Goal: Task Accomplishment & Management: Manage account settings

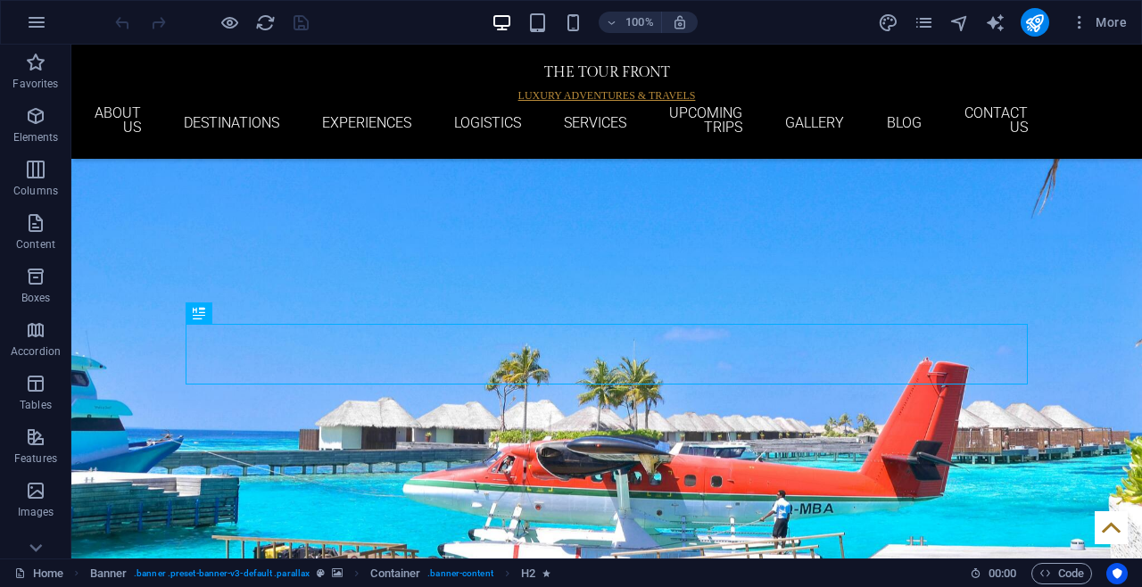
click at [1009, 115] on nav "Home ABOUT US DESTINATIONS EXPERIENCES LOGISTICS SERVICES UPCOMING TRIPS GALLER…" at bounding box center [607, 122] width 842 height 33
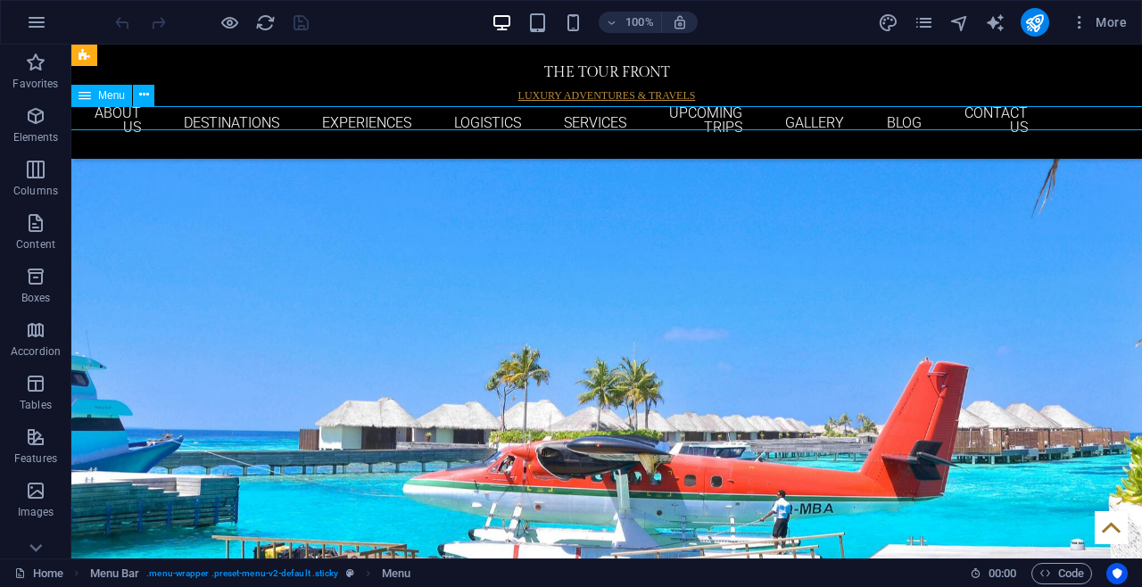
click at [1028, 115] on nav "Home ABOUT US DESTINATIONS EXPERIENCES LOGISTICS SERVICES UPCOMING TRIPS GALLER…" at bounding box center [607, 122] width 842 height 33
click at [1023, 112] on nav "Home ABOUT US DESTINATIONS EXPERIENCES LOGISTICS SERVICES UPCOMING TRIPS GALLER…" at bounding box center [607, 122] width 842 height 33
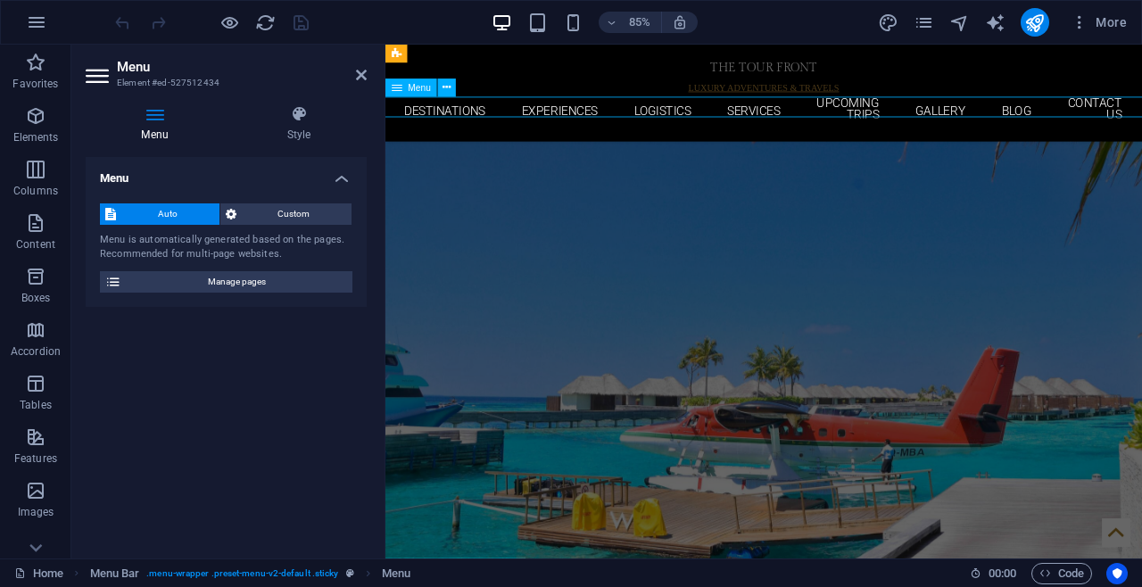
click at [284, 291] on span "Manage pages" at bounding box center [237, 281] width 220 height 21
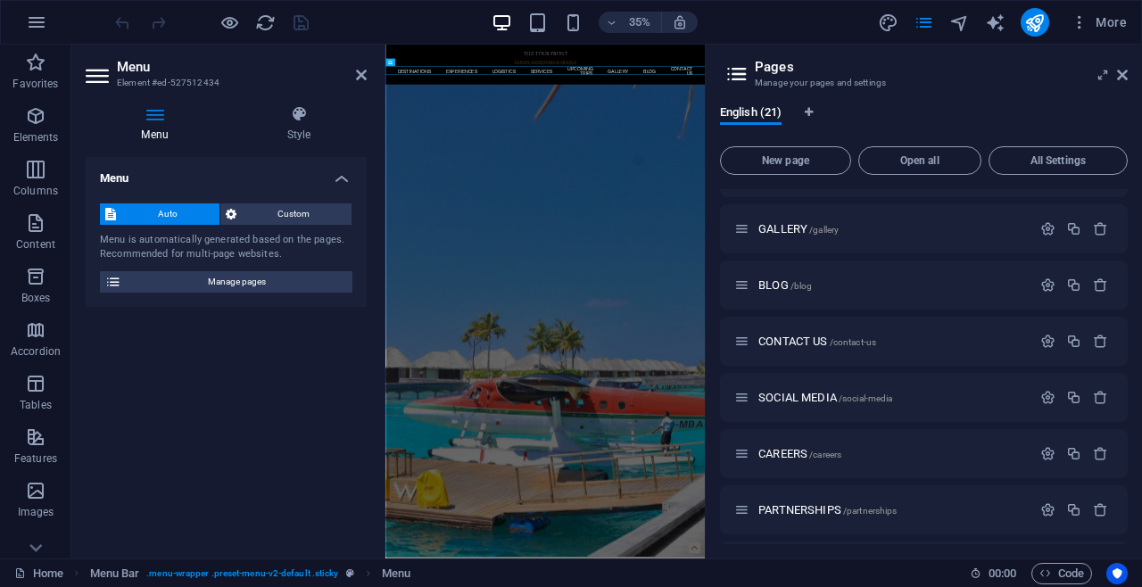
scroll to position [381, 0]
click at [855, 286] on p "BLOG /blog" at bounding box center [892, 283] width 268 height 12
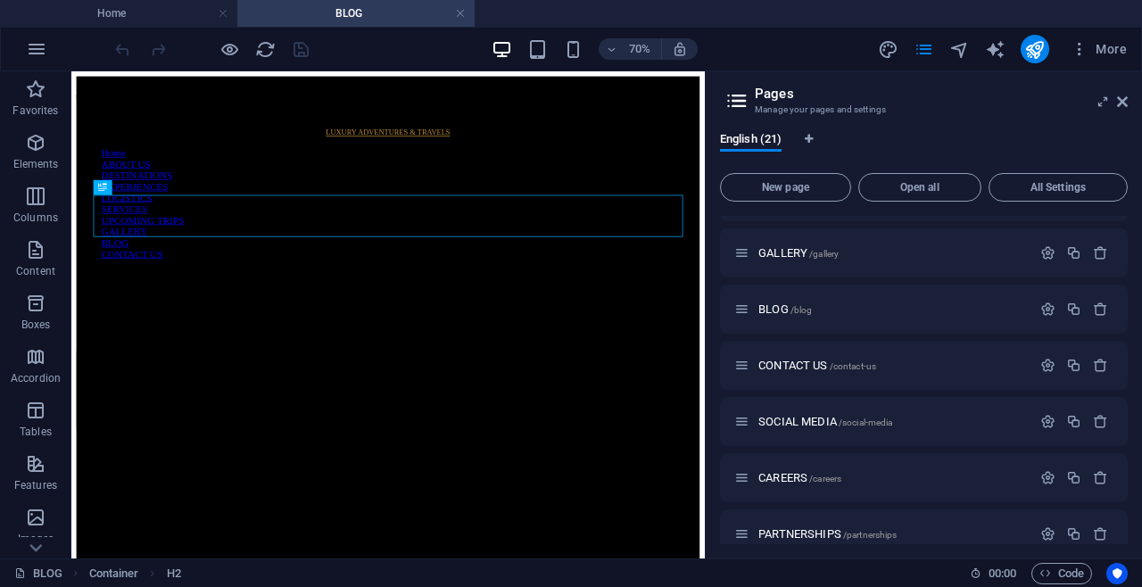
scroll to position [0, 0]
click at [1002, 44] on icon "text_generator" at bounding box center [995, 49] width 21 height 21
select select "English"
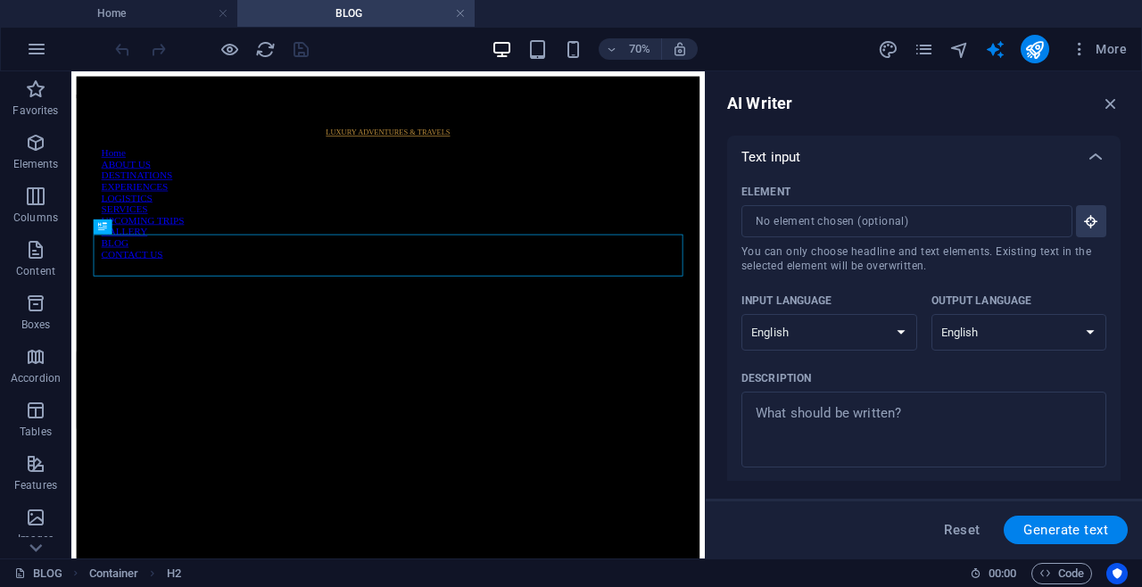
scroll to position [472, 0]
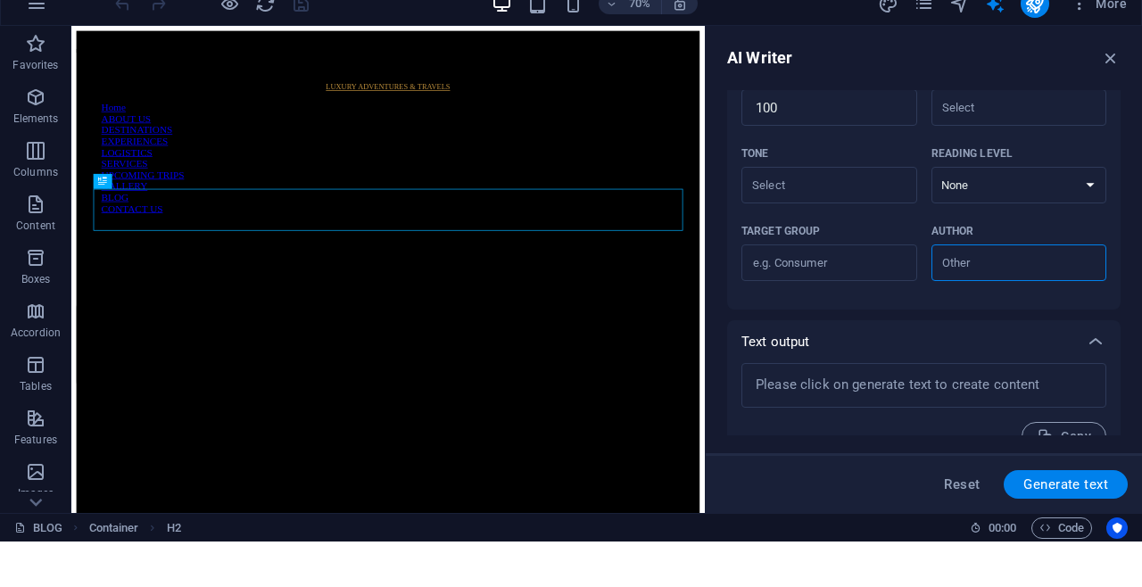
type textarea "x"
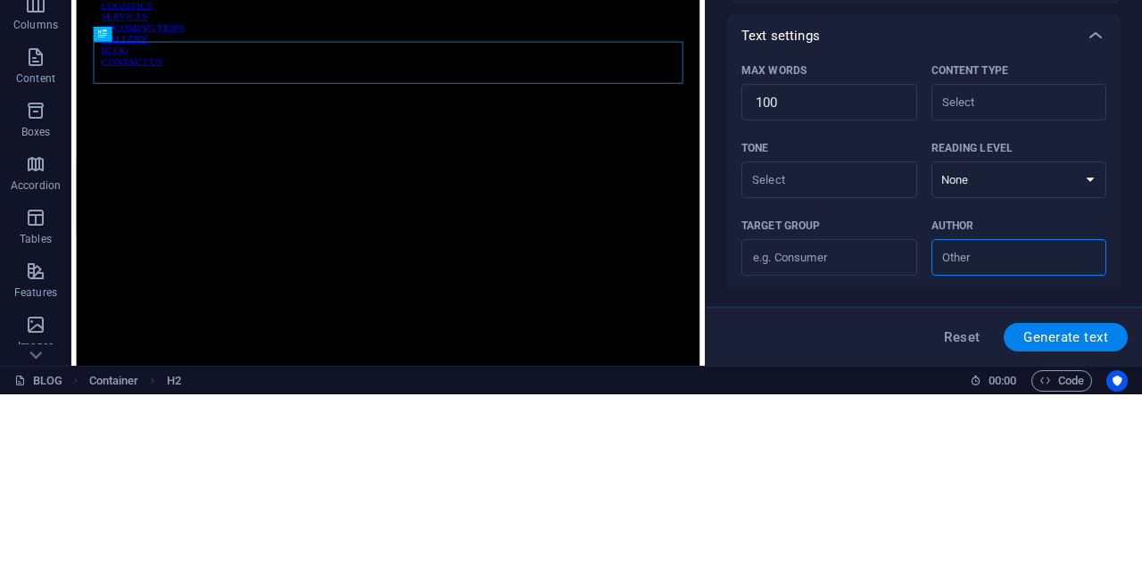
scroll to position [309, 0]
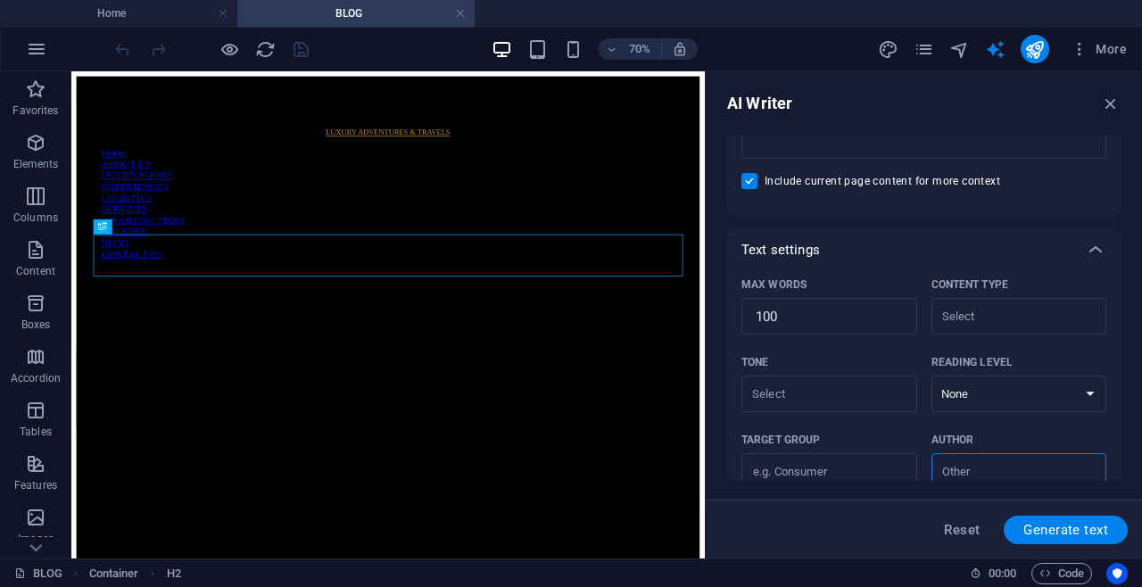
type textarea "x"
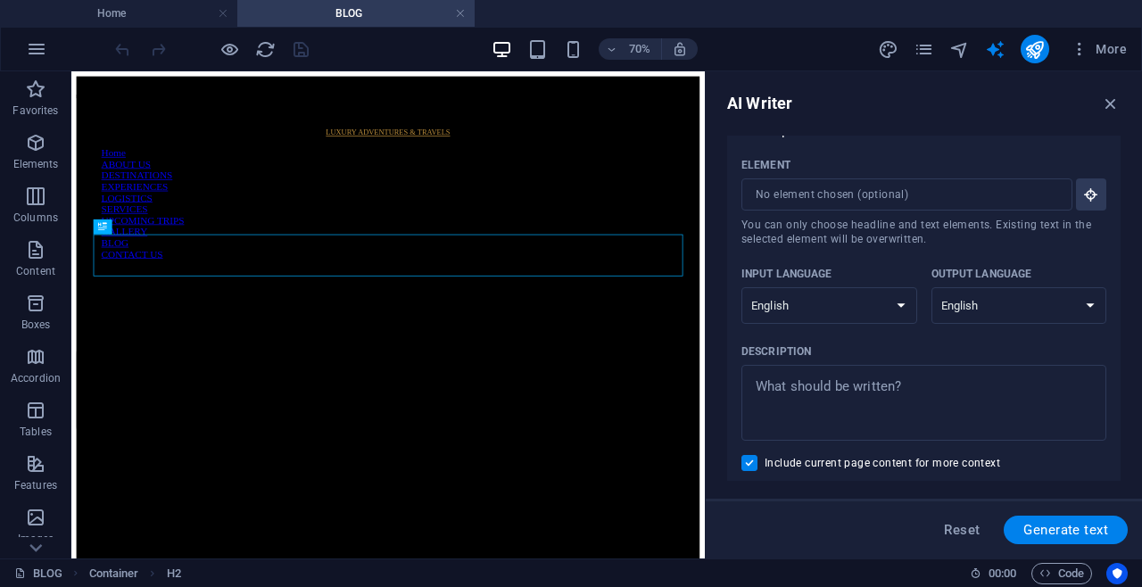
scroll to position [0, 0]
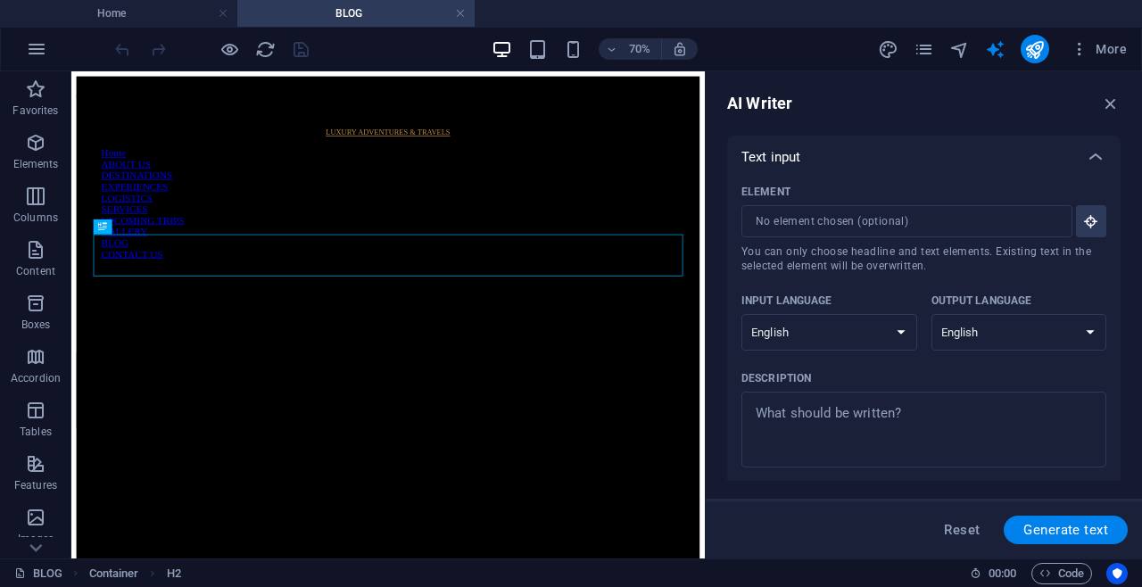
click at [1023, 38] on div at bounding box center [1034, 49] width 29 height 29
click at [1028, 45] on icon "publish" at bounding box center [1034, 49] width 21 height 21
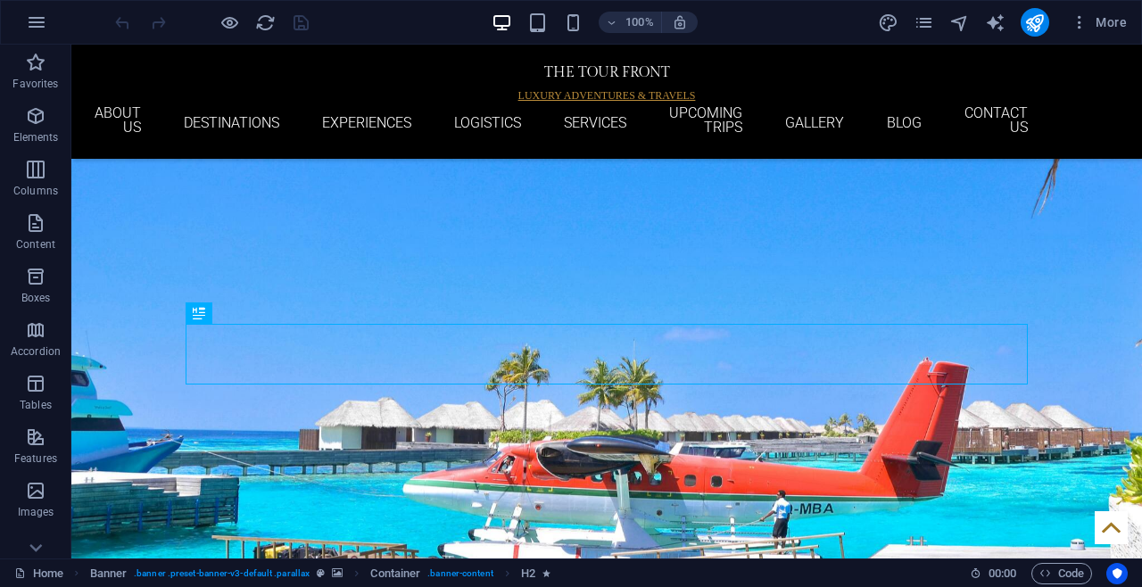
click at [37, 17] on icon "button" at bounding box center [36, 22] width 21 height 21
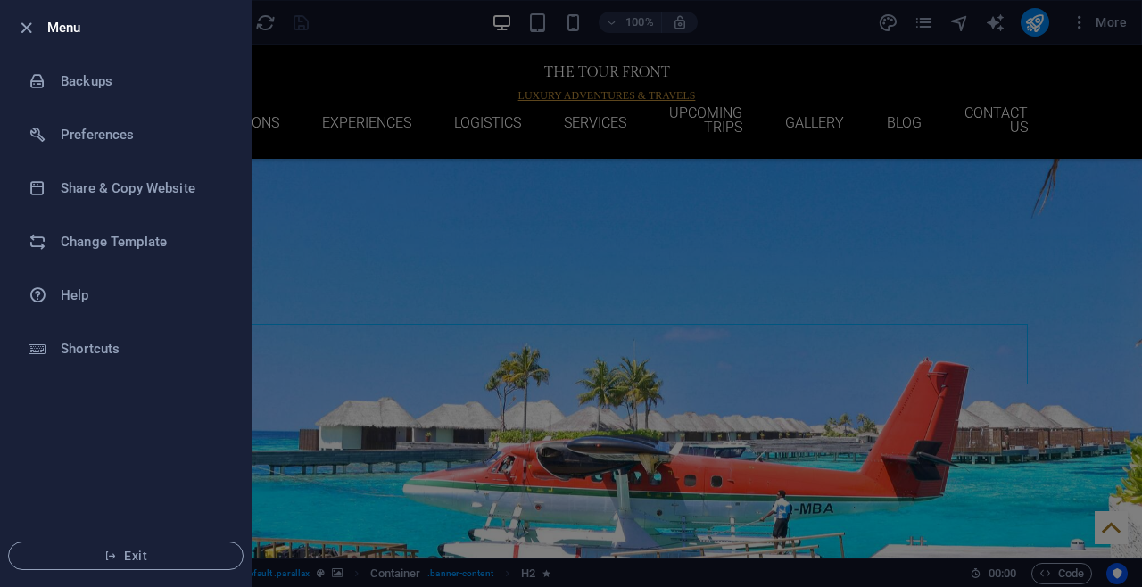
click at [153, 551] on span "Exit" at bounding box center [125, 556] width 205 height 14
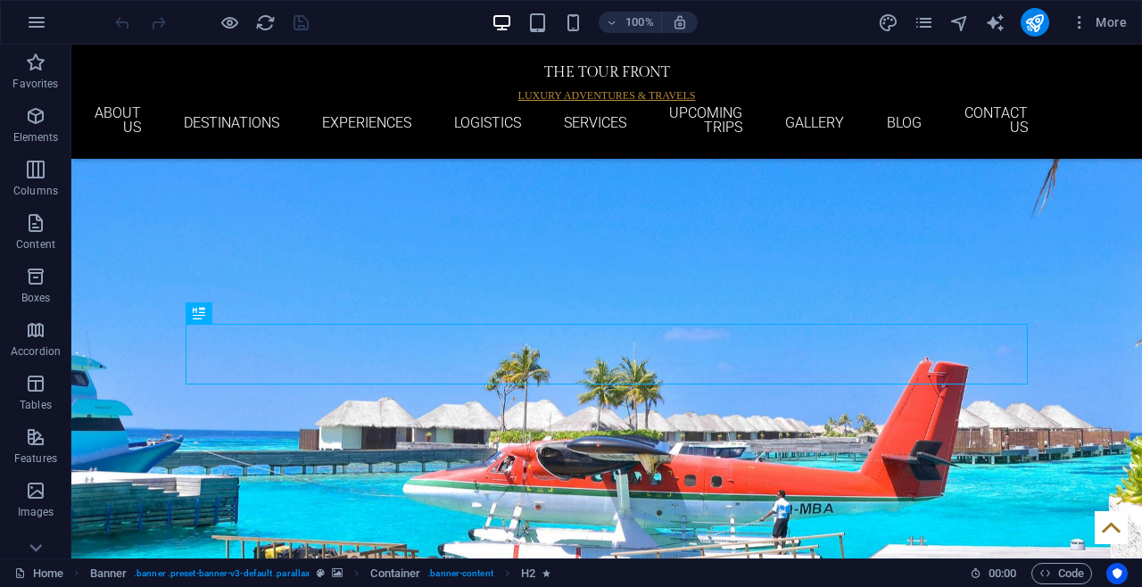
click at [1095, 20] on span "More" at bounding box center [1098, 22] width 56 height 18
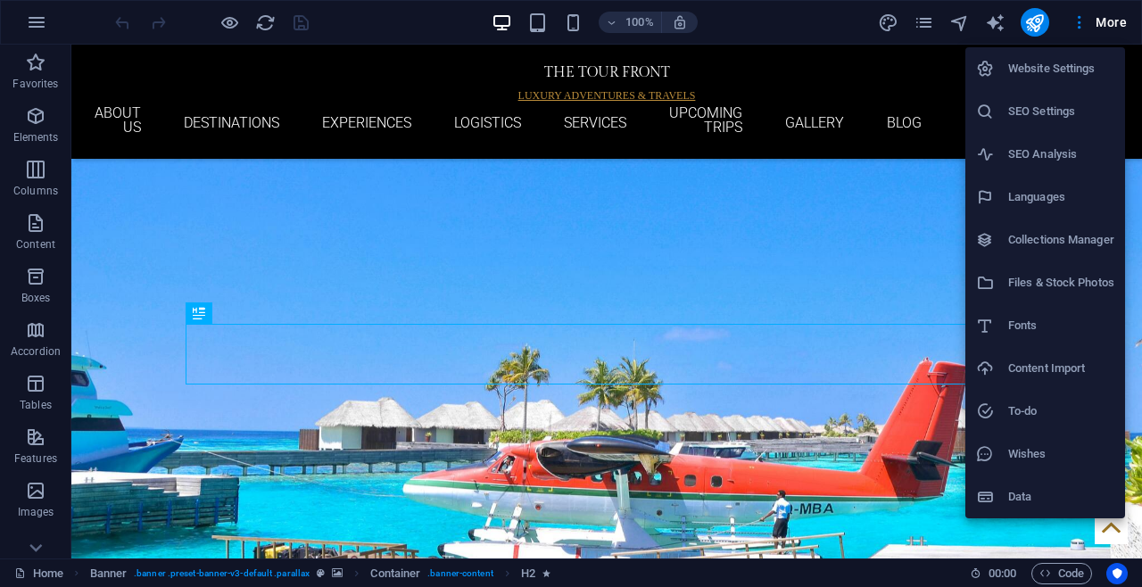
click at [966, 22] on div at bounding box center [571, 293] width 1142 height 587
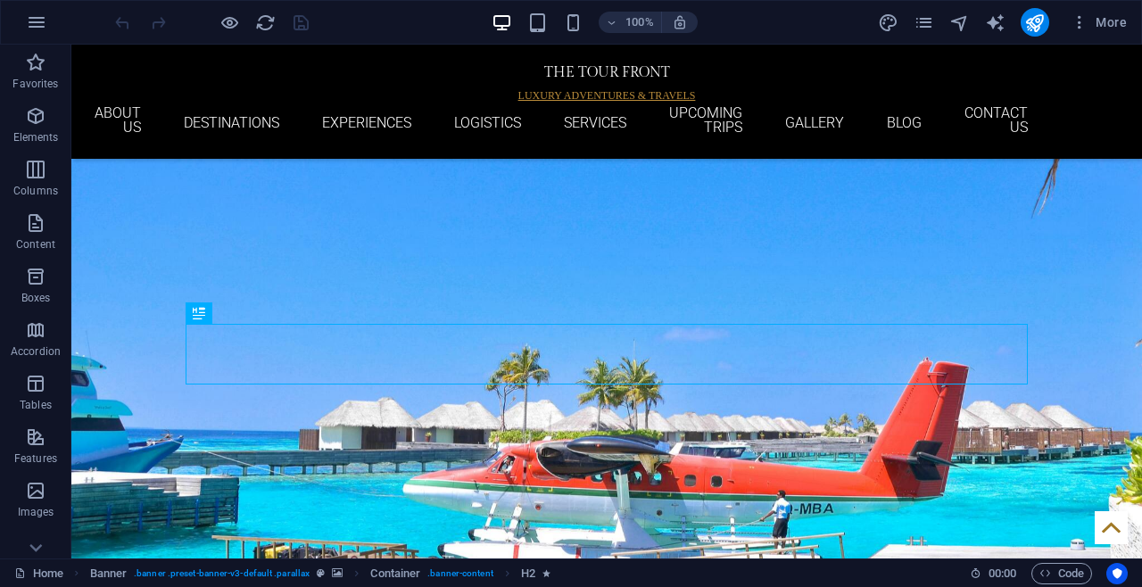
click at [958, 28] on icon "navigator" at bounding box center [959, 22] width 21 height 21
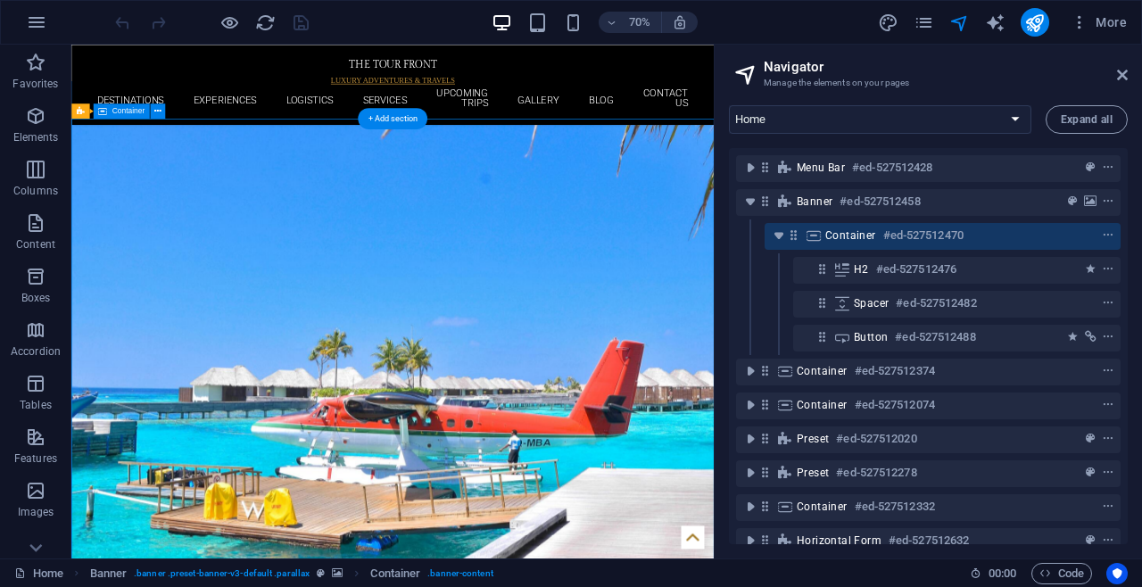
click at [1112, 26] on span "More" at bounding box center [1098, 22] width 56 height 18
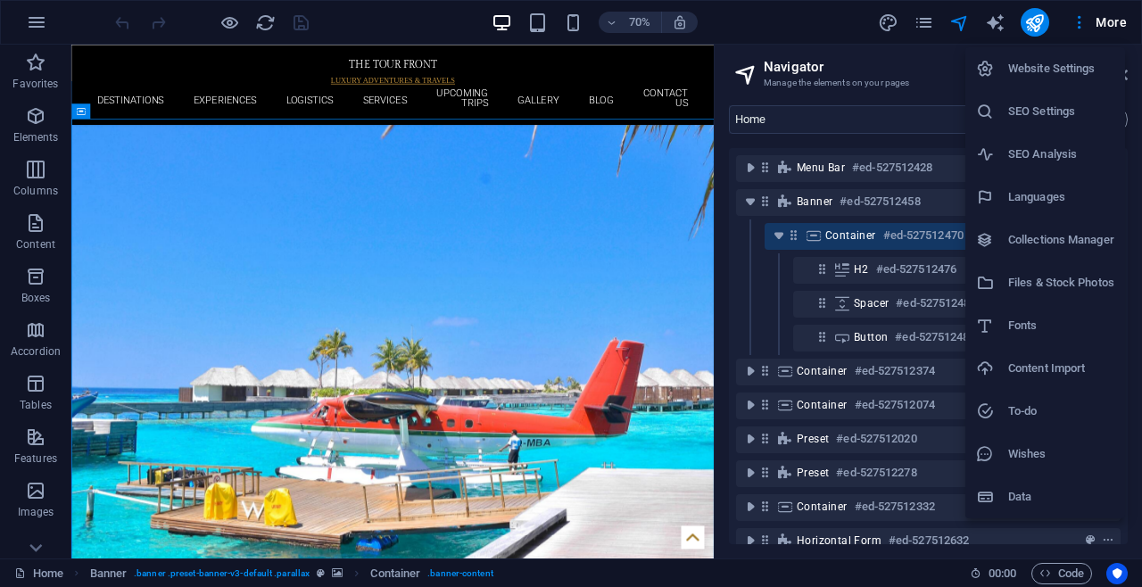
click at [911, 12] on div at bounding box center [571, 293] width 1142 height 587
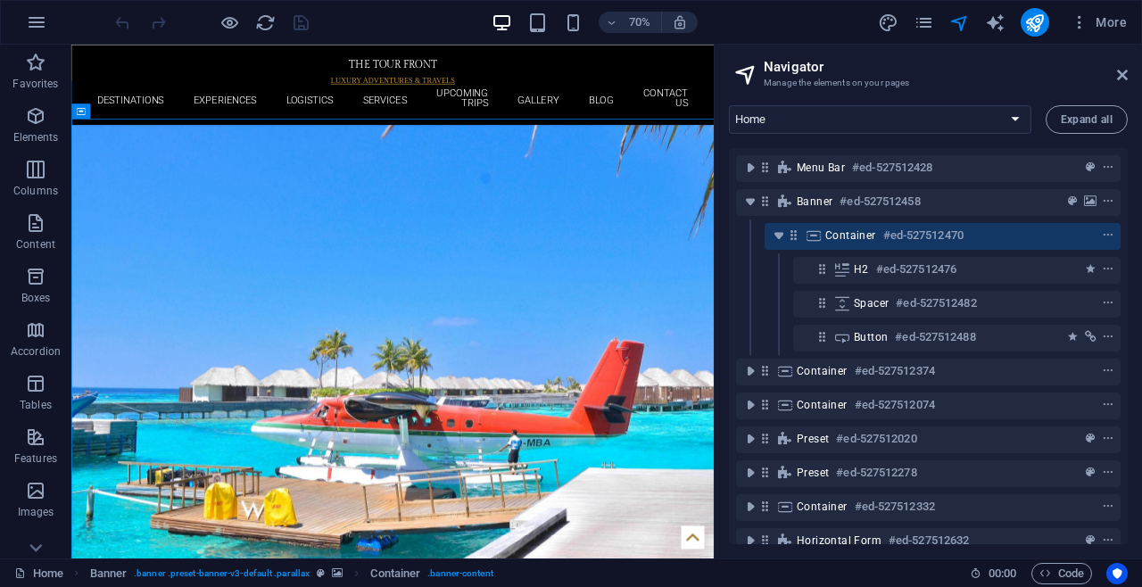
click at [895, 23] on icon "design" at bounding box center [888, 22] width 21 height 21
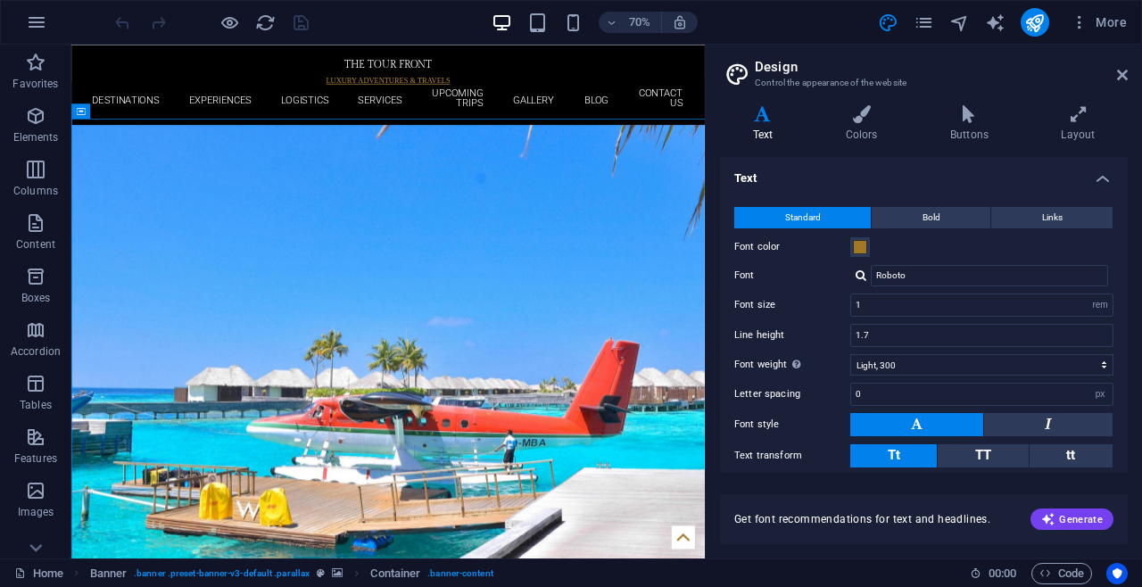
click at [996, 21] on icon "text_generator" at bounding box center [995, 22] width 21 height 21
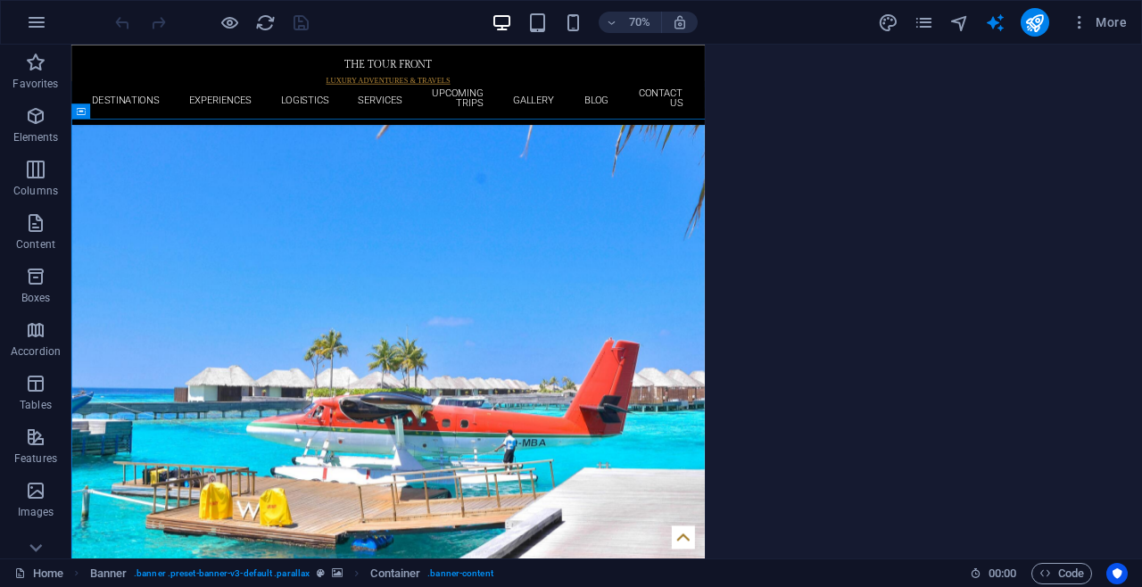
select select "English"
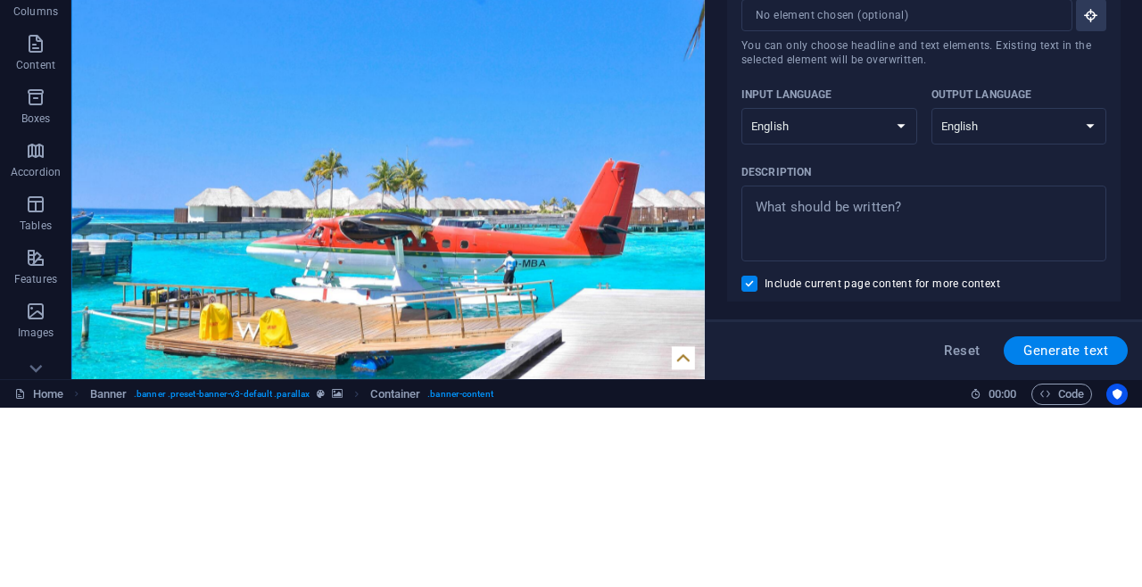
type textarea "x"
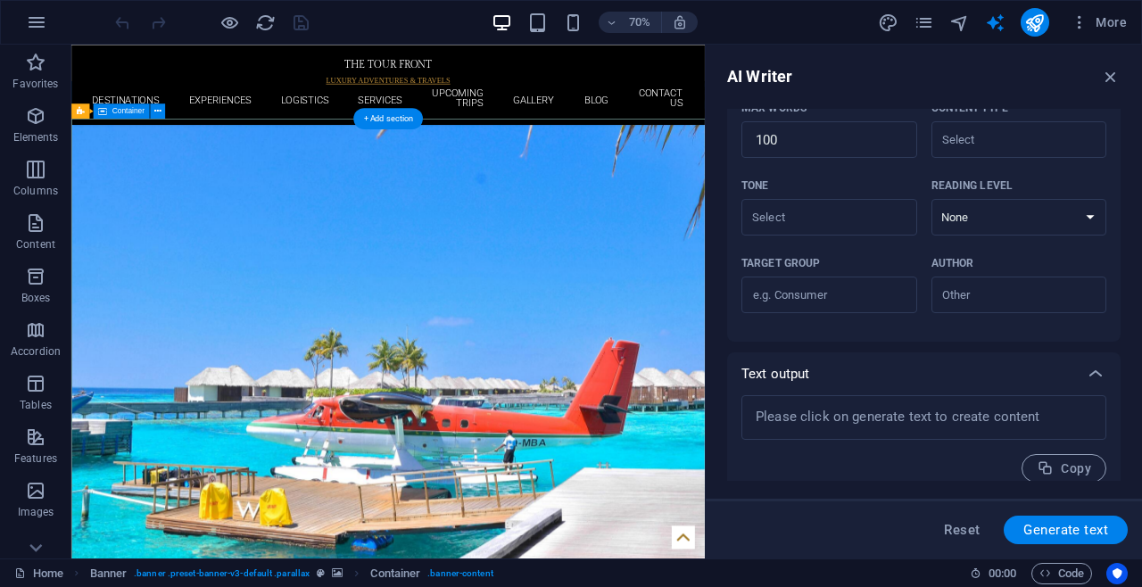
scroll to position [458, 0]
type textarea "x"
click at [1028, 27] on icon "publish" at bounding box center [1034, 22] width 21 height 21
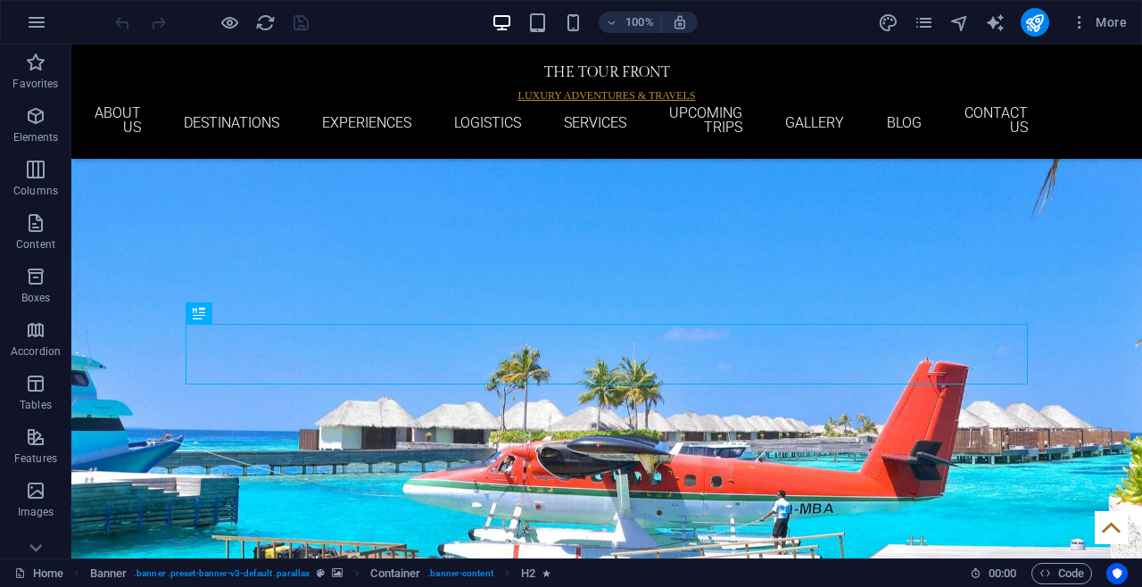
click at [1045, 20] on button "publish" at bounding box center [1034, 22] width 29 height 29
click at [29, 21] on icon "button" at bounding box center [36, 22] width 21 height 21
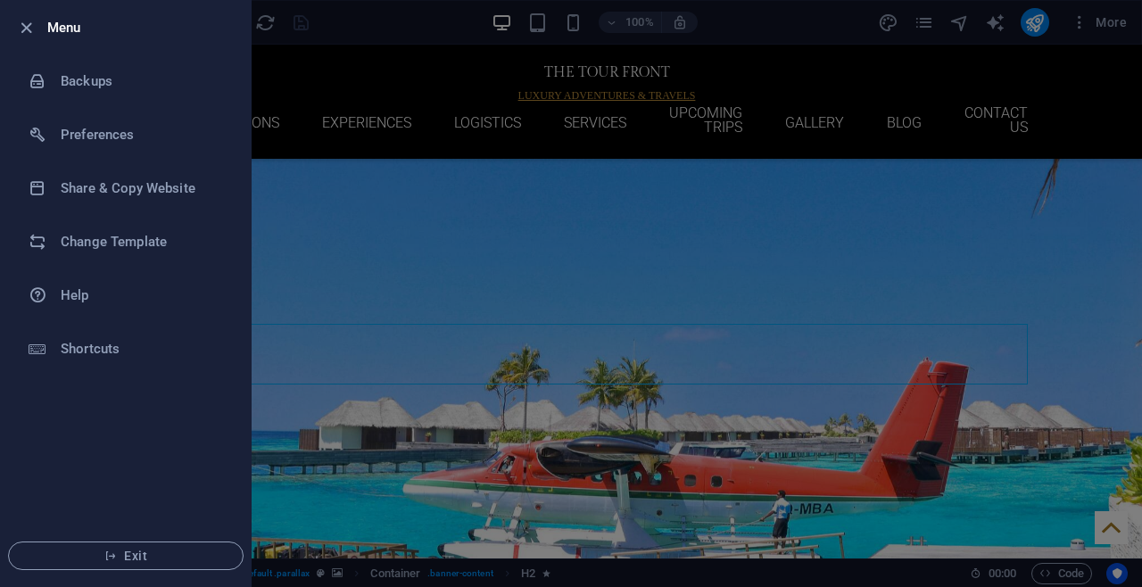
click at [108, 190] on h6 "Share & Copy Website" at bounding box center [143, 188] width 165 height 21
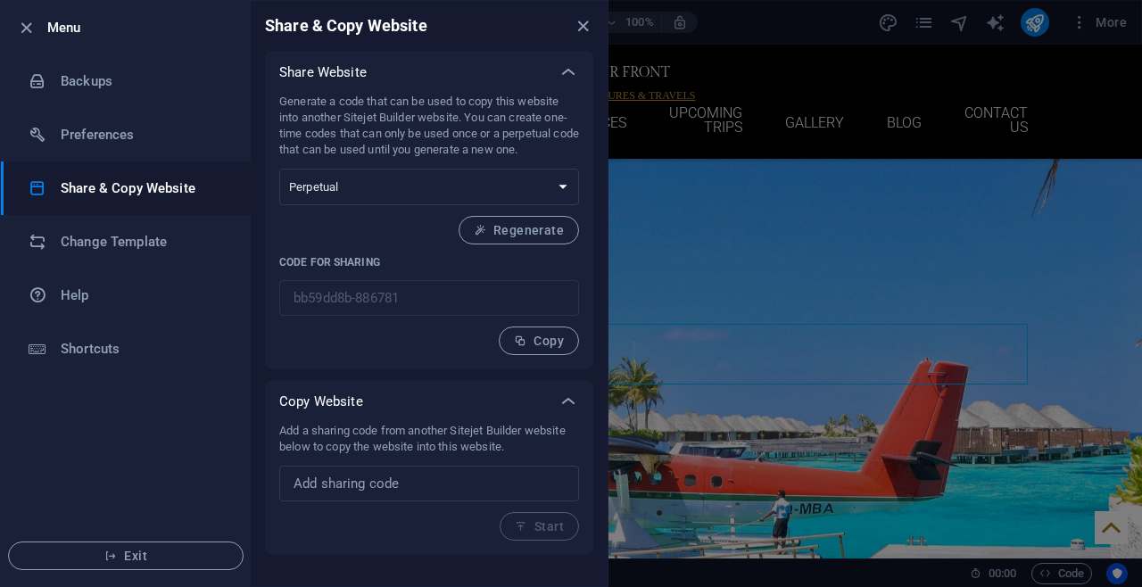
click at [7, 29] on li "Menu" at bounding box center [126, 28] width 250 height 54
click at [91, 81] on h6 "Backups" at bounding box center [143, 80] width 165 height 21
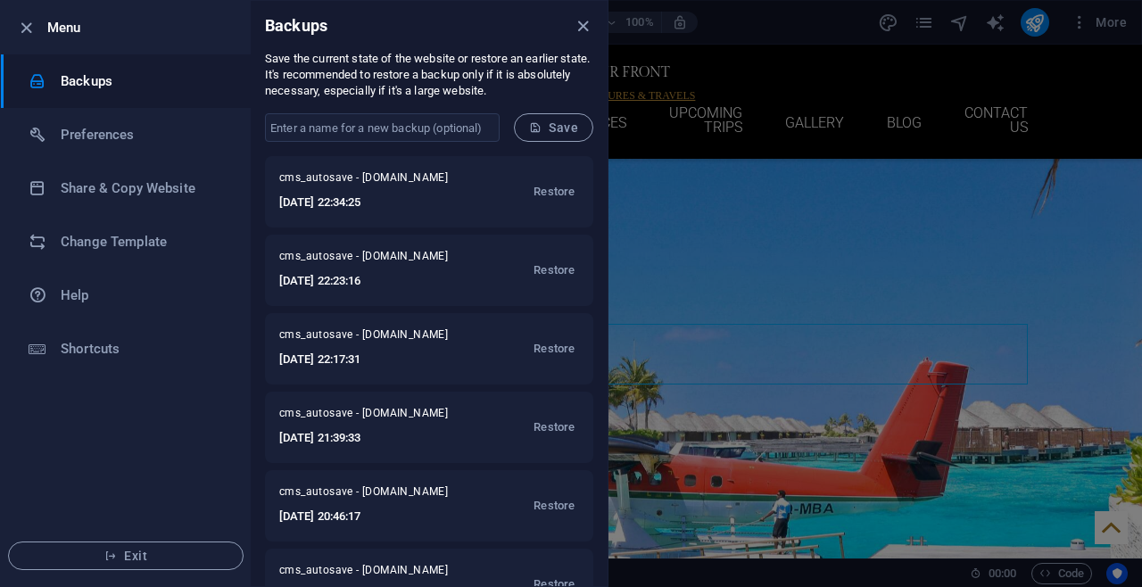
click at [108, 157] on li "Preferences" at bounding box center [126, 135] width 250 height 54
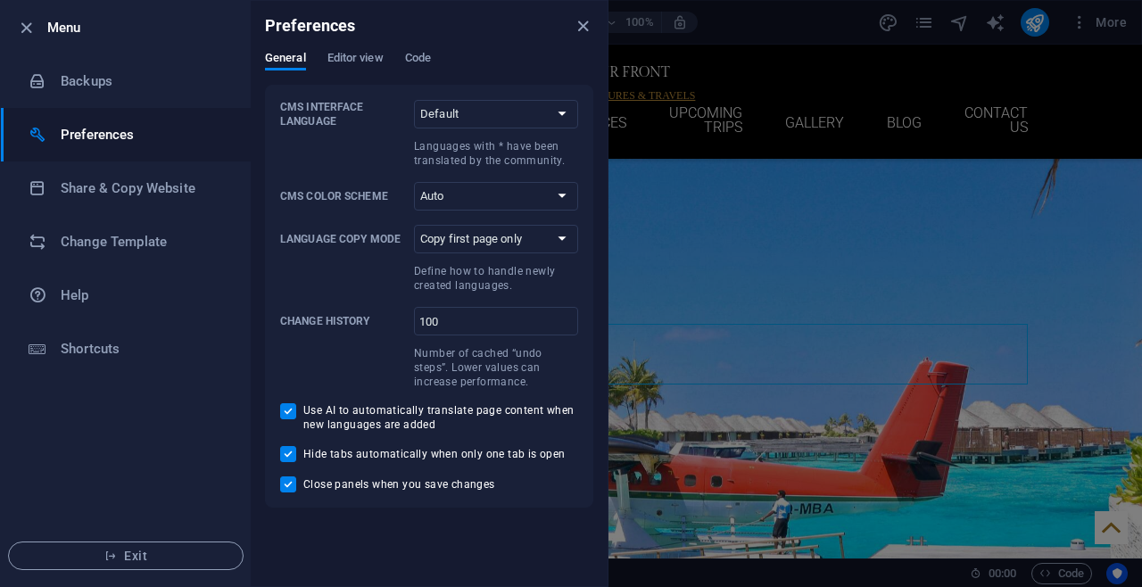
click at [973, 194] on div at bounding box center [571, 293] width 1142 height 587
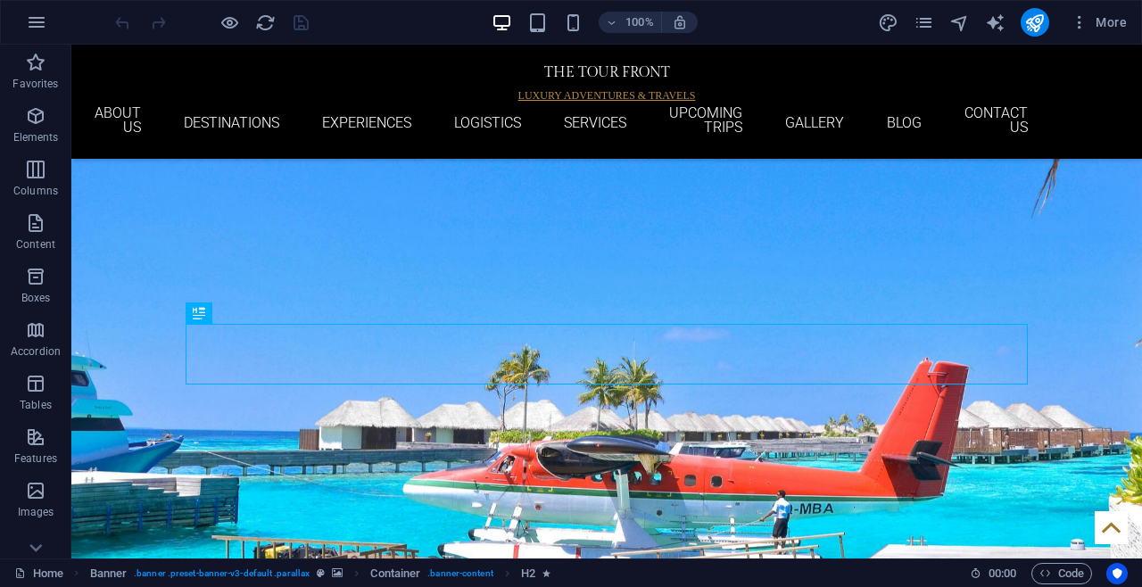
click at [1086, 16] on icon "button" at bounding box center [1079, 22] width 18 height 18
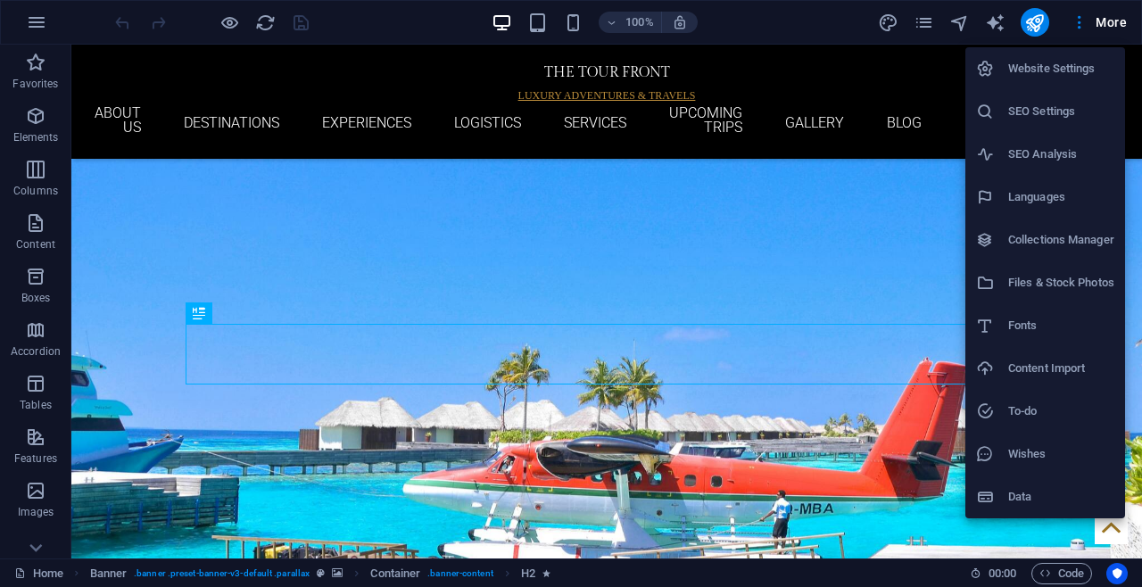
click at [894, 262] on div at bounding box center [571, 293] width 1142 height 587
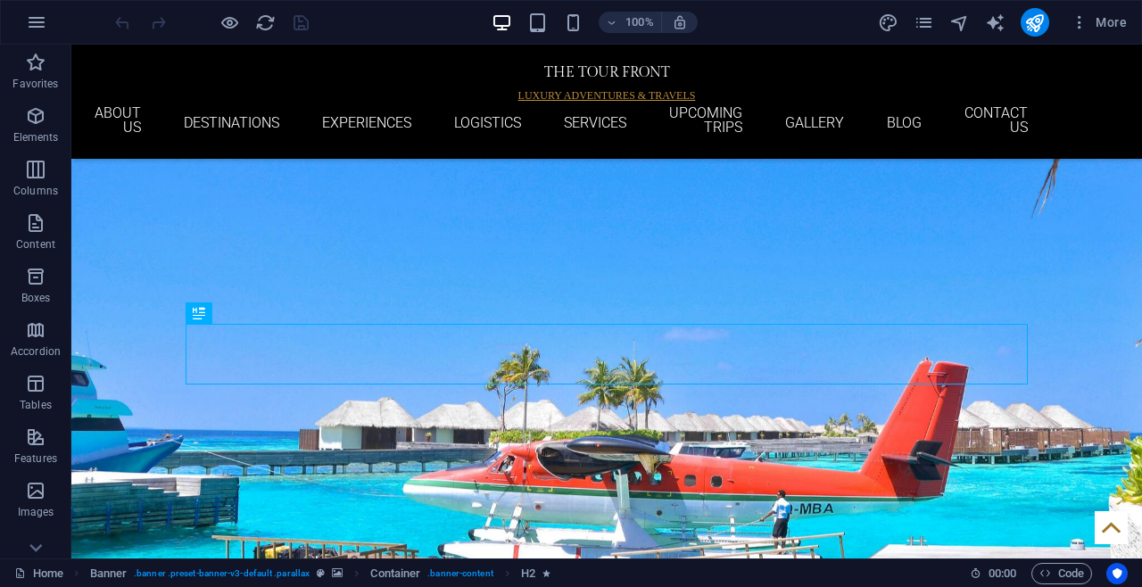
click at [929, 18] on icon "pages" at bounding box center [923, 22] width 21 height 21
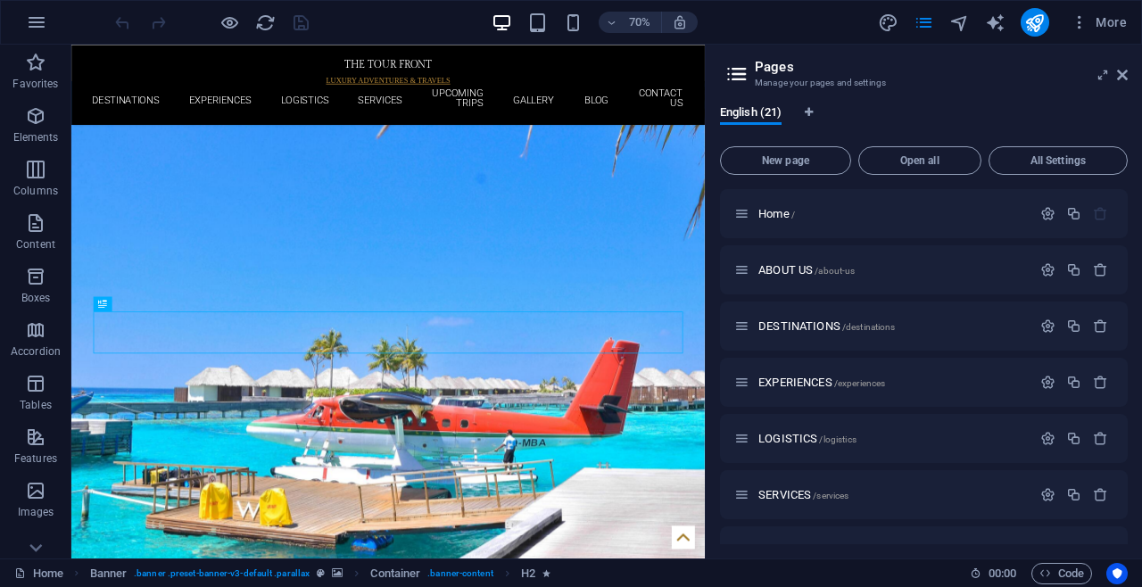
click at [1118, 76] on icon at bounding box center [1122, 75] width 11 height 14
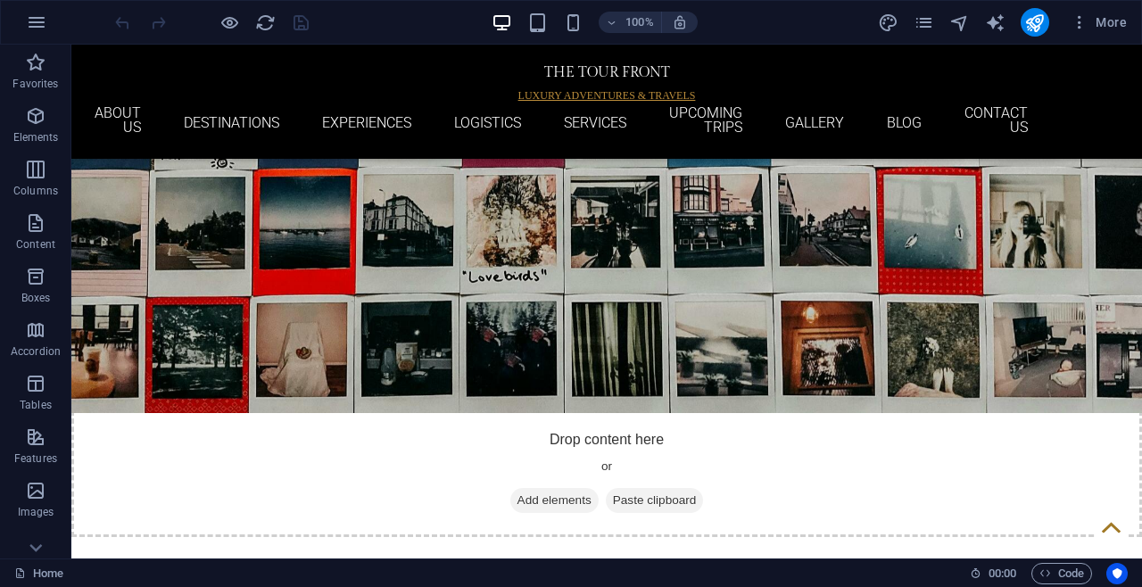
scroll to position [4588, 0]
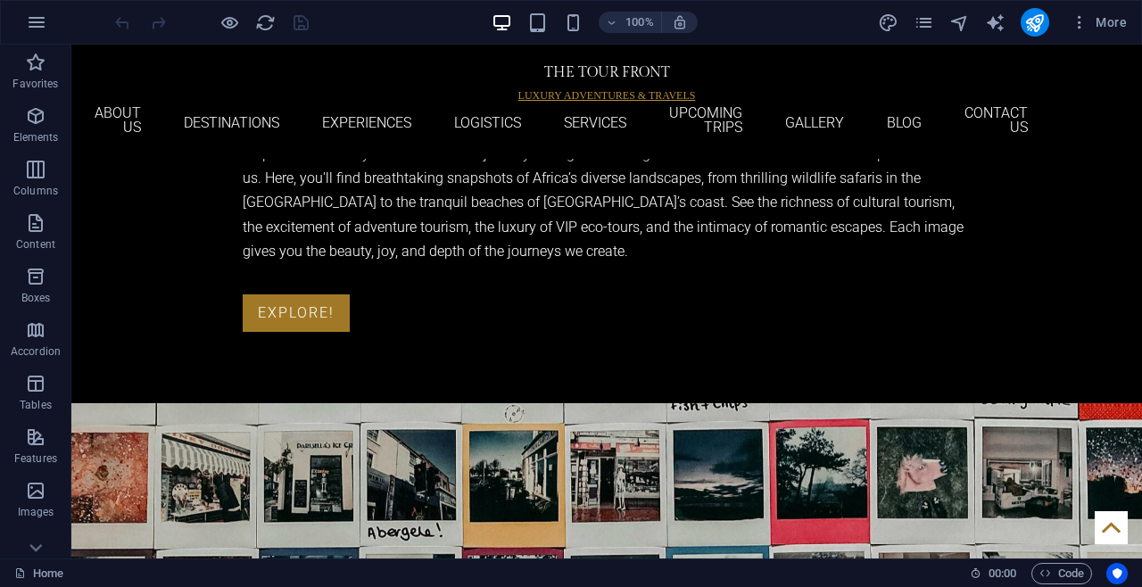
scroll to position [4082, 0]
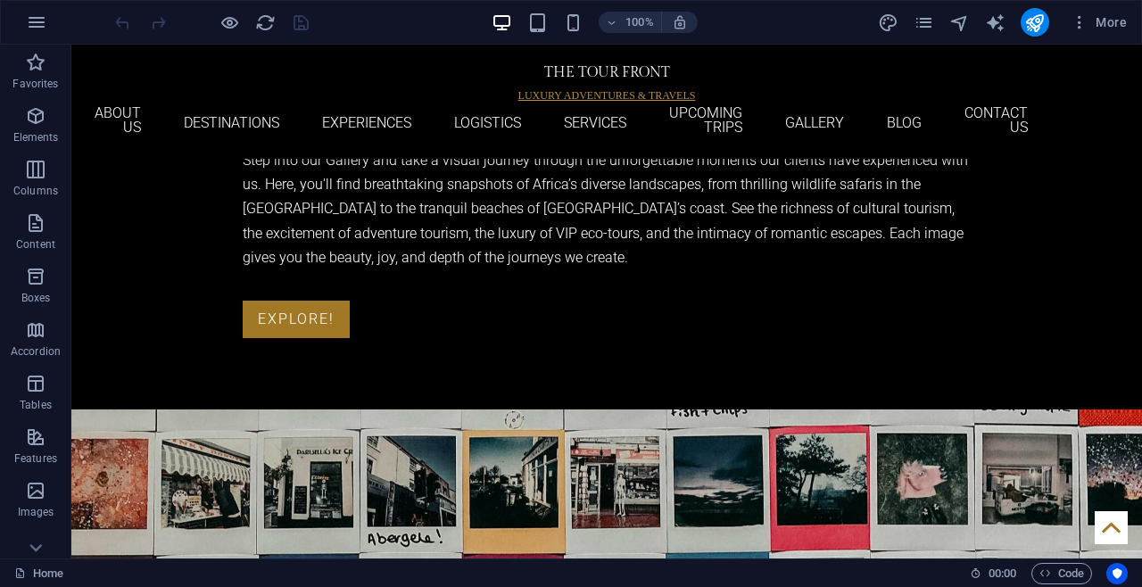
click at [1030, 28] on icon "publish" at bounding box center [1034, 22] width 21 height 21
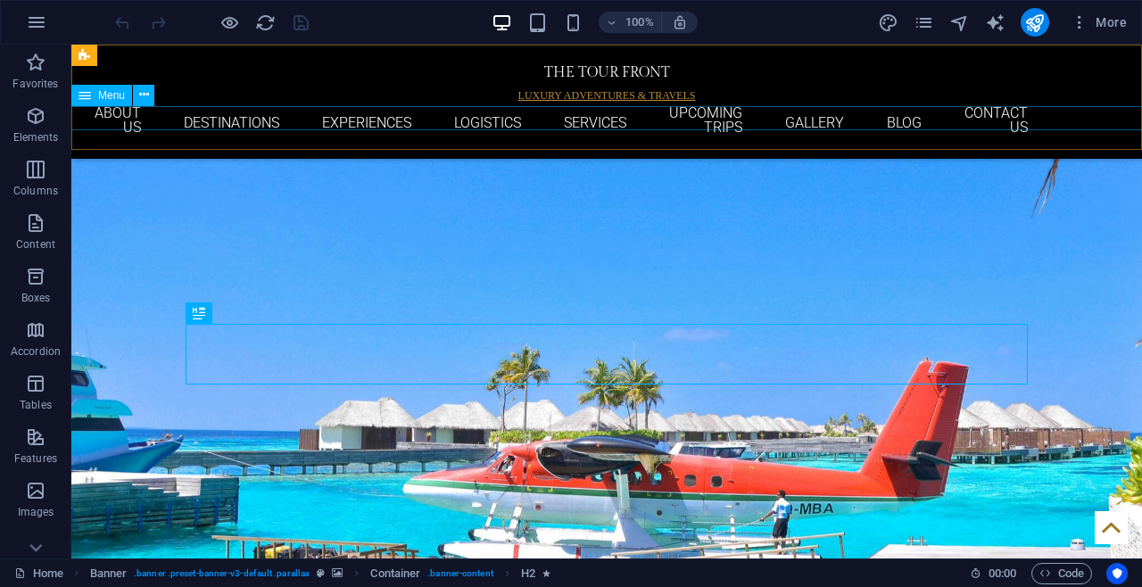
click at [1012, 122] on nav "Home ABOUT US DESTINATIONS EXPERIENCES LOGISTICS SERVICES UPCOMING TRIPS GALLER…" at bounding box center [607, 122] width 842 height 33
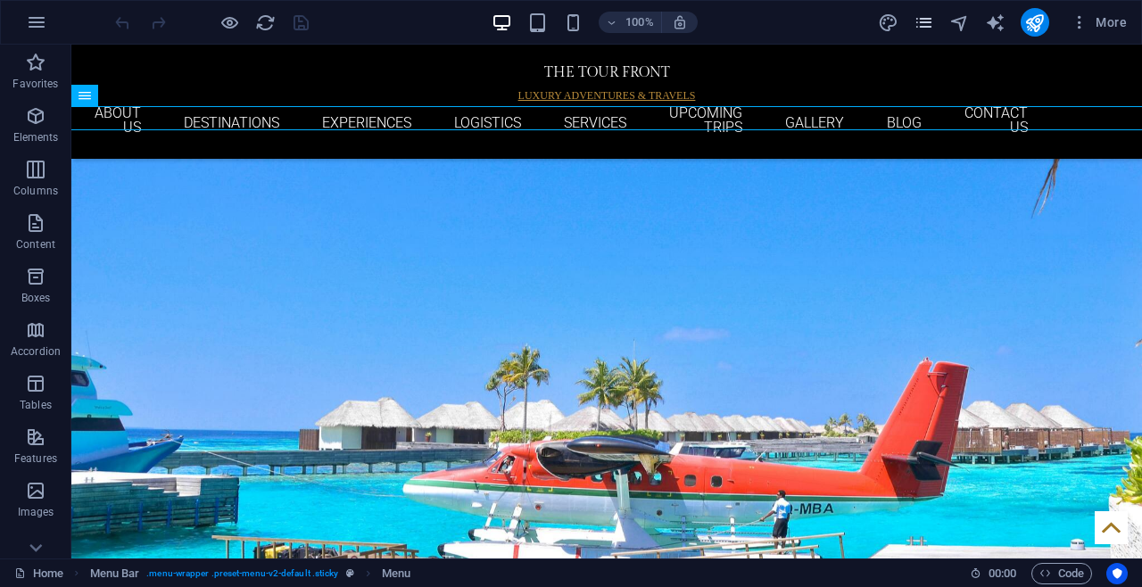
click at [927, 29] on icon "pages" at bounding box center [923, 22] width 21 height 21
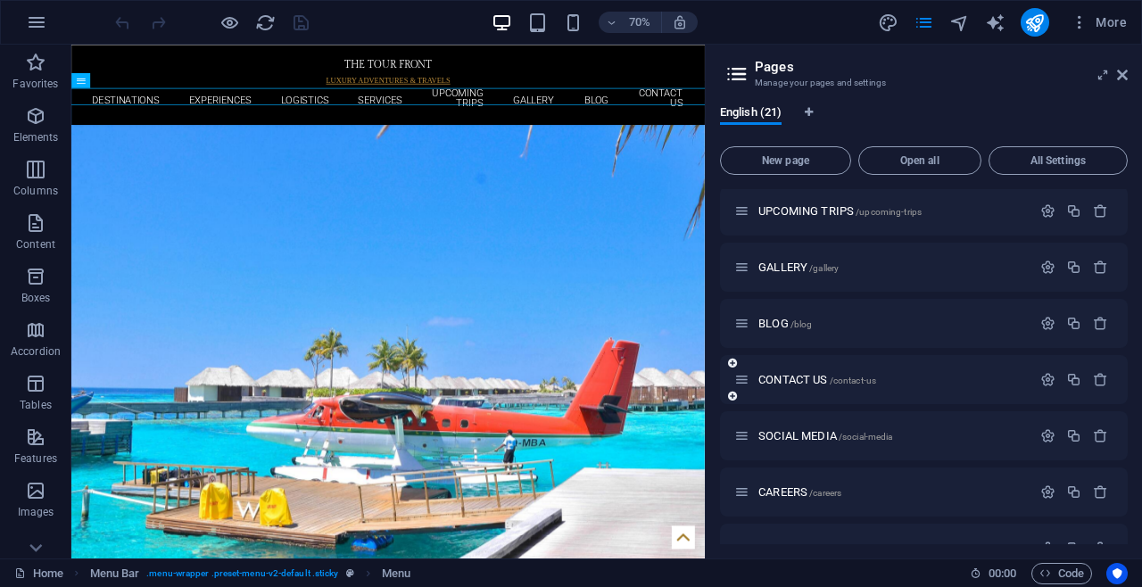
scroll to position [343, 0]
click at [772, 316] on span "BLOG /blog" at bounding box center [785, 320] width 54 height 13
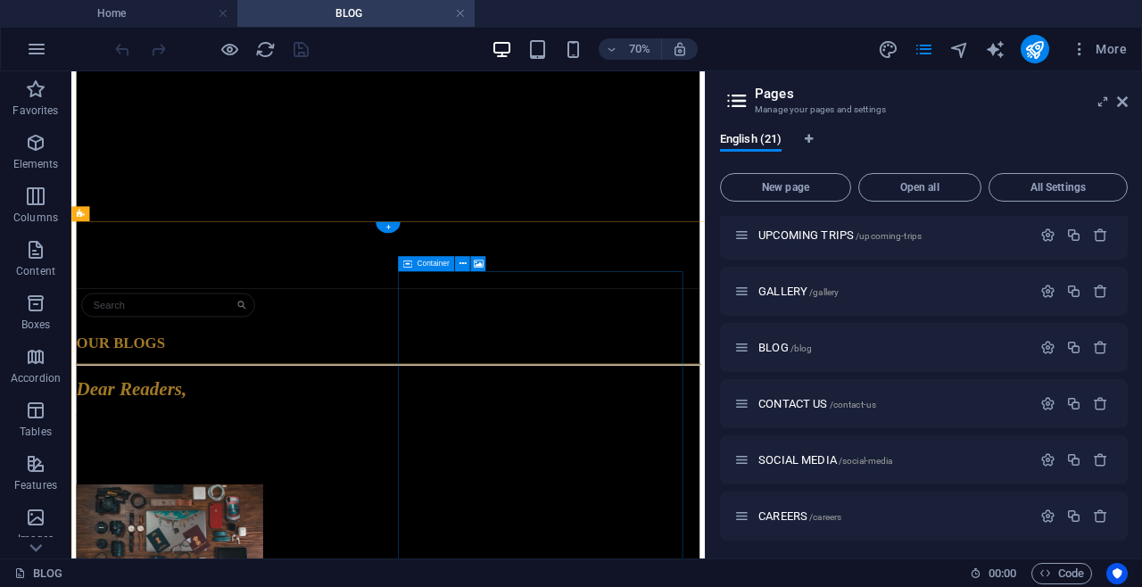
scroll to position [852, 0]
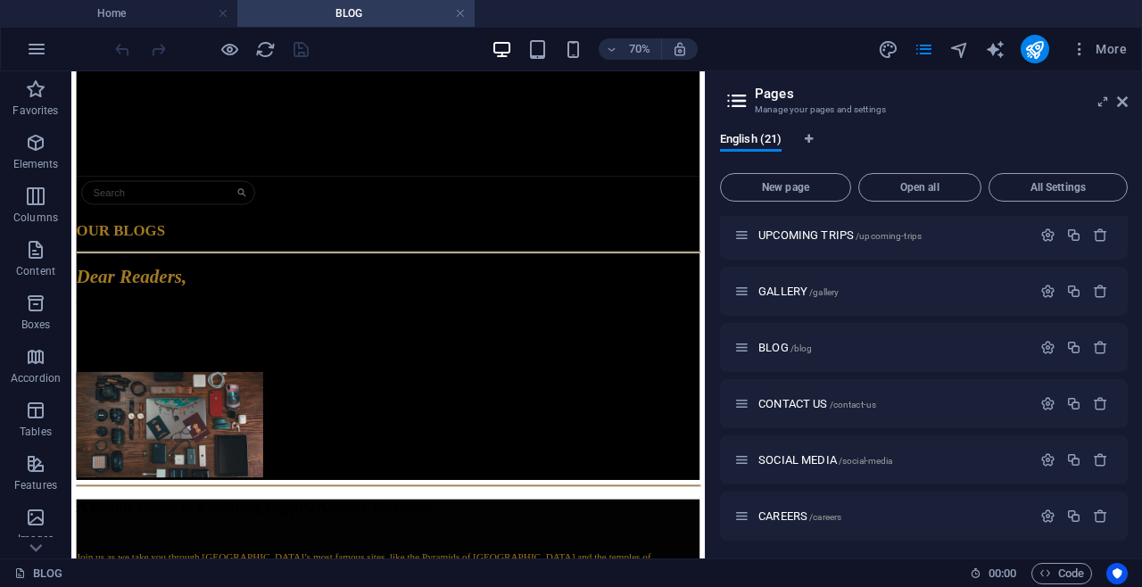
click at [1127, 100] on aside "Pages Manage your pages and settings English (21) New page Open all All Setting…" at bounding box center [923, 314] width 437 height 487
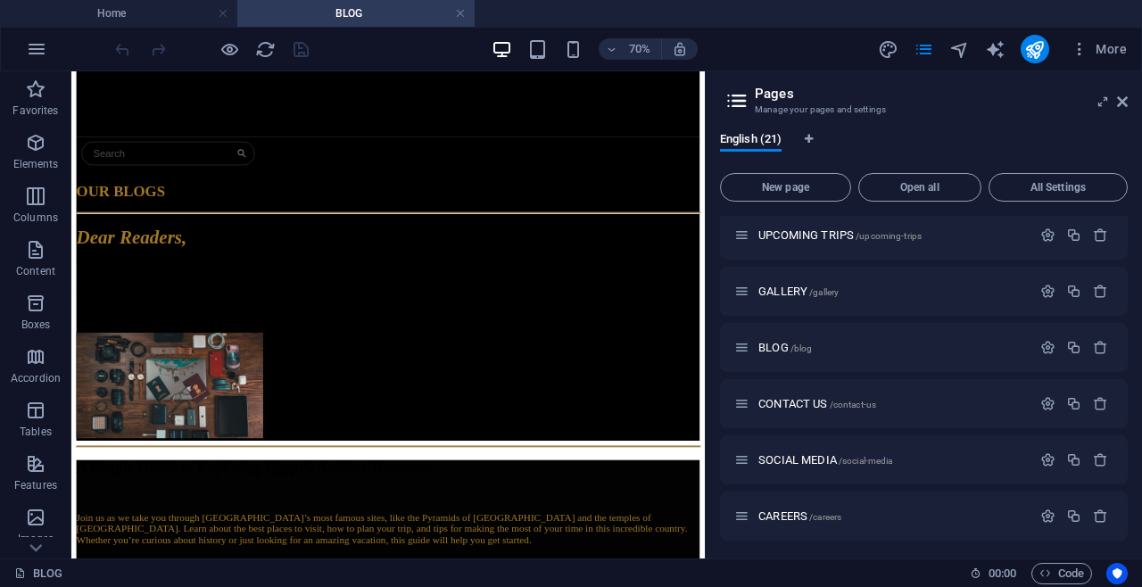
click at [1124, 88] on h2 "Pages" at bounding box center [941, 94] width 373 height 16
click at [1124, 107] on icon at bounding box center [1122, 102] width 11 height 14
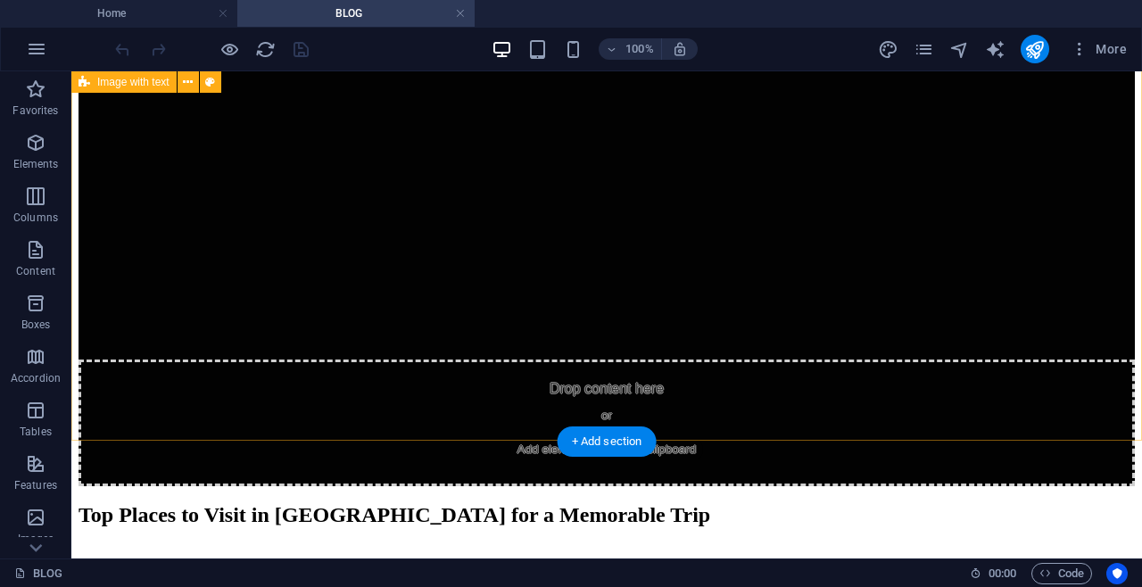
scroll to position [2820, 0]
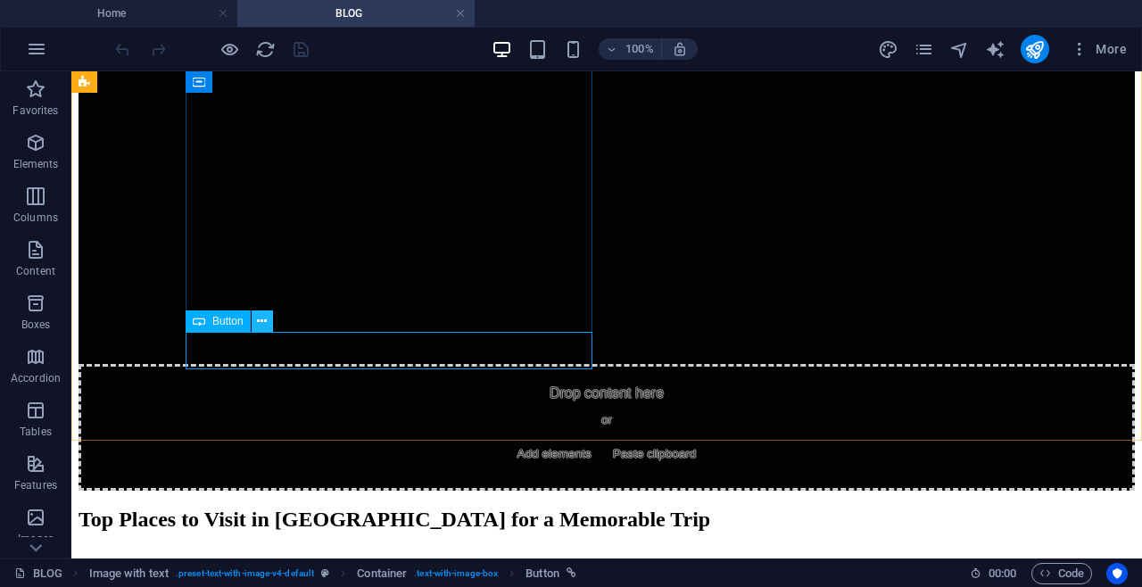
click at [270, 330] on button at bounding box center [262, 320] width 21 height 21
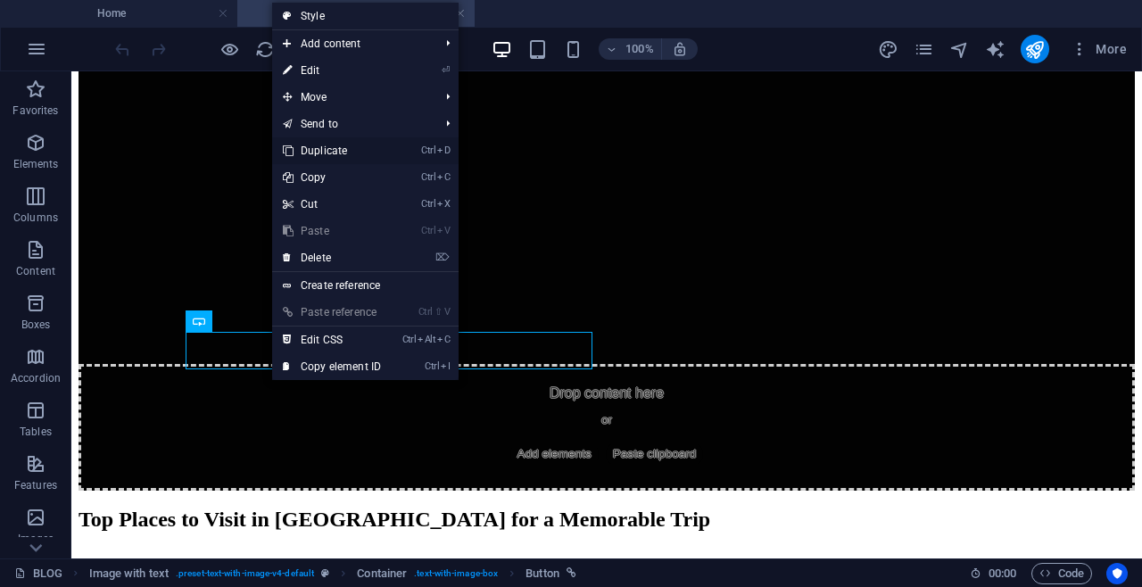
drag, startPoint x: 334, startPoint y: 161, endPoint x: 268, endPoint y: 127, distance: 74.2
click at [334, 161] on link "Ctrl D Duplicate" at bounding box center [332, 150] width 120 height 27
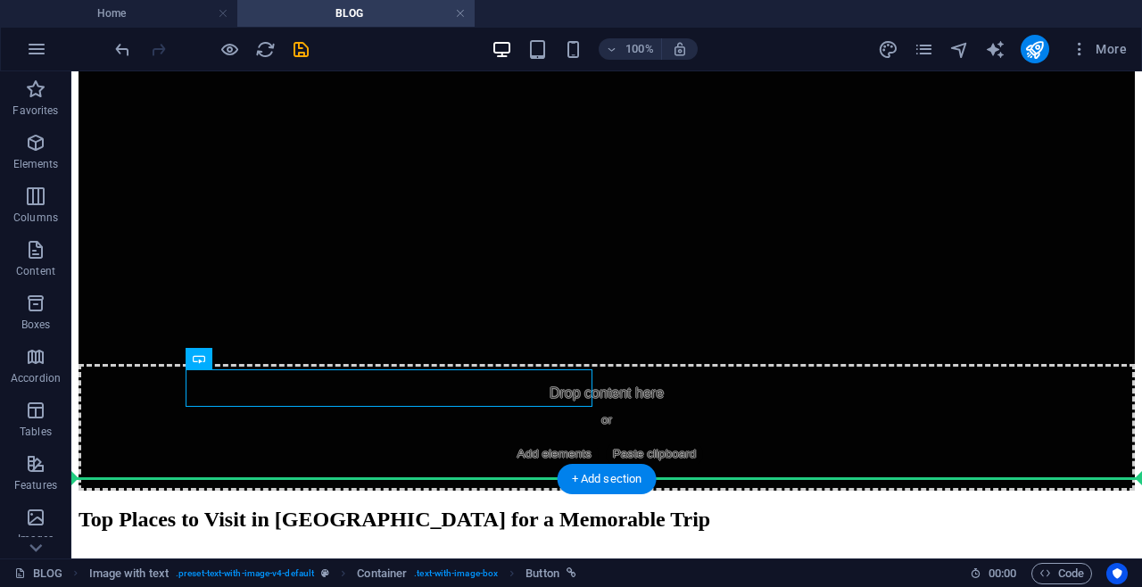
drag, startPoint x: 282, startPoint y: 393, endPoint x: 405, endPoint y: 427, distance: 127.7
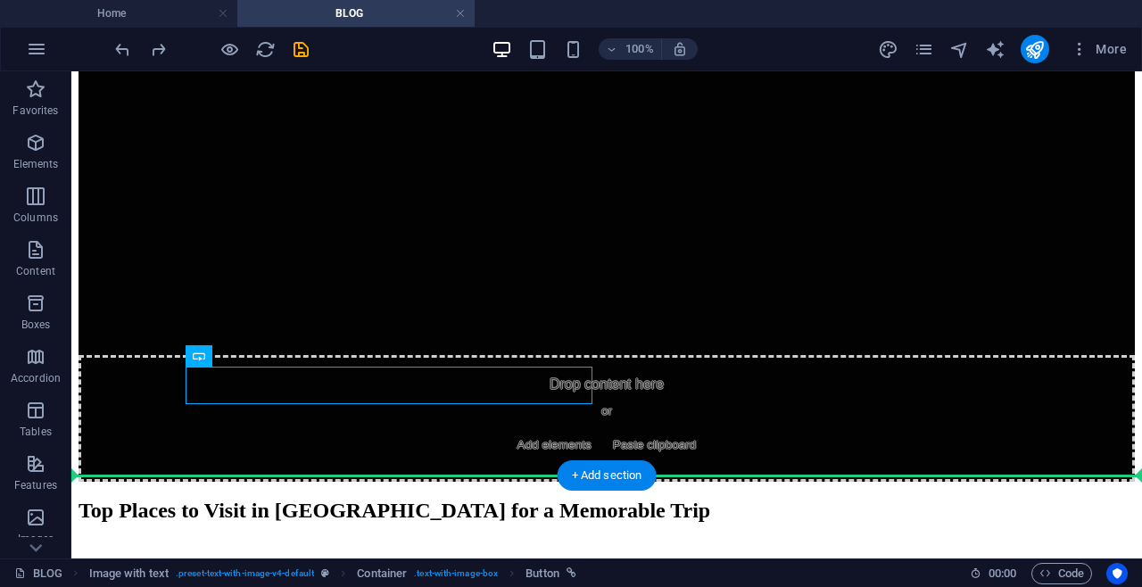
scroll to position [2878, 0]
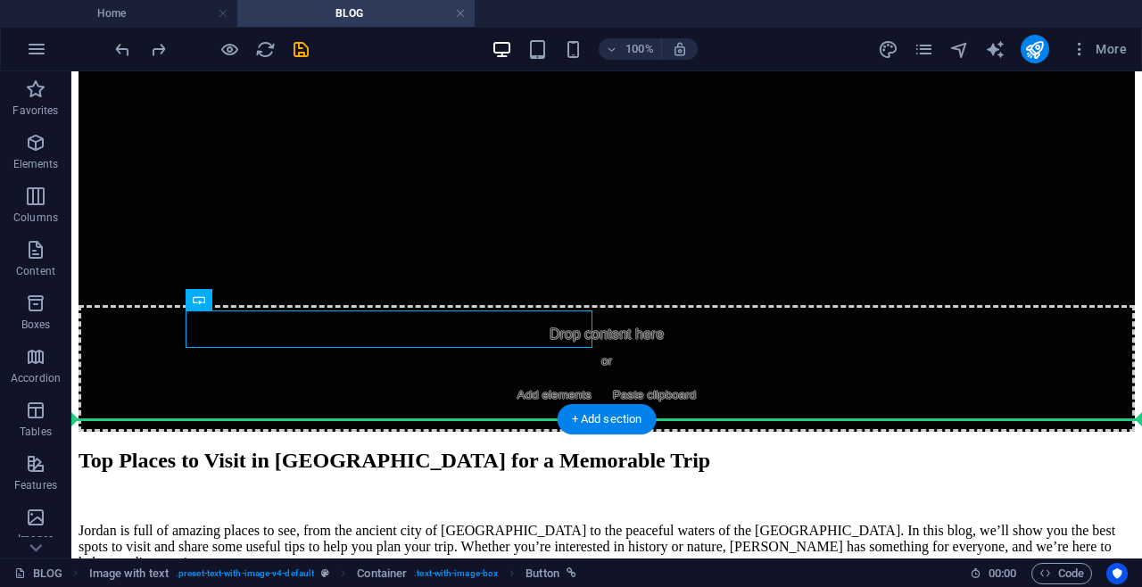
drag, startPoint x: 319, startPoint y: 397, endPoint x: 746, endPoint y: 419, distance: 426.9
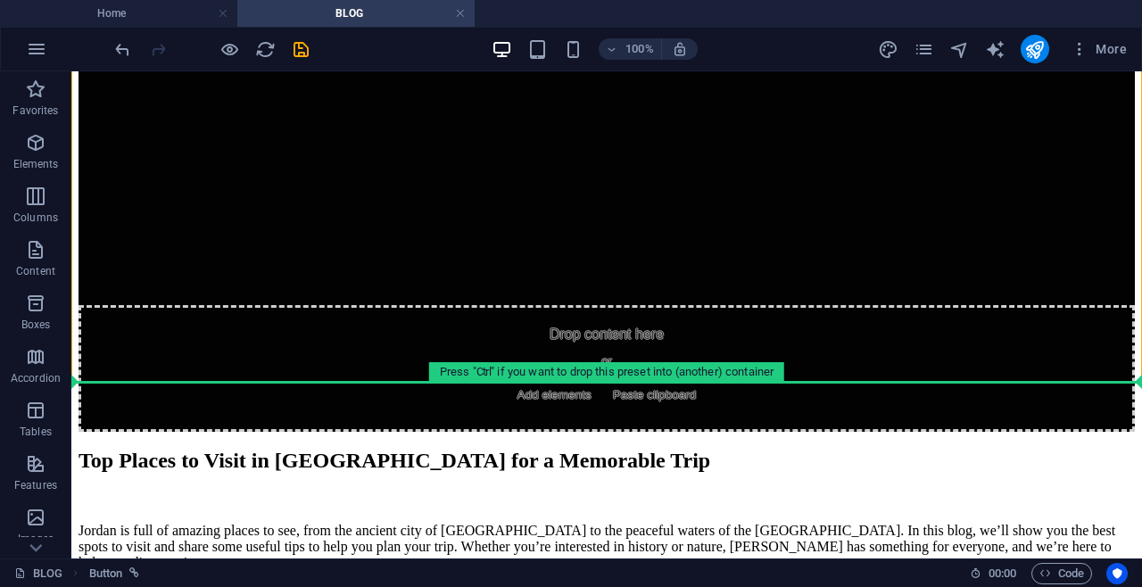
drag, startPoint x: 463, startPoint y: 376, endPoint x: 466, endPoint y: 400, distance: 24.2
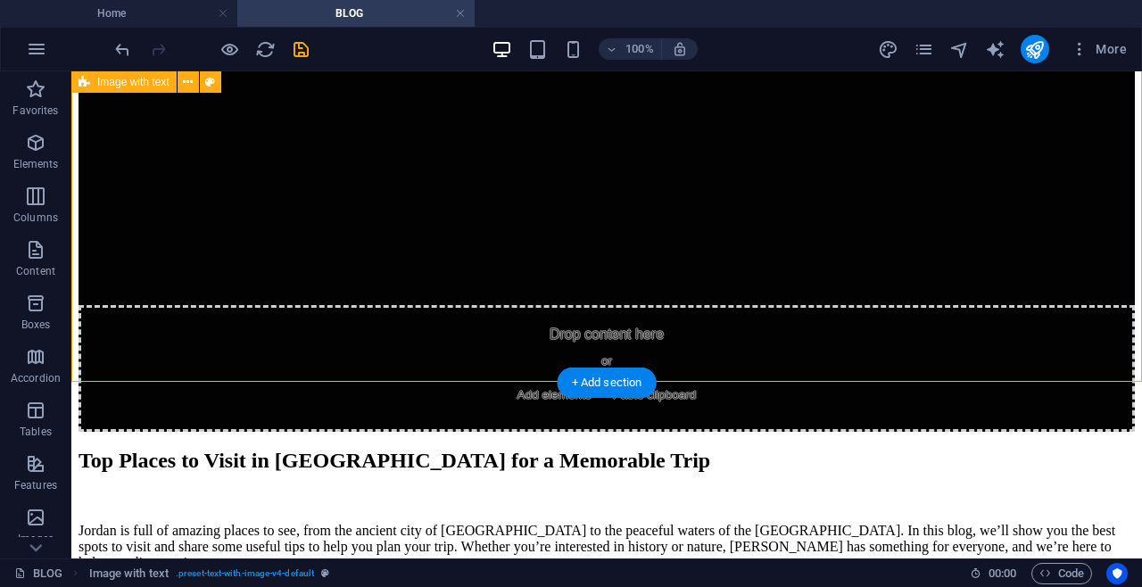
drag, startPoint x: 475, startPoint y: 380, endPoint x: 487, endPoint y: 330, distance: 51.5
drag, startPoint x: 453, startPoint y: 386, endPoint x: 457, endPoint y: 361, distance: 25.2
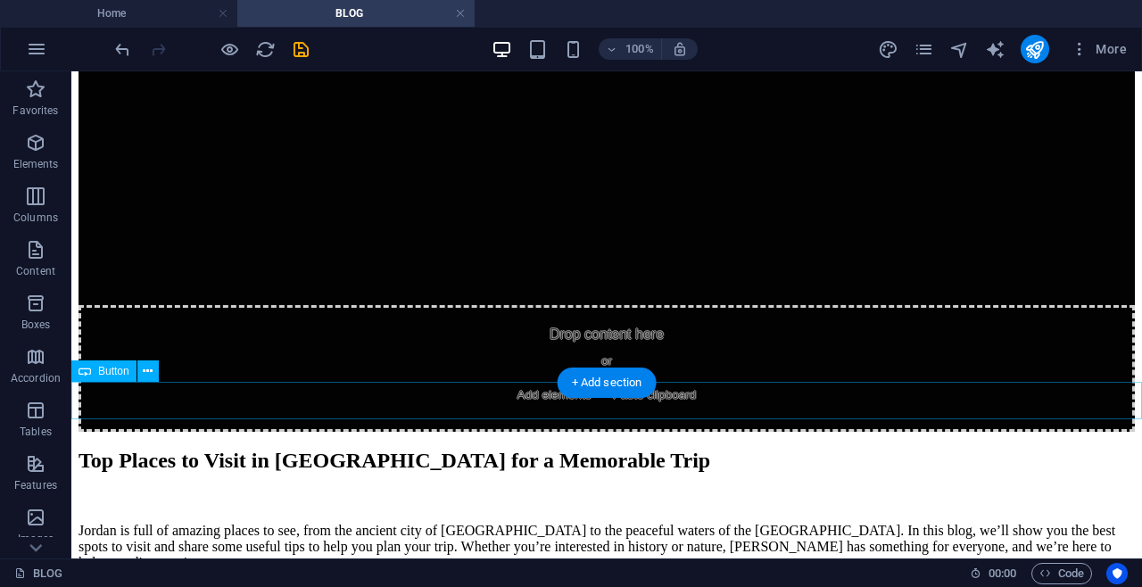
click at [149, 371] on icon at bounding box center [148, 371] width 10 height 19
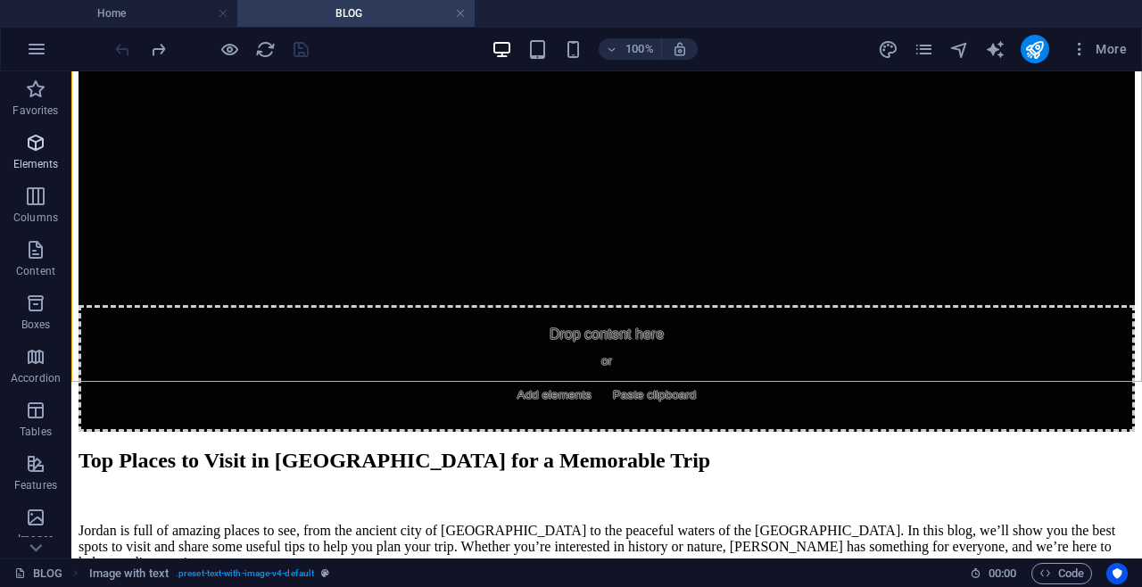
click at [29, 155] on span "Elements" at bounding box center [35, 153] width 71 height 43
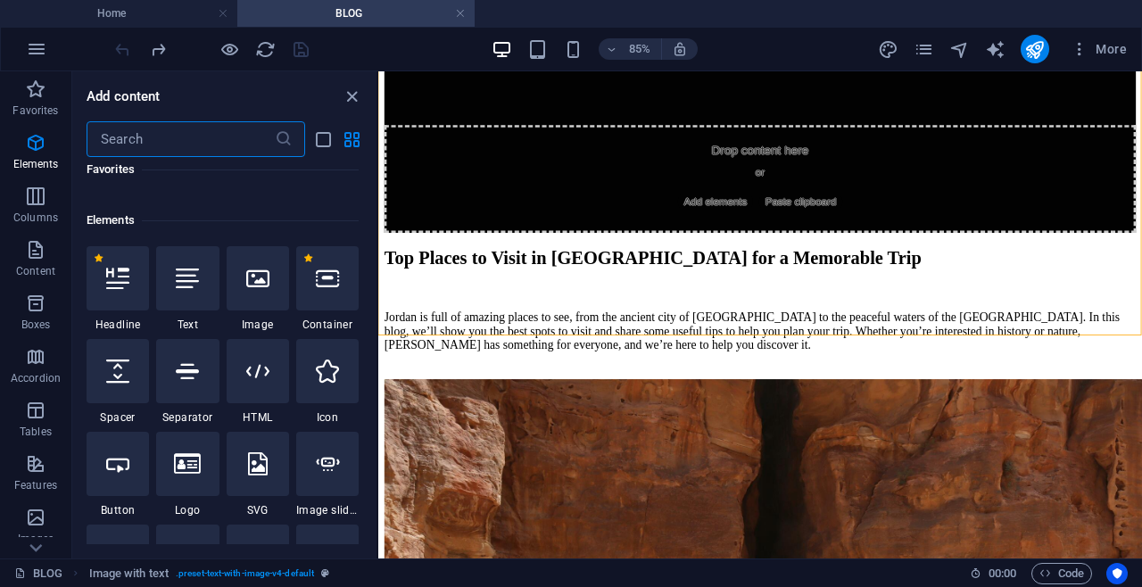
scroll to position [190, 0]
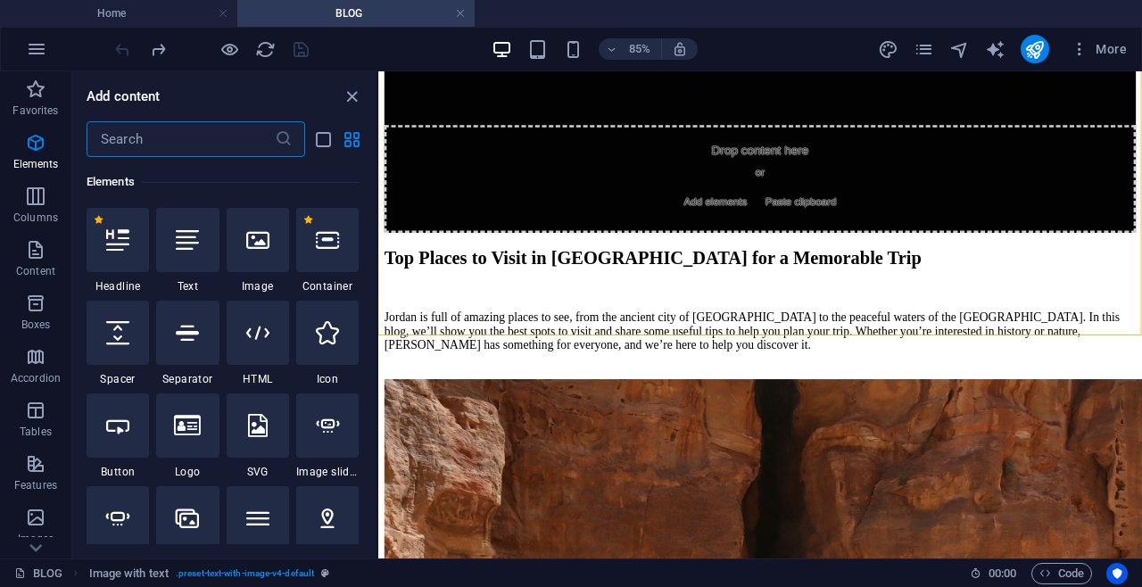
click at [169, 136] on input "text" at bounding box center [181, 139] width 188 height 36
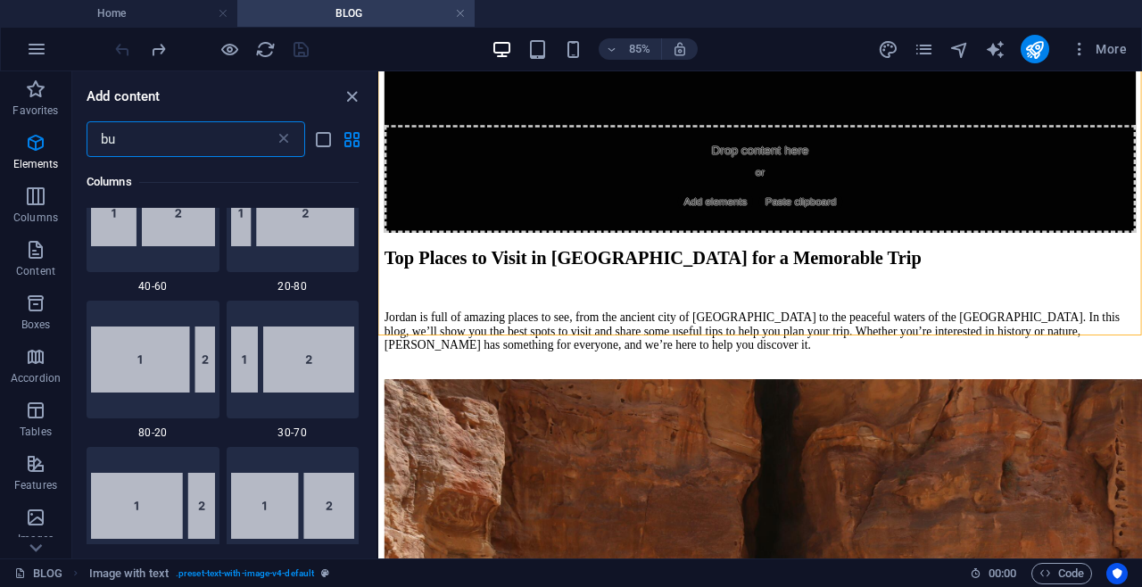
scroll to position [0, 0]
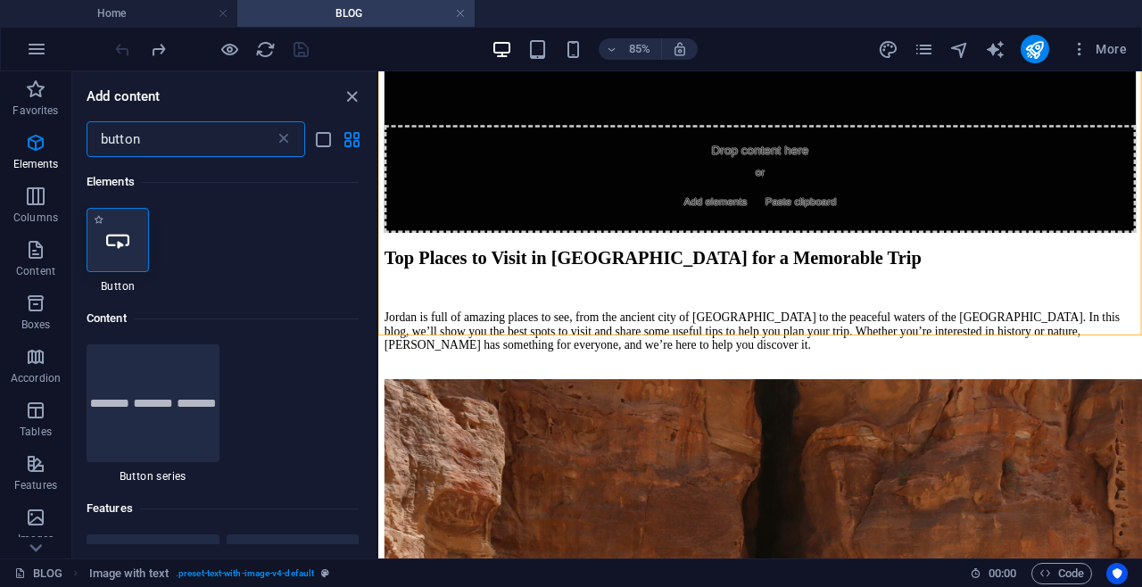
type input "button"
click at [123, 269] on div at bounding box center [118, 240] width 62 height 64
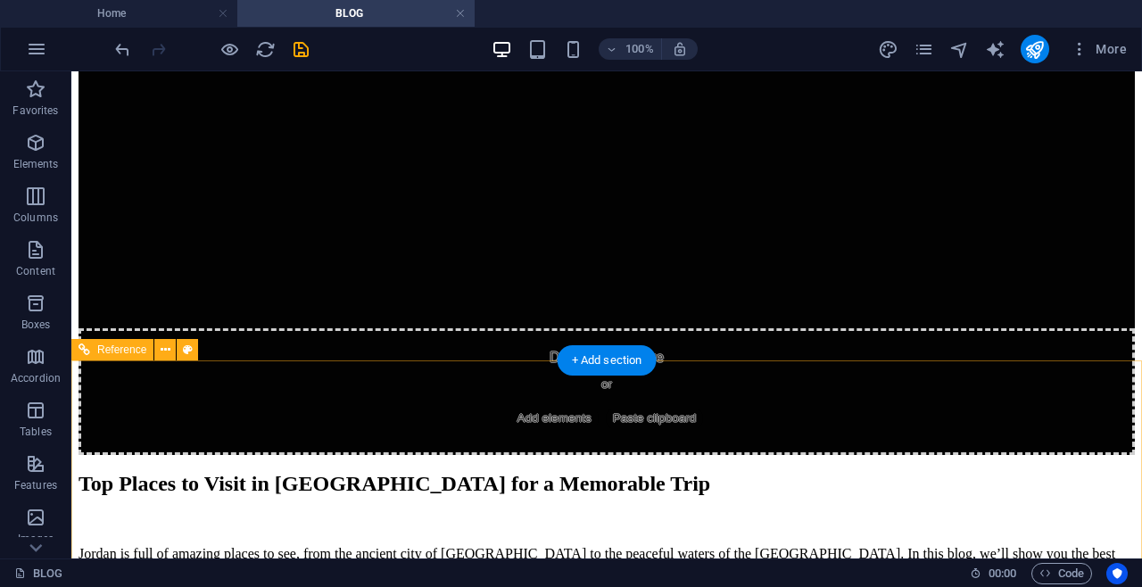
scroll to position [2844, 0]
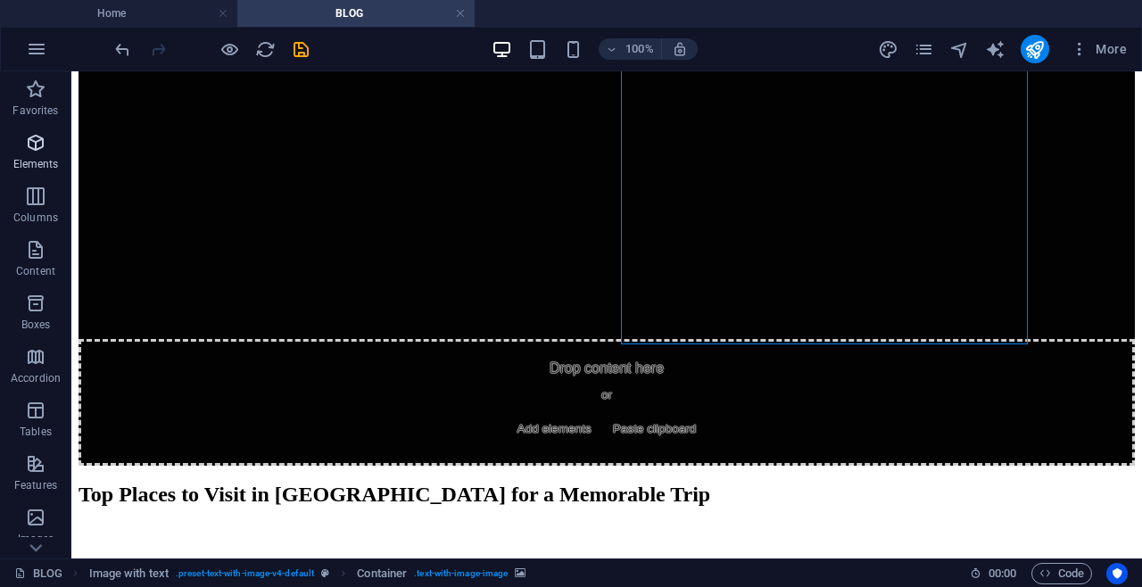
click at [31, 152] on icon "button" at bounding box center [35, 142] width 21 height 21
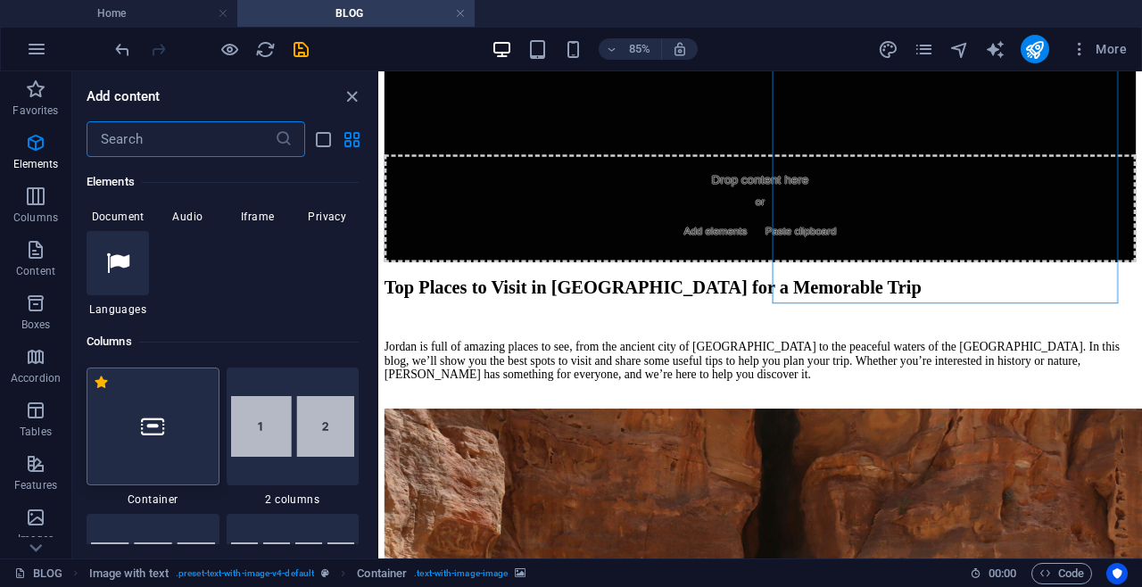
scroll to position [761, 0]
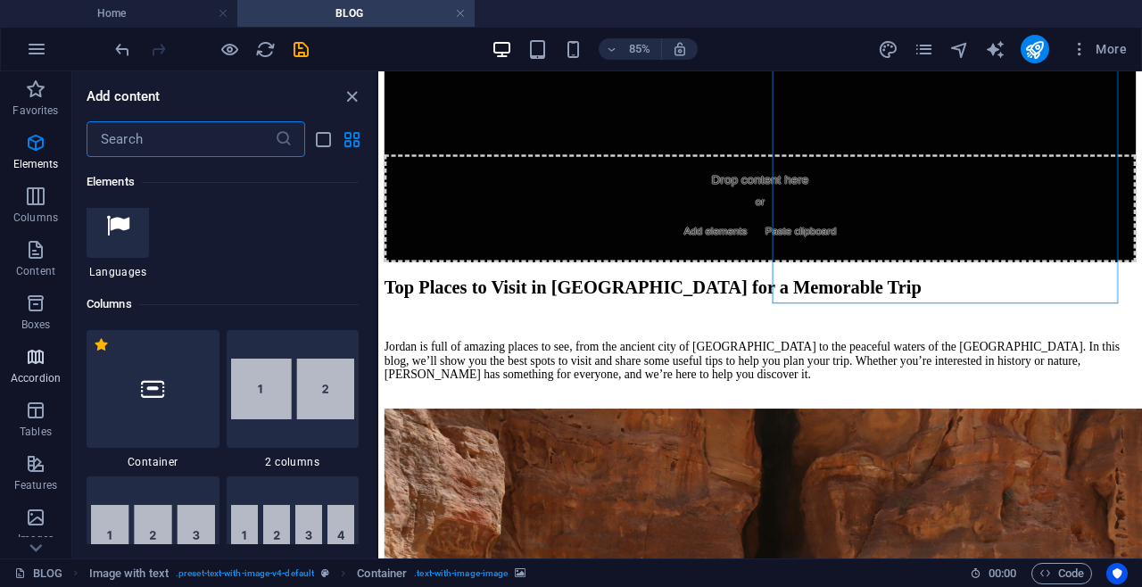
click at [37, 360] on icon "button" at bounding box center [35, 356] width 21 height 21
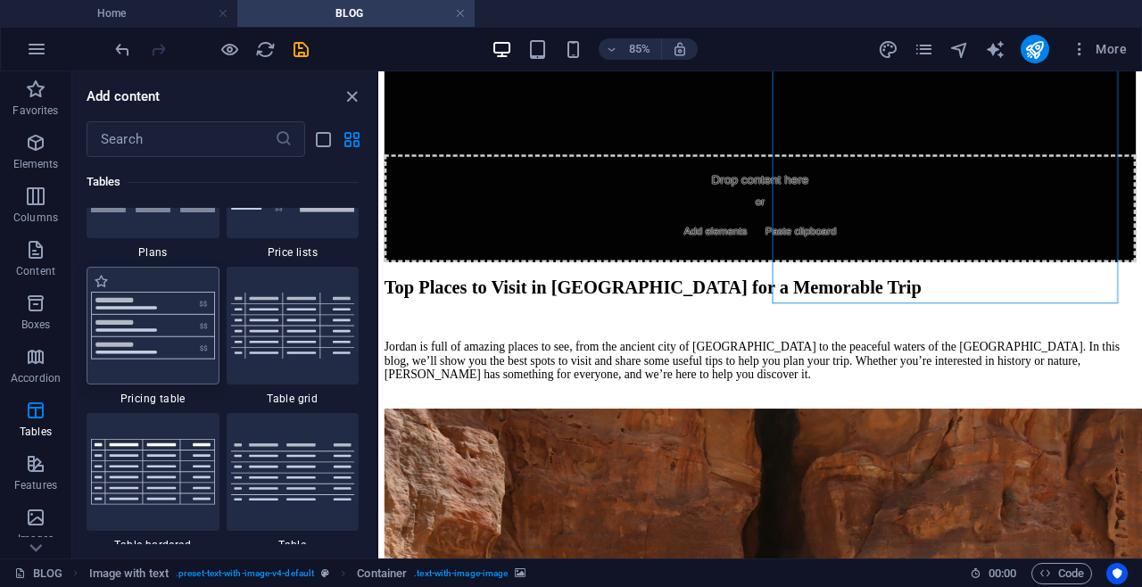
scroll to position [6266, 0]
click at [53, 369] on span "Accordion" at bounding box center [35, 367] width 71 height 43
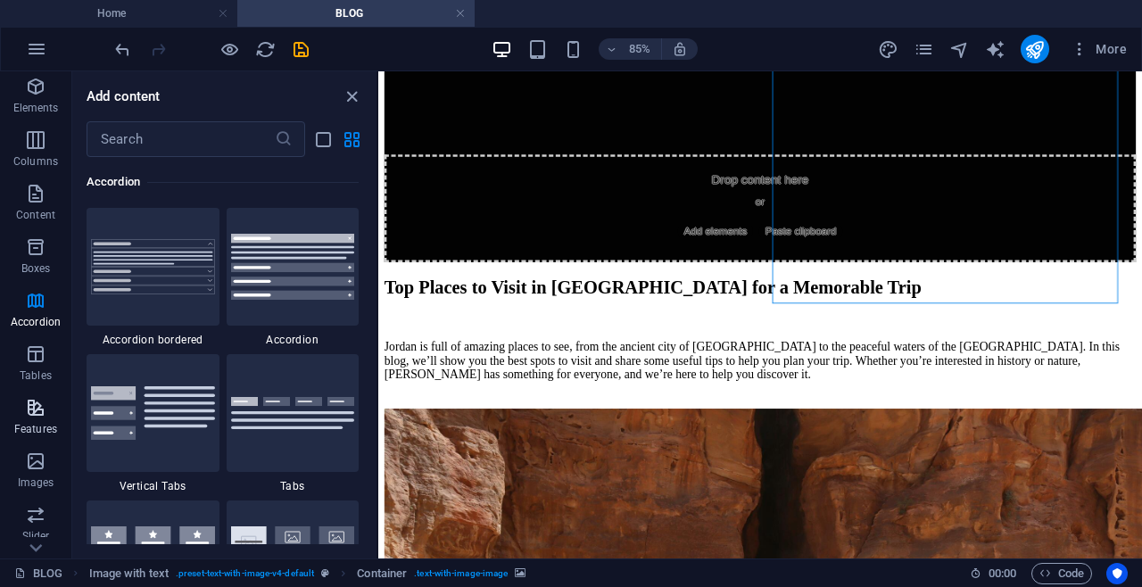
scroll to position [57, 0]
click at [38, 427] on p "Features" at bounding box center [35, 428] width 43 height 14
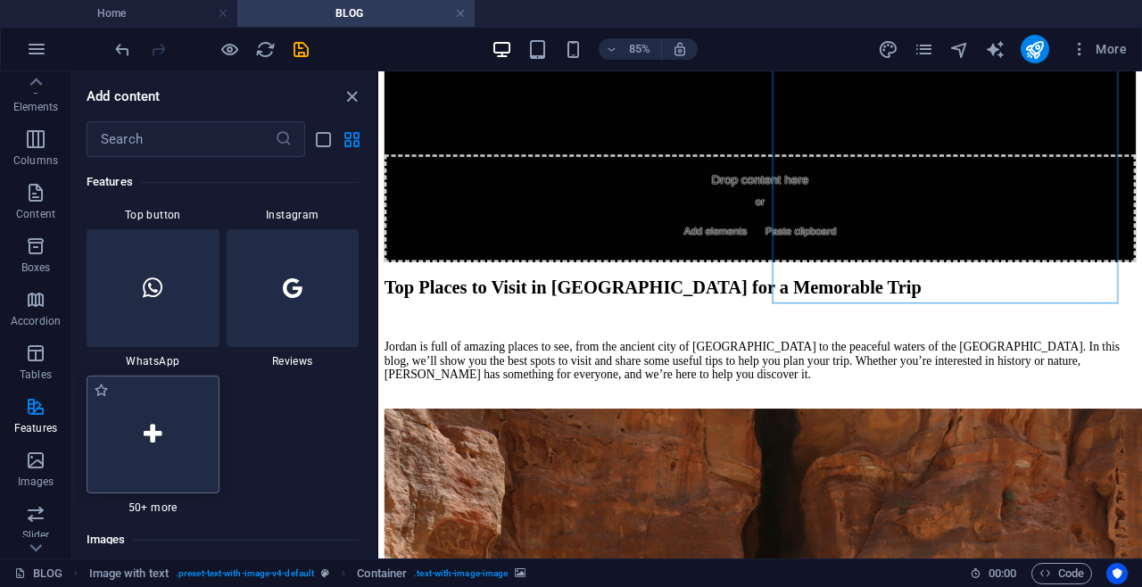
scroll to position [8665, 0]
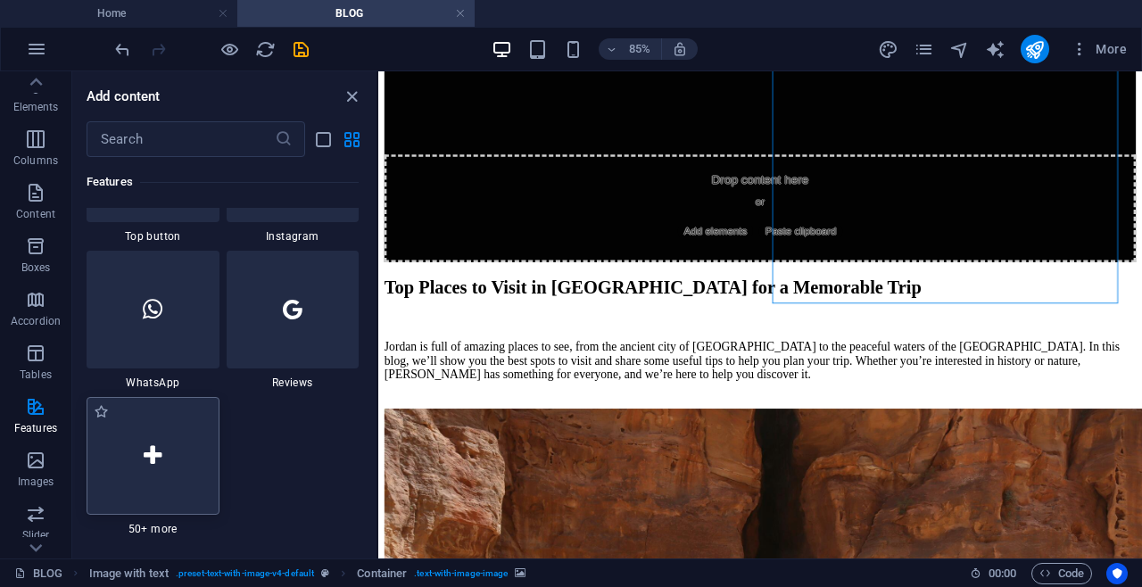
click at [159, 352] on div at bounding box center [153, 310] width 133 height 118
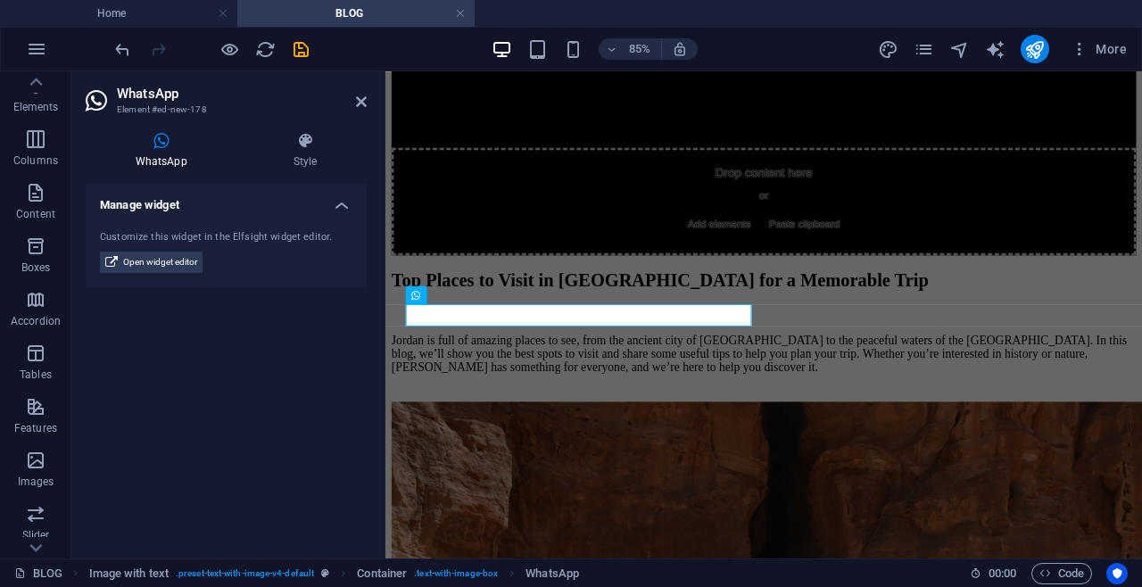
scroll to position [2126, 0]
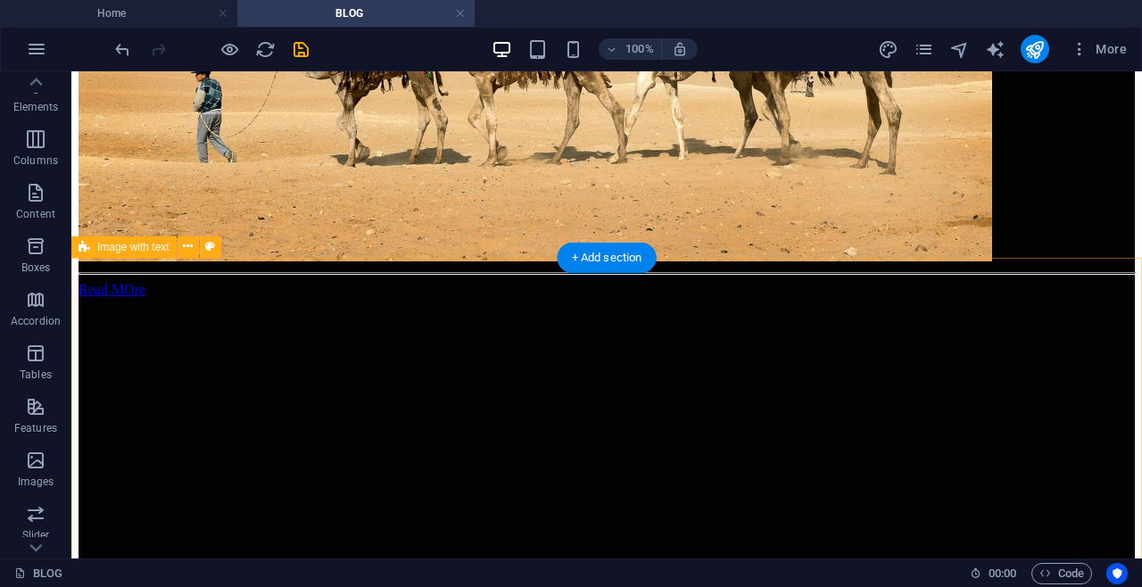
scroll to position [2124, 0]
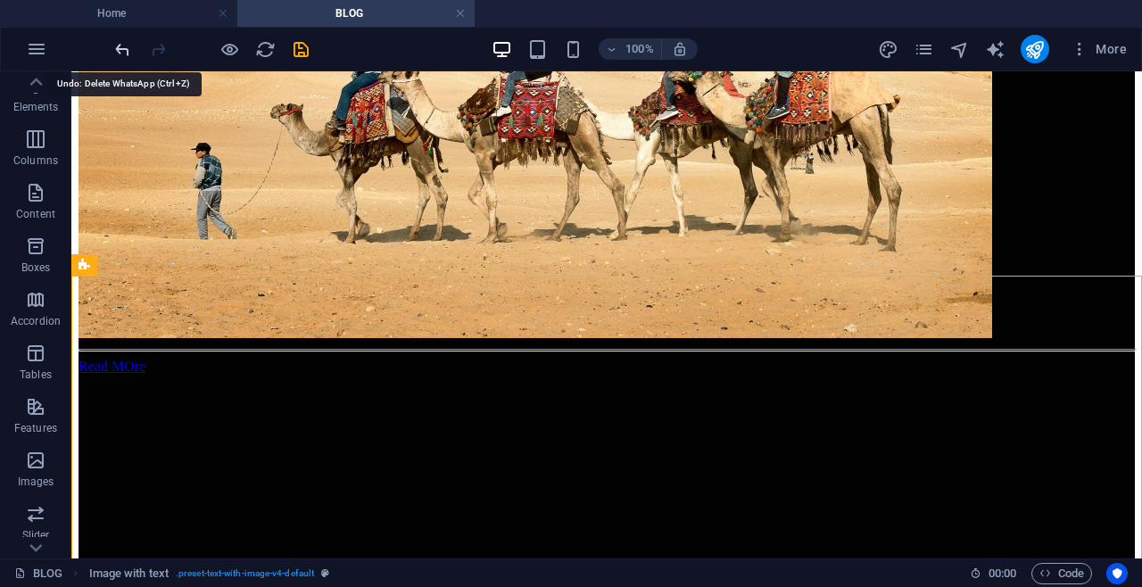
click at [125, 53] on icon "undo" at bounding box center [122, 49] width 21 height 21
click at [116, 54] on icon "undo" at bounding box center [122, 49] width 21 height 21
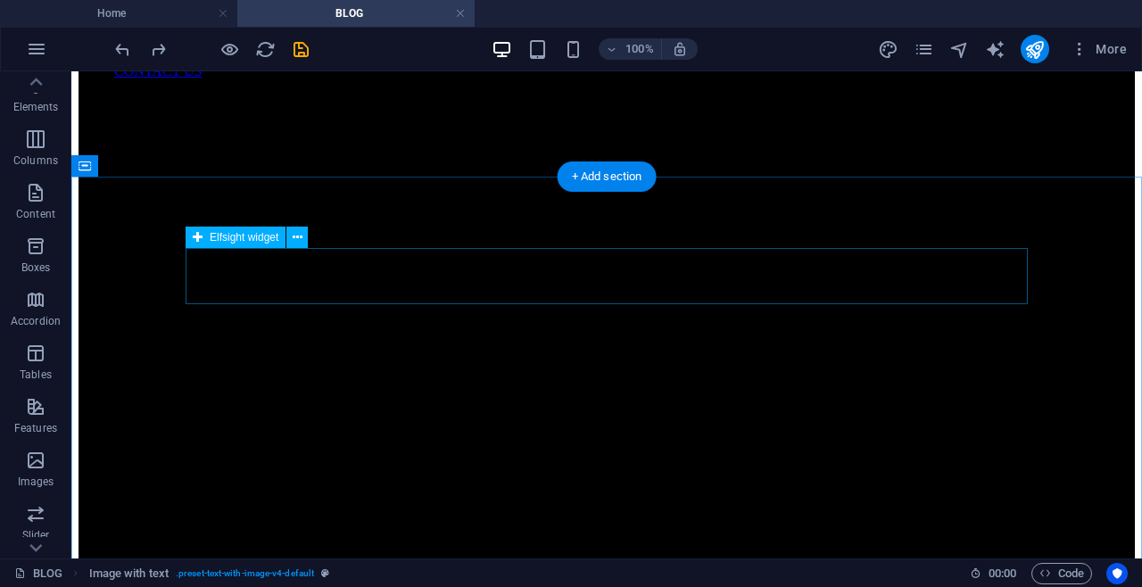
scroll to position [0, 0]
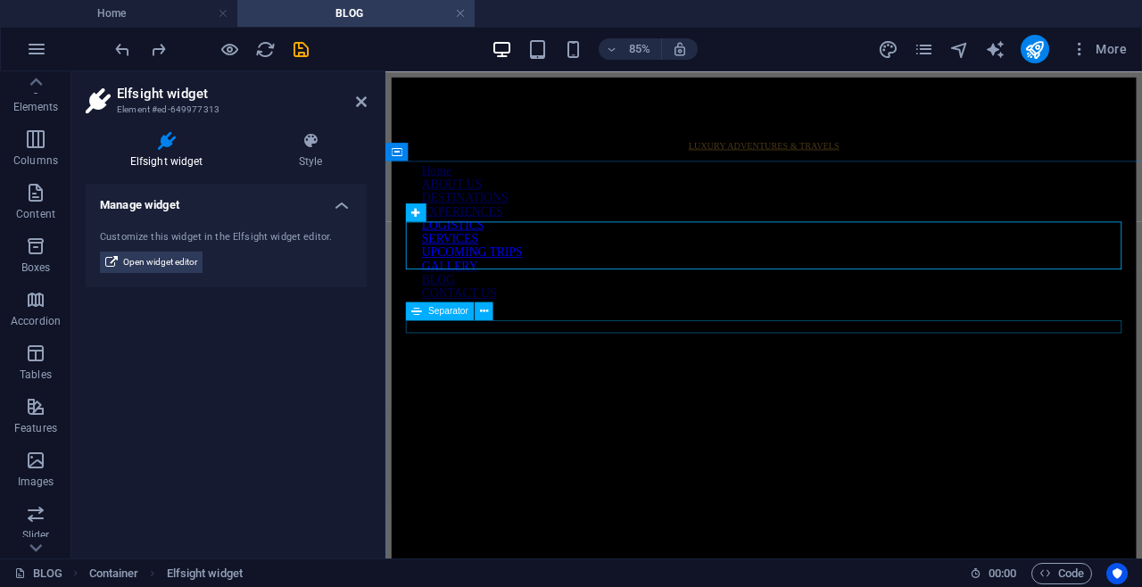
drag, startPoint x: 514, startPoint y: 375, endPoint x: 808, endPoint y: 326, distance: 298.3
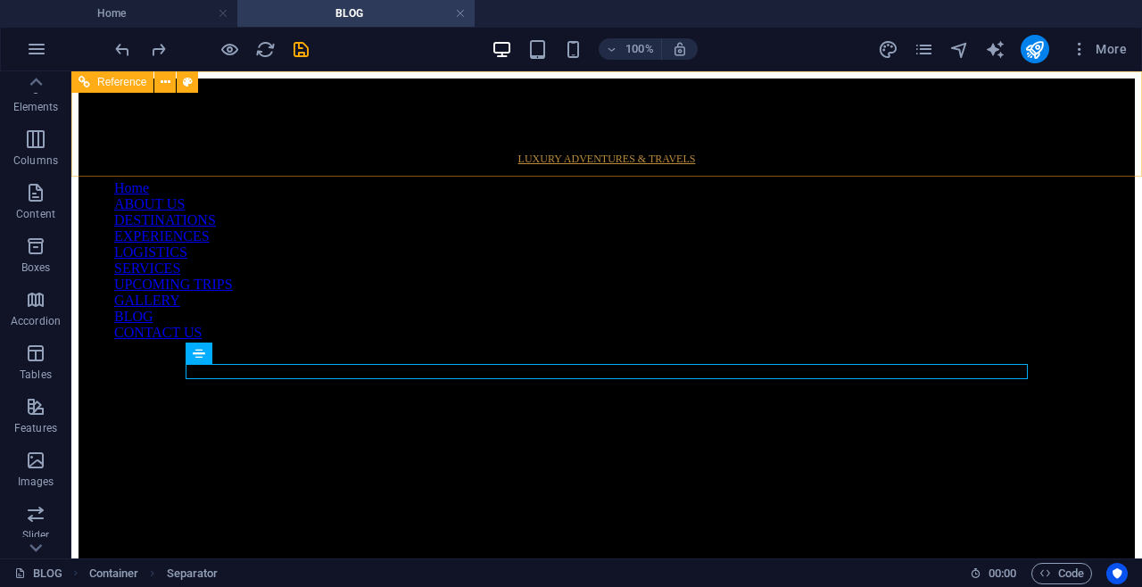
click at [1111, 180] on nav "Home ABOUT US DESTINATIONS EXPERIENCES LOGISTICS SERVICES UPCOMING TRIPS GALLER…" at bounding box center [606, 260] width 1056 height 161
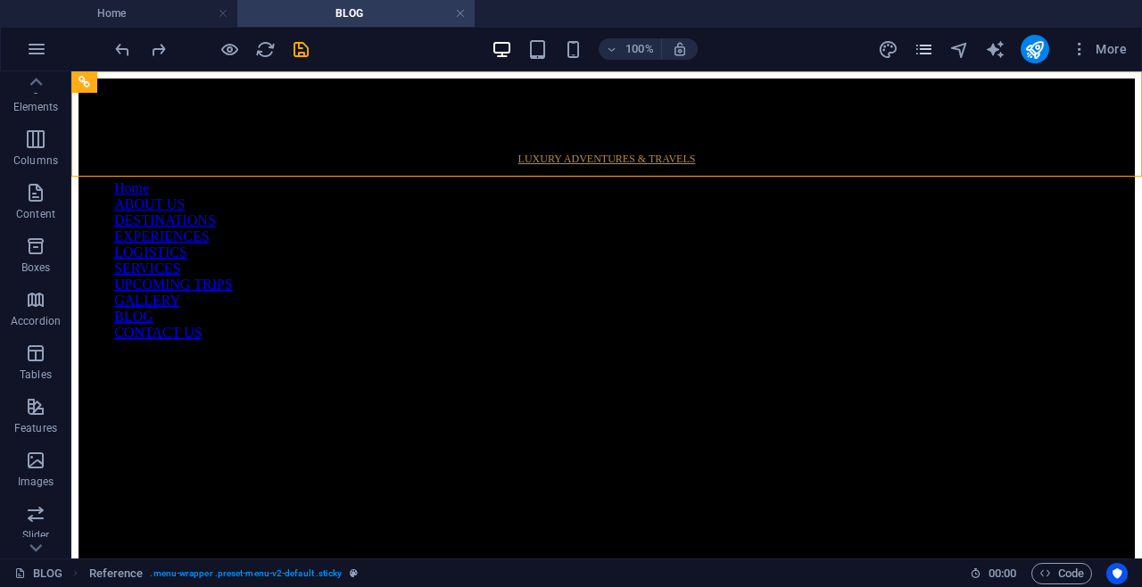
click at [925, 38] on button "pages" at bounding box center [923, 48] width 21 height 21
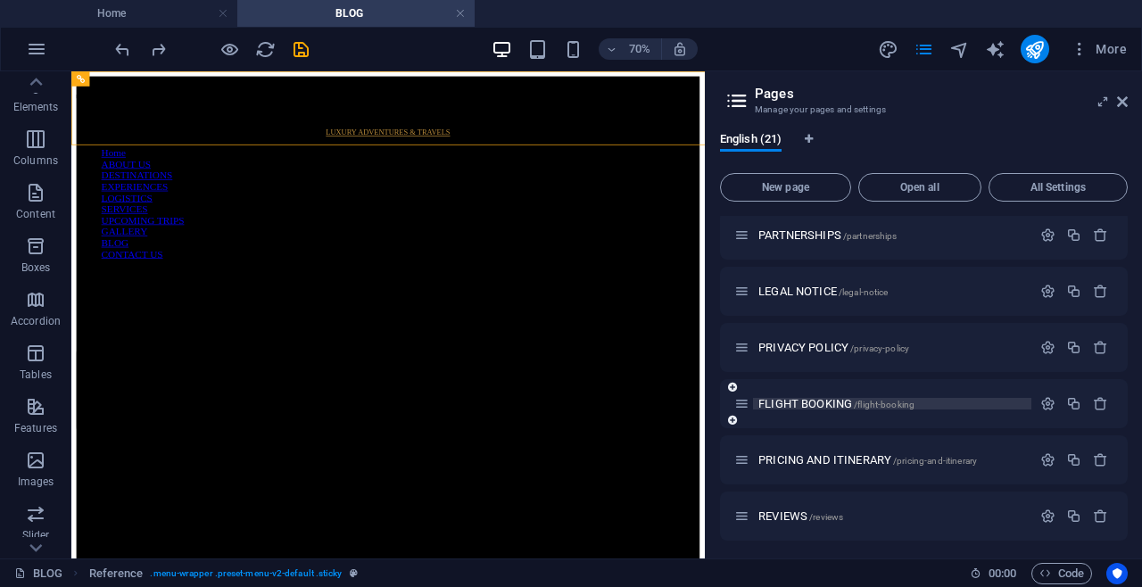
scroll to position [707, 0]
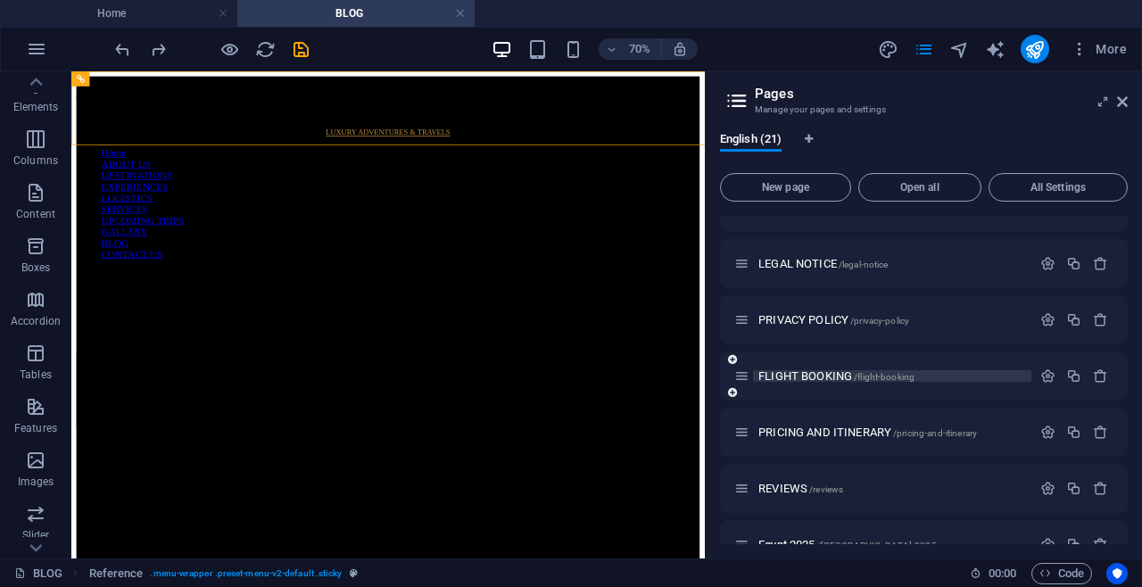
click at [788, 380] on span "FLIGHT BOOKING /flight-booking" at bounding box center [836, 375] width 156 height 13
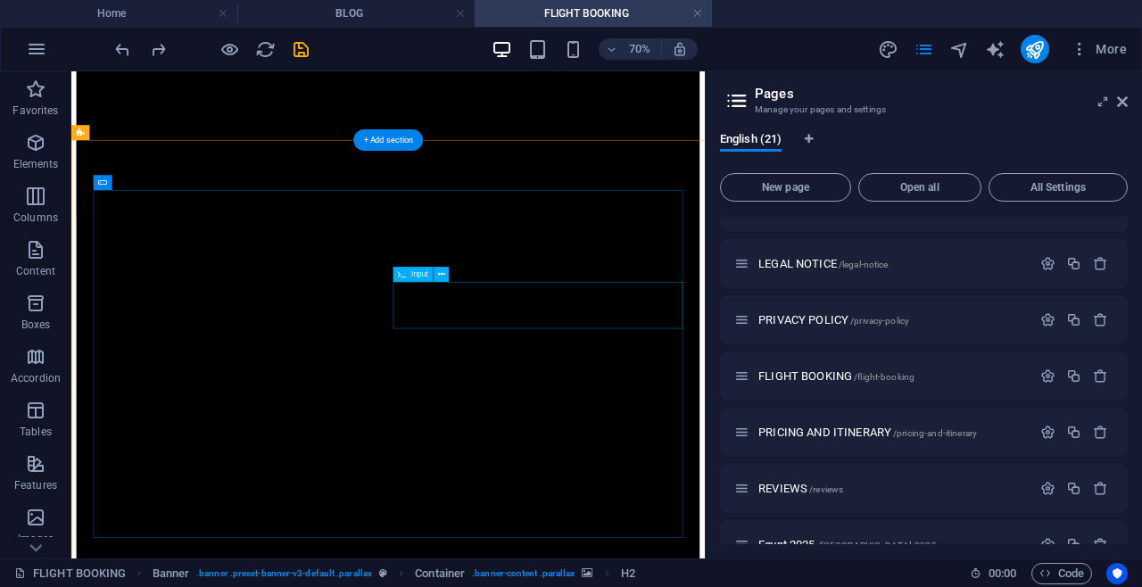
scroll to position [327, 0]
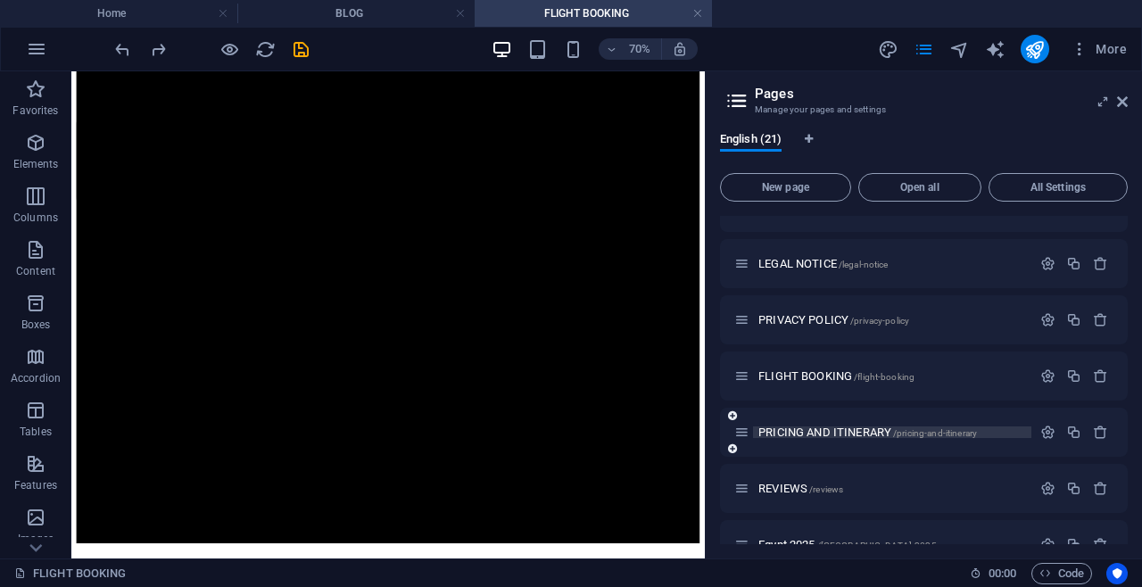
click at [797, 433] on span "PRICING AND ITINERARY /pricing-and-itinerary" at bounding box center [867, 431] width 219 height 13
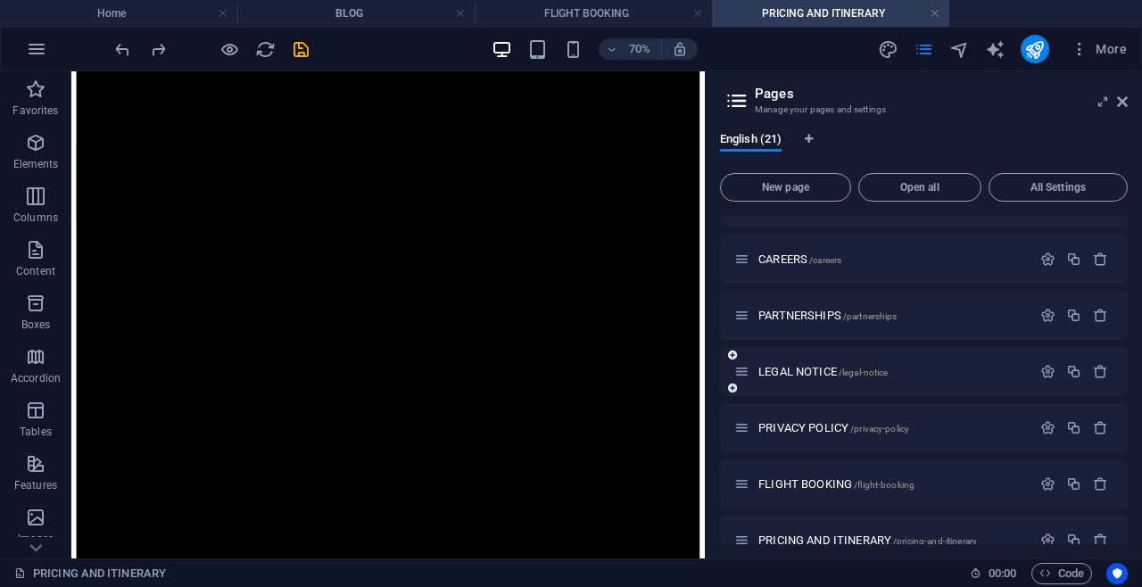
scroll to position [566, 0]
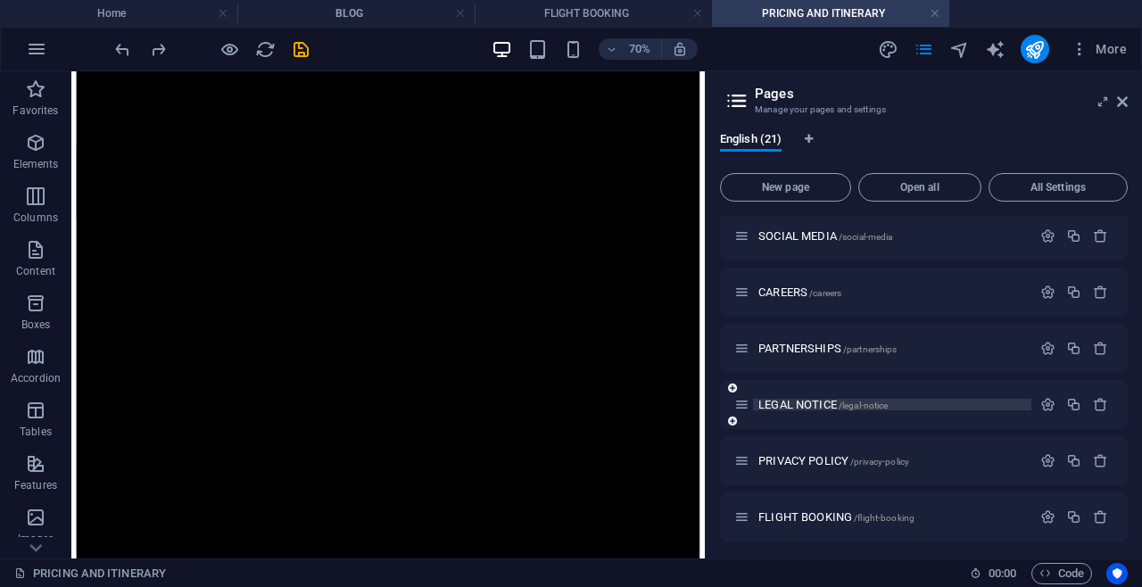
click at [781, 400] on span "LEGAL NOTICE /legal-notice" at bounding box center [822, 404] width 129 height 13
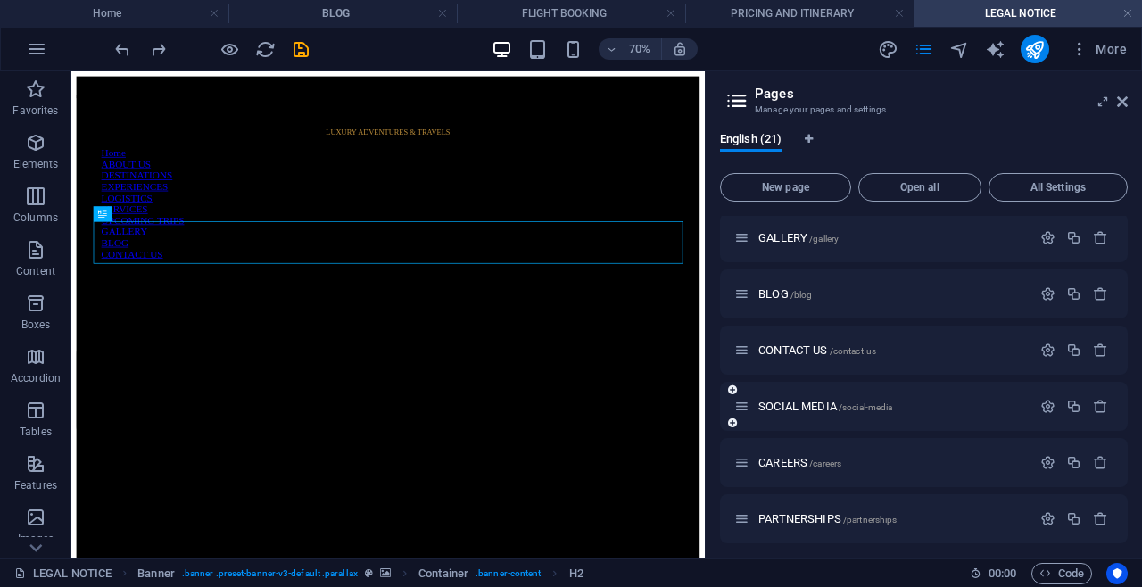
scroll to position [395, 0]
click at [788, 356] on div "CONTACT US /contact-us" at bounding box center [882, 351] width 297 height 21
click at [788, 353] on span "CONTACT US /contact-us" at bounding box center [817, 350] width 118 height 13
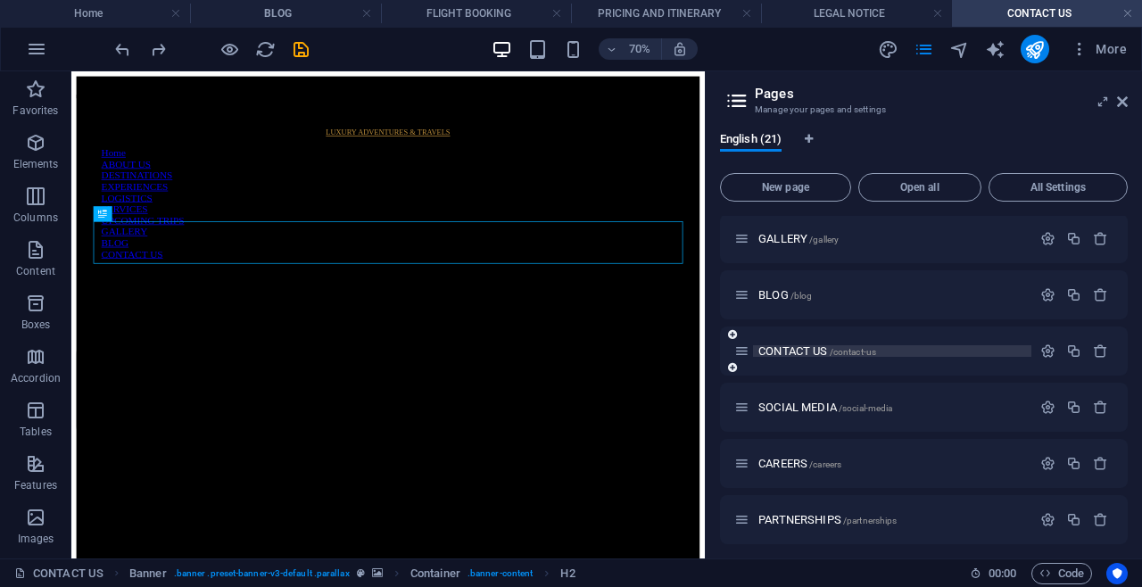
scroll to position [0, 0]
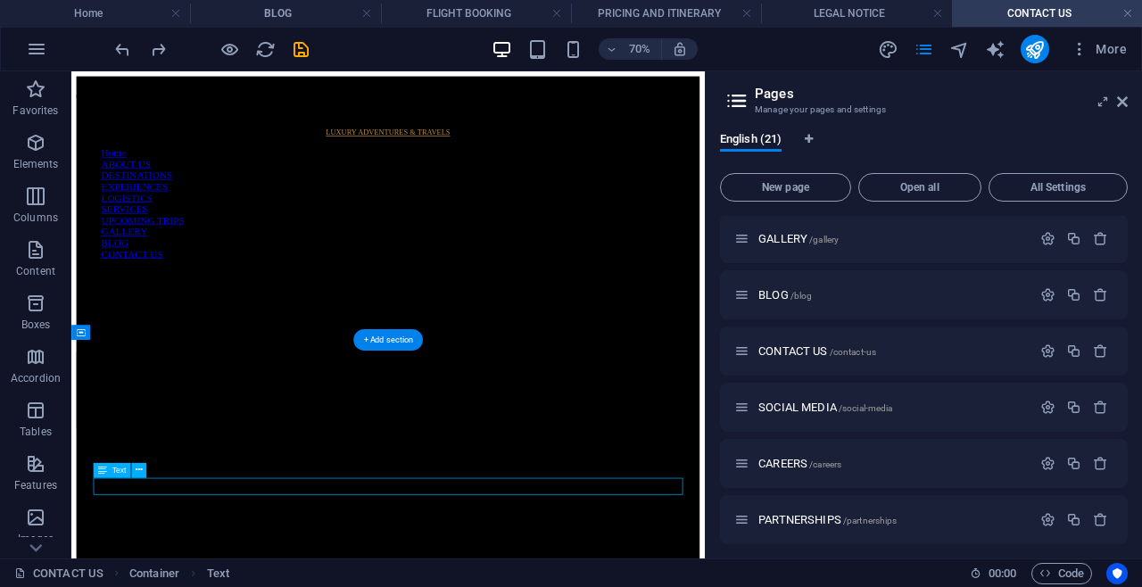
click at [1125, 100] on icon at bounding box center [1122, 102] width 11 height 14
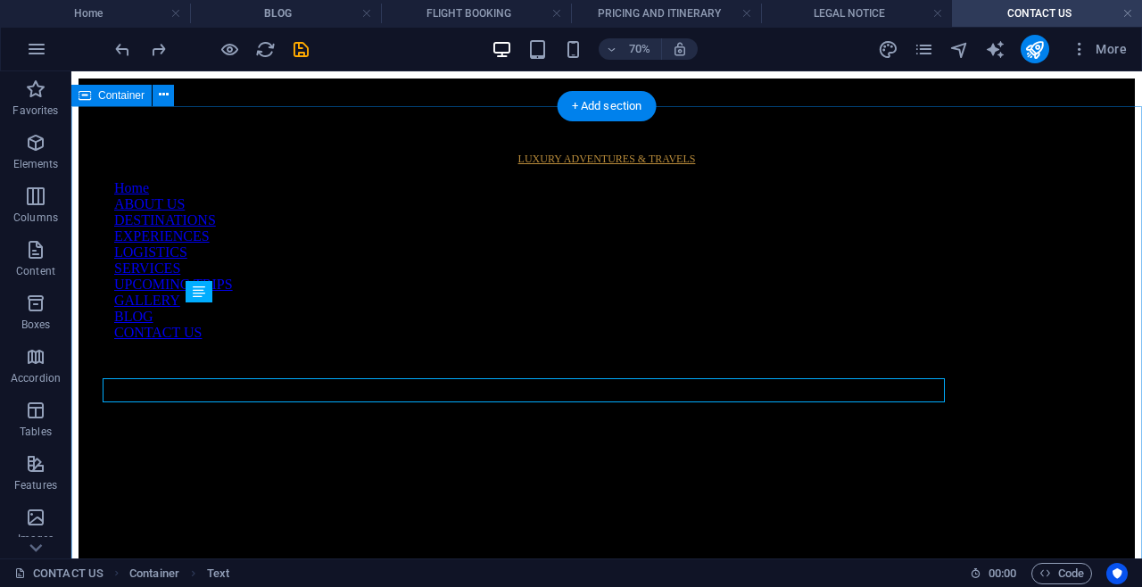
scroll to position [273, 0]
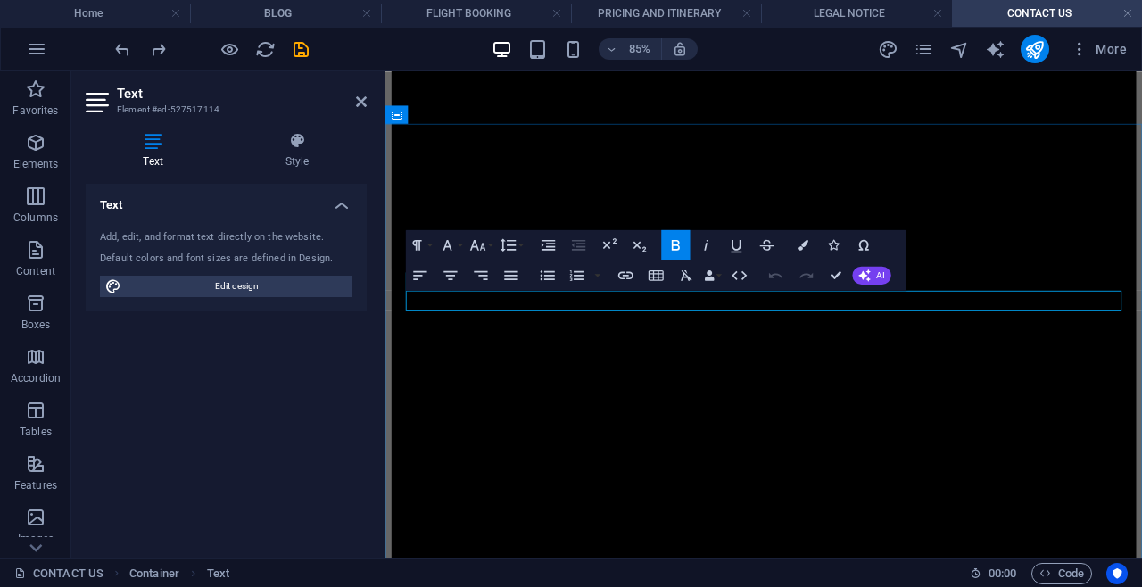
click at [622, 280] on icon "button" at bounding box center [625, 276] width 18 height 18
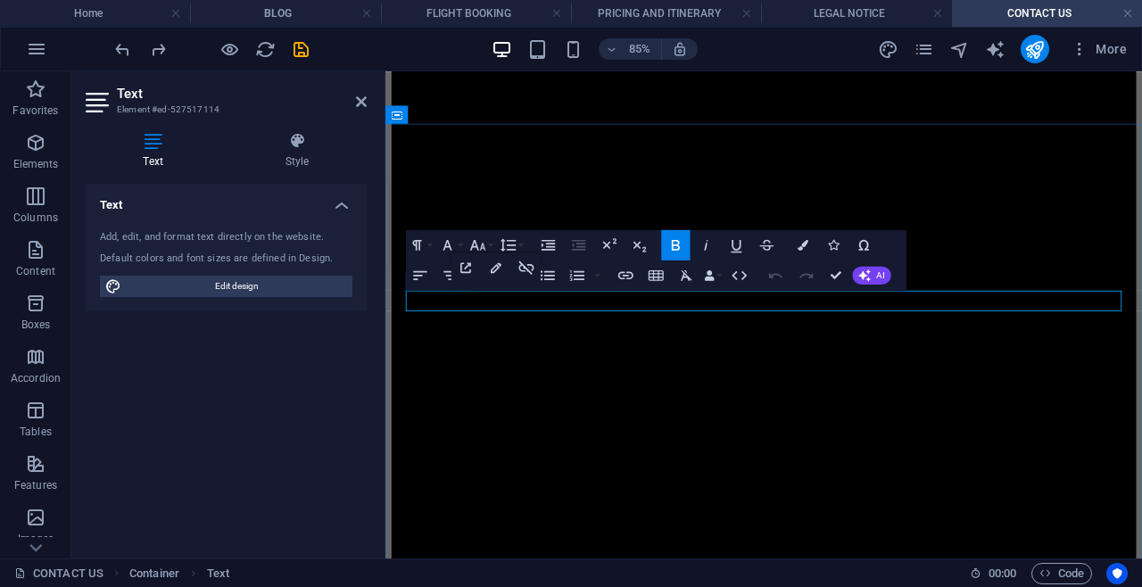
drag, startPoint x: 574, startPoint y: 346, endPoint x: 506, endPoint y: 351, distance: 68.9
drag, startPoint x: 574, startPoint y: 342, endPoint x: 493, endPoint y: 342, distance: 80.3
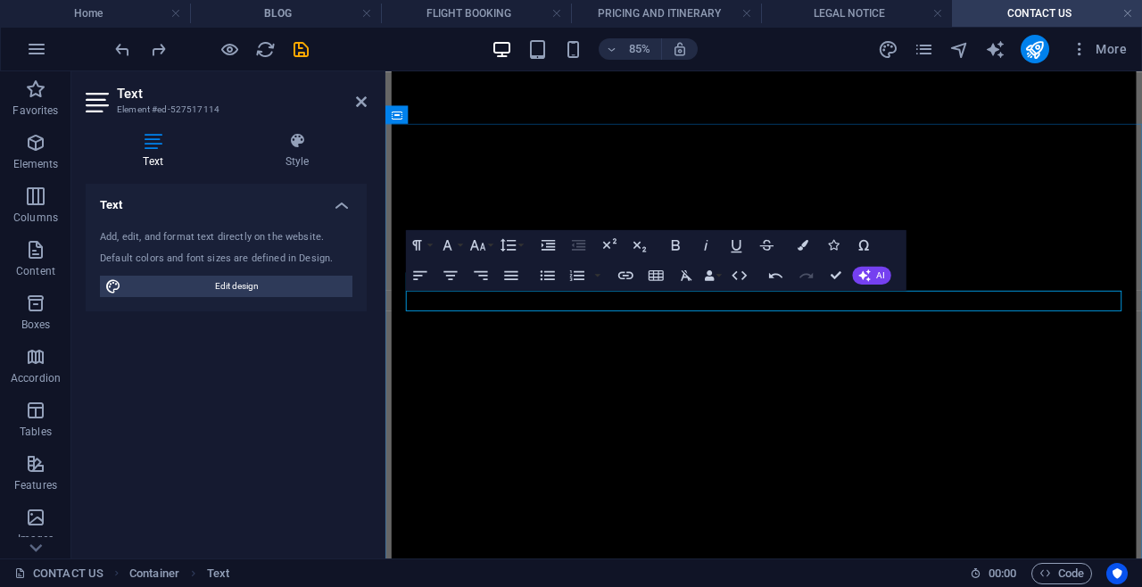
drag, startPoint x: 563, startPoint y: 343, endPoint x: 495, endPoint y: 350, distance: 68.1
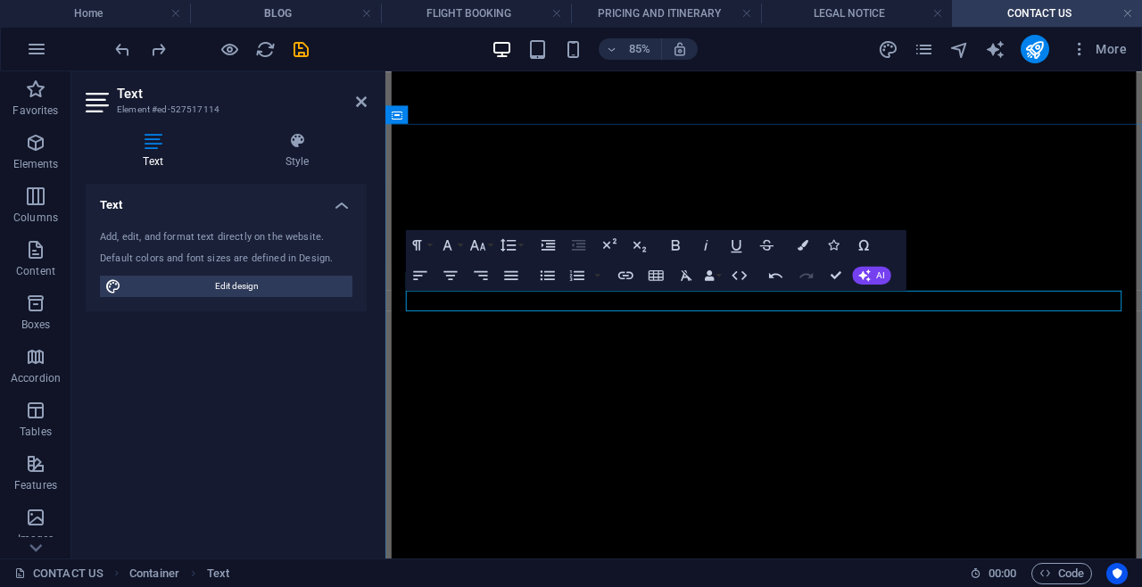
click at [798, 250] on icon "button" at bounding box center [802, 245] width 11 height 11
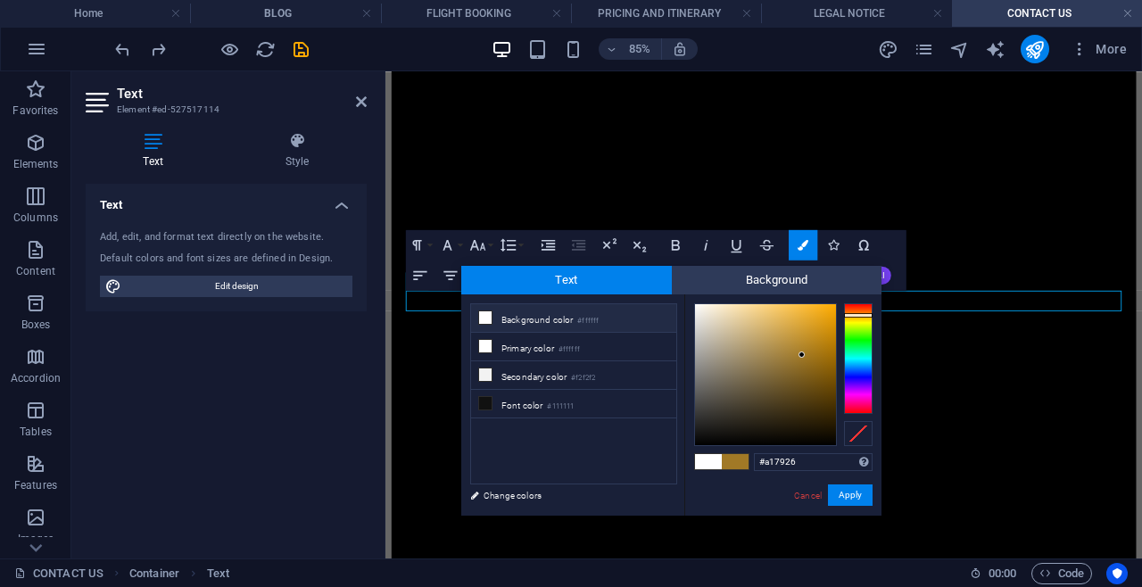
drag, startPoint x: 805, startPoint y: 460, endPoint x: 748, endPoint y: 466, distance: 56.5
click at [748, 466] on div "#a17926 Supported formats #0852ed rgb(8, 82, 237) rgba(8, 82, 237, 90%) hsv(221…" at bounding box center [782, 534] width 197 height 480
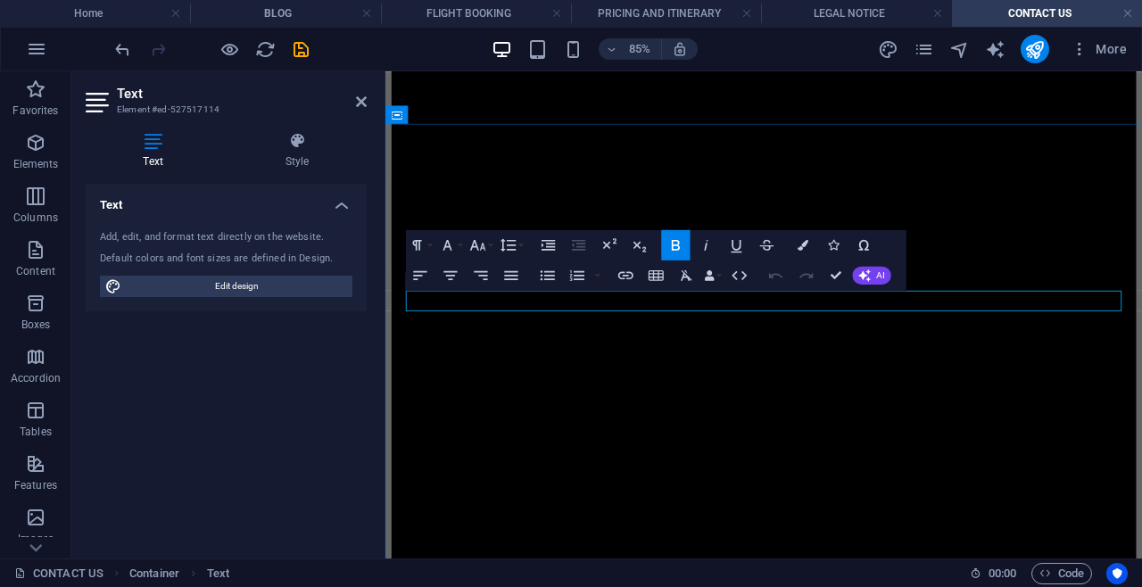
drag, startPoint x: 579, startPoint y: 342, endPoint x: 454, endPoint y: 332, distance: 125.3
click at [673, 250] on icon "button" at bounding box center [676, 245] width 8 height 11
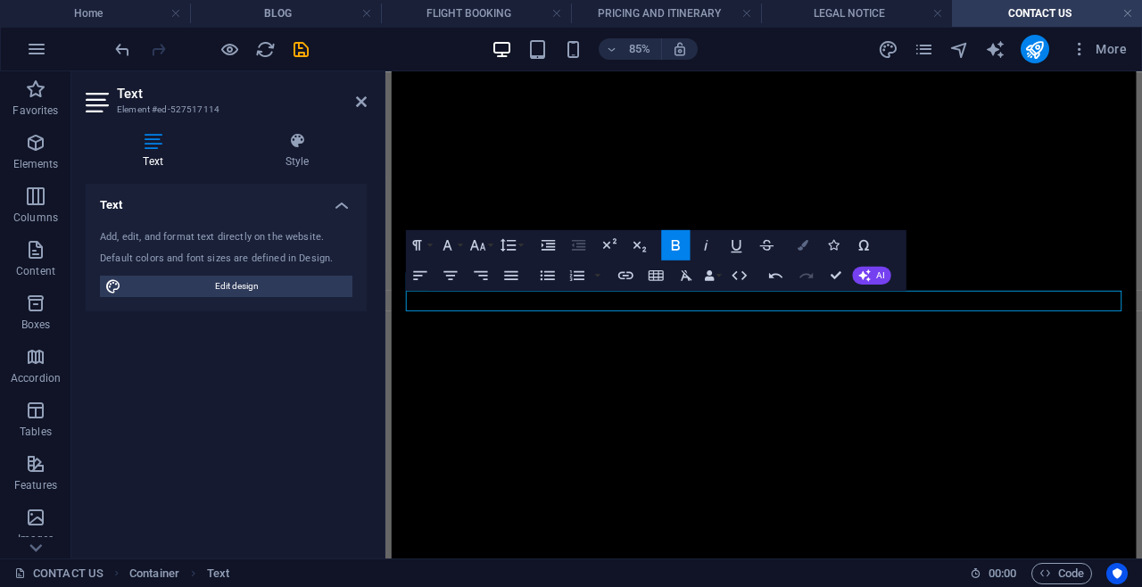
click at [795, 251] on button "Colors" at bounding box center [802, 245] width 29 height 30
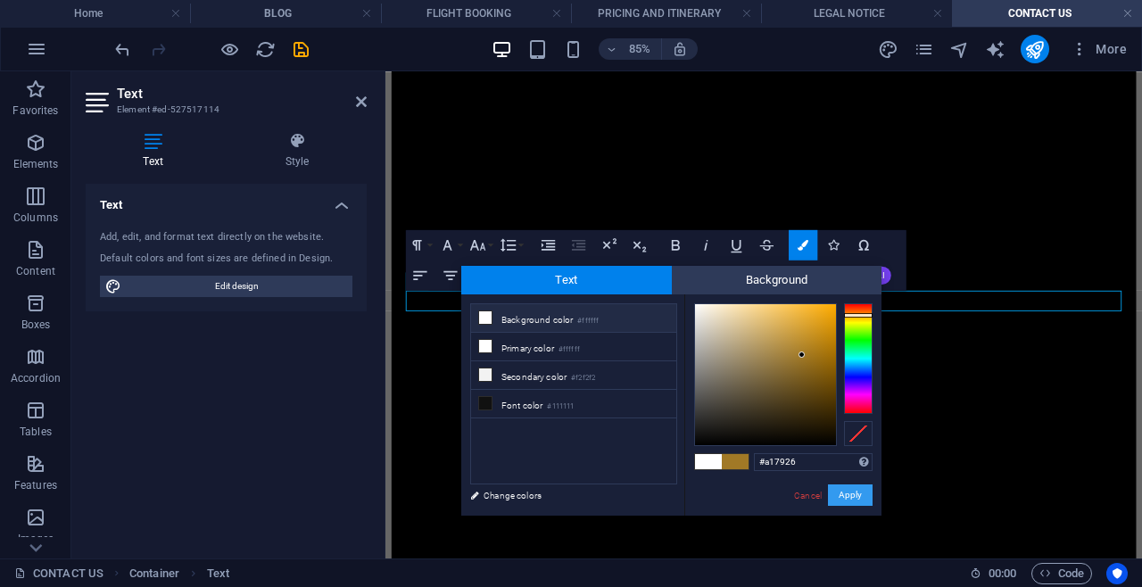
click at [846, 487] on button "Apply" at bounding box center [850, 494] width 45 height 21
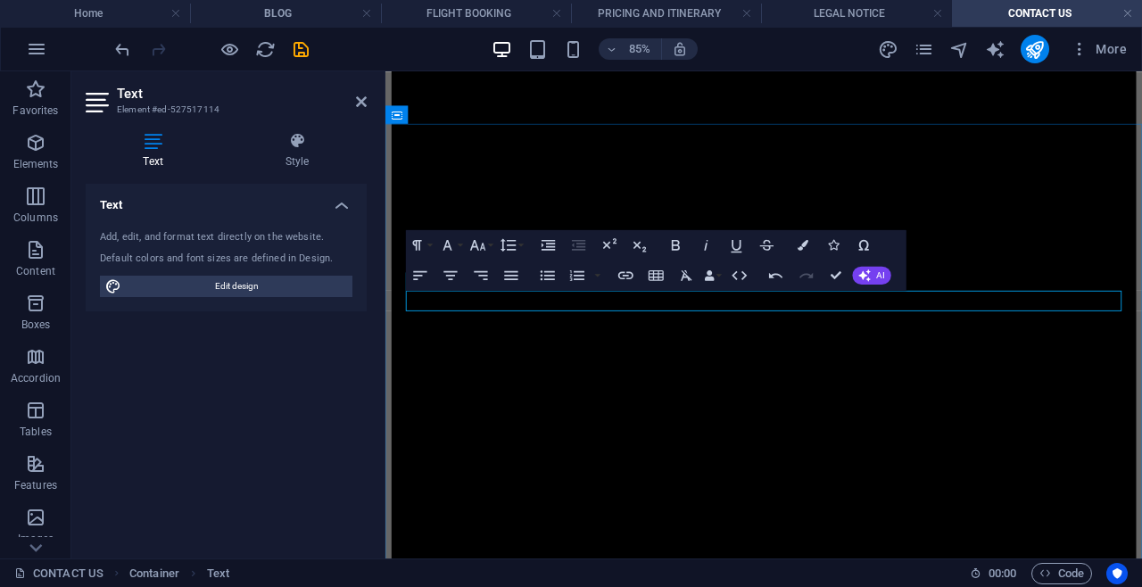
drag, startPoint x: 567, startPoint y: 339, endPoint x: 411, endPoint y: 338, distance: 156.1
click at [625, 280] on icon "button" at bounding box center [625, 276] width 18 height 18
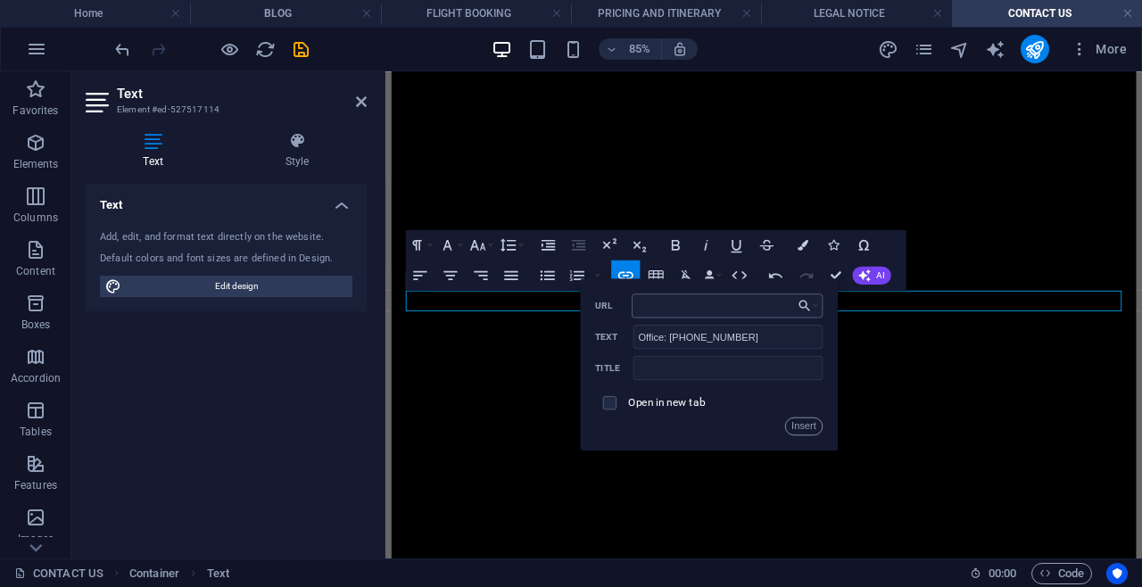
click at [670, 306] on input "URL" at bounding box center [727, 305] width 191 height 24
click at [755, 331] on input "Office: ​​[PHONE_NUMBER]" at bounding box center [728, 337] width 190 height 24
drag, startPoint x: 755, startPoint y: 331, endPoint x: 671, endPoint y: 344, distance: 84.9
click at [671, 344] on input "Office: ​​[PHONE_NUMBER]" at bounding box center [728, 337] width 190 height 24
click at [661, 310] on input "URL" at bounding box center [727, 305] width 191 height 24
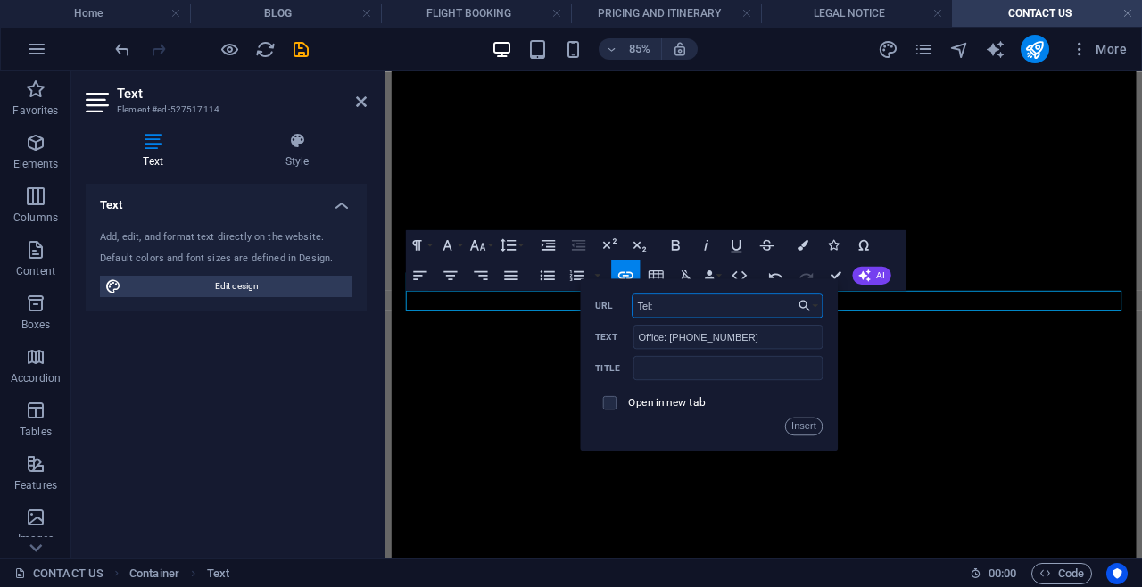
paste input "​​[PHONE_NUMBER]"
type input "Tel:​​[PHONE_NUMBER]"
click at [800, 425] on button "Insert" at bounding box center [804, 426] width 38 height 18
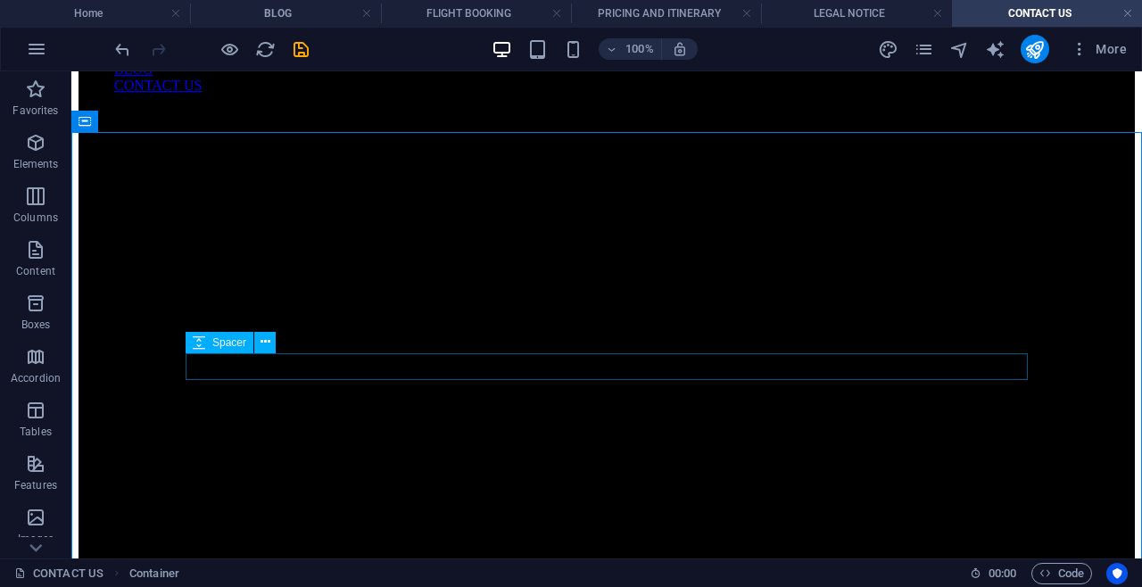
click at [211, 345] on div "Spacer" at bounding box center [220, 342] width 68 height 21
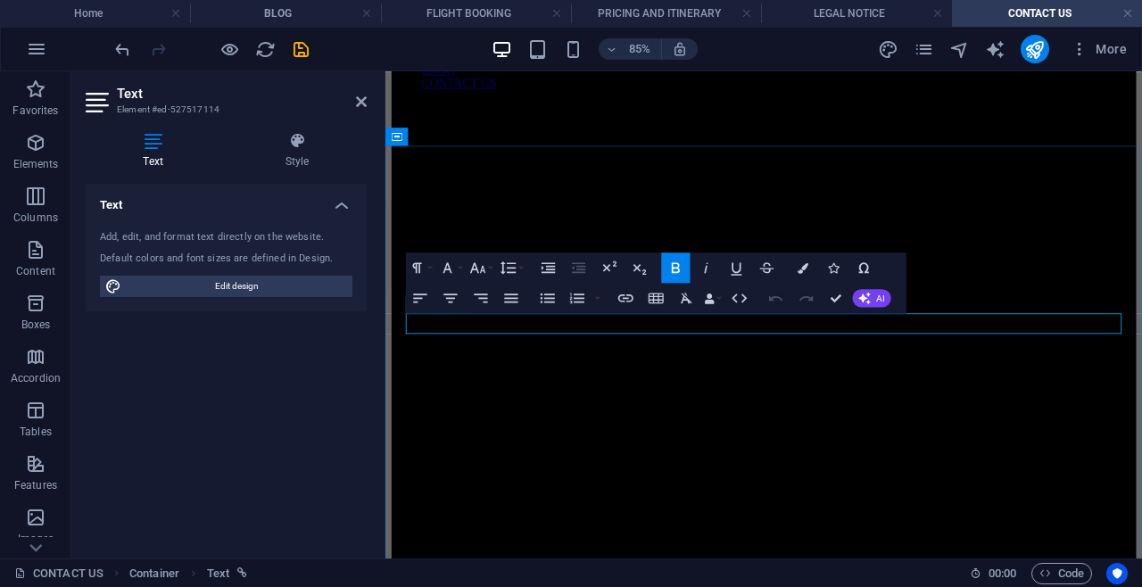
drag, startPoint x: 447, startPoint y: 371, endPoint x: 409, endPoint y: 364, distance: 39.0
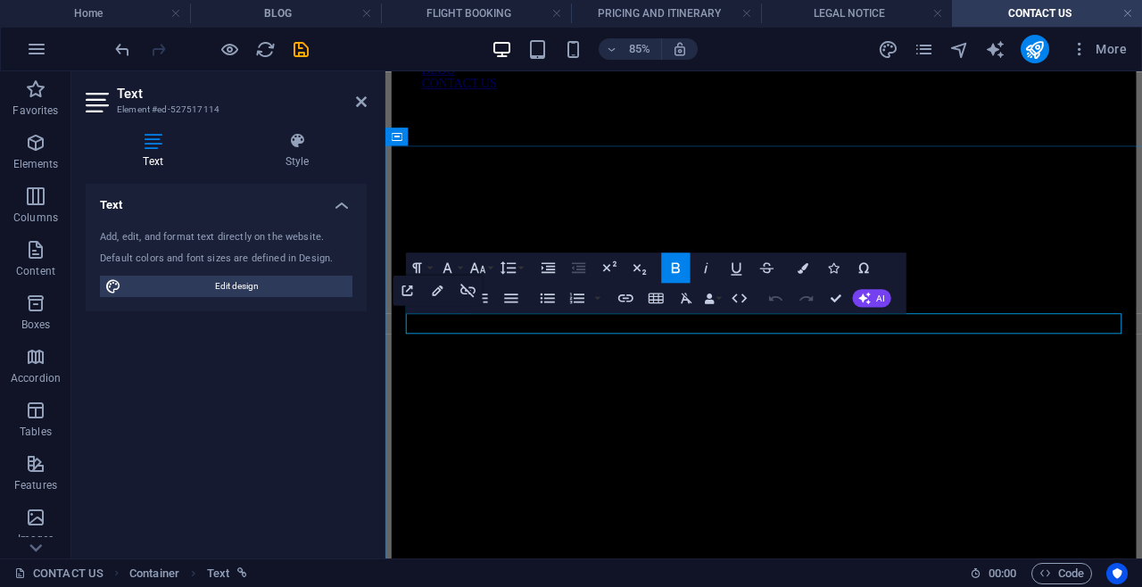
drag, startPoint x: 449, startPoint y: 370, endPoint x: 418, endPoint y: 375, distance: 30.7
drag, startPoint x: 452, startPoint y: 370, endPoint x: 417, endPoint y: 370, distance: 35.7
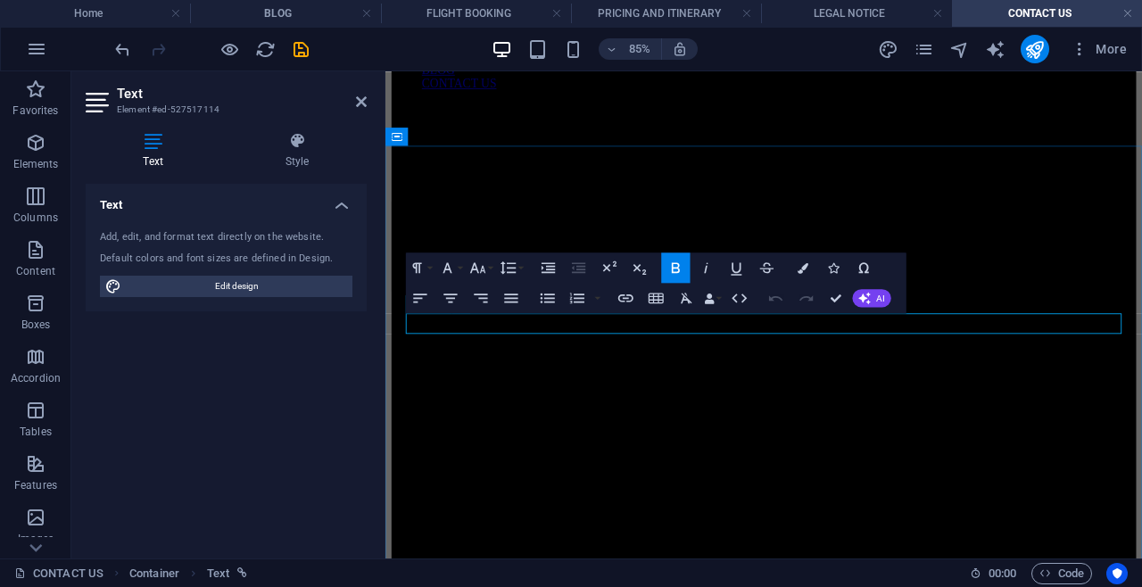
drag, startPoint x: 447, startPoint y: 371, endPoint x: 410, endPoint y: 371, distance: 36.6
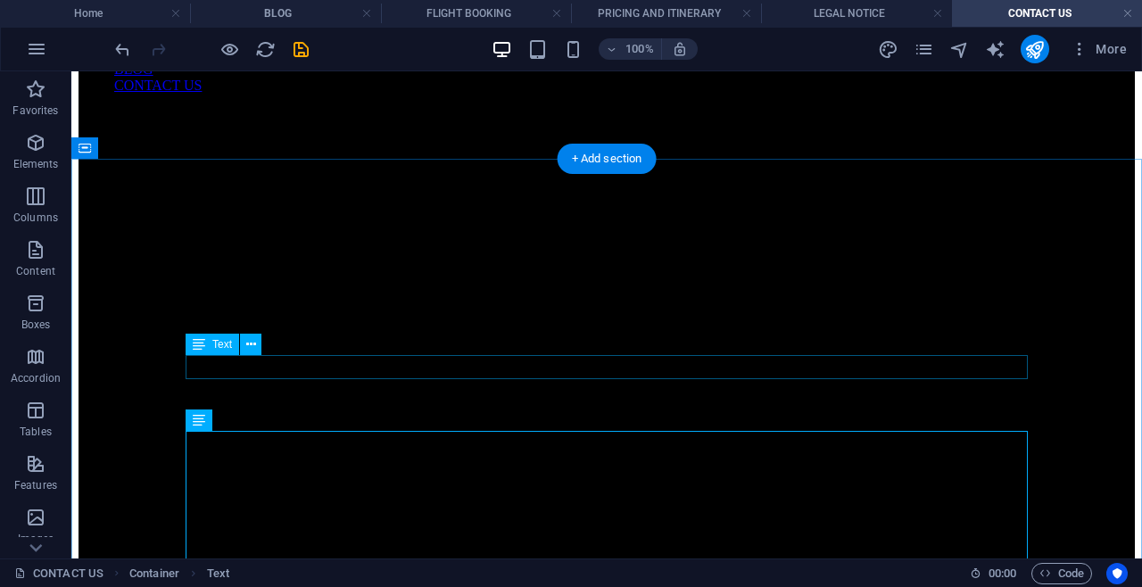
scroll to position [220, 0]
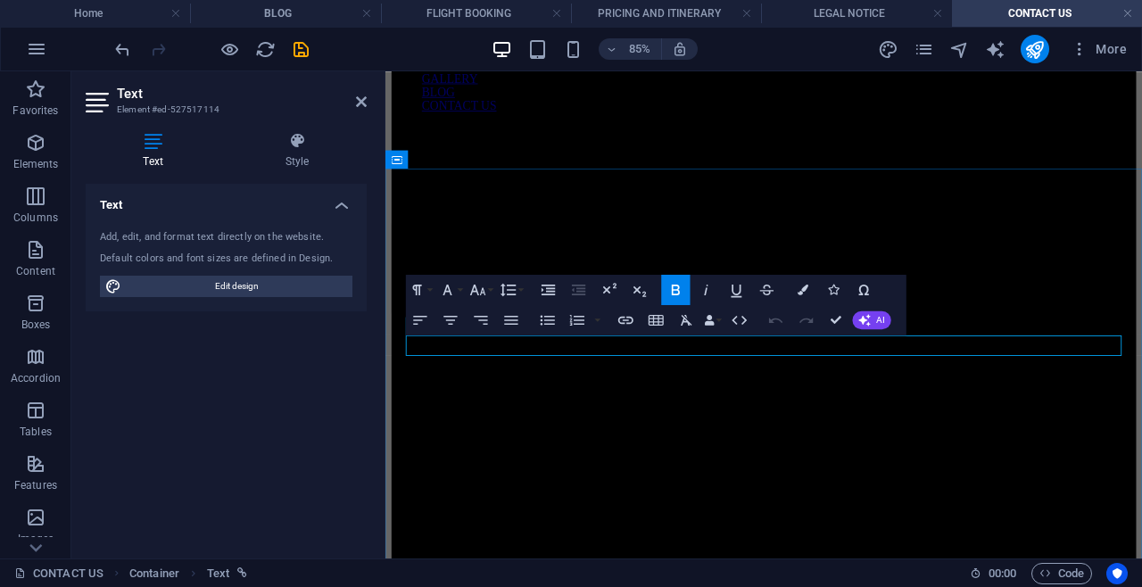
drag, startPoint x: 449, startPoint y: 397, endPoint x: 427, endPoint y: 396, distance: 21.4
drag, startPoint x: 456, startPoint y: 400, endPoint x: 392, endPoint y: 395, distance: 64.4
click at [797, 295] on button "Colors" at bounding box center [802, 290] width 29 height 30
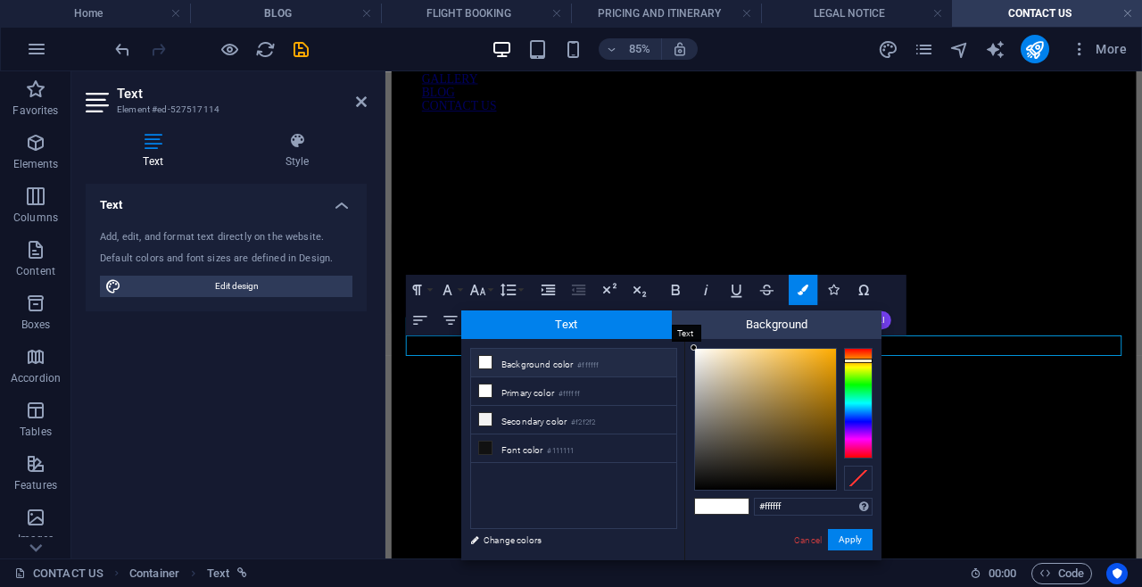
drag, startPoint x: 714, startPoint y: 410, endPoint x: 656, endPoint y: 325, distance: 103.4
click at [654, 325] on div "Text Background less Background color #ffffff Primary color #ffffff Secondary c…" at bounding box center [671, 435] width 420 height 250
click at [675, 343] on div "less Background color #ffffff Primary color #ffffff Secondary color #f2f2f2 Fon…" at bounding box center [671, 449] width 420 height 221
click at [689, 348] on div "#ffffff Supported formats #0852ed rgb(8, 82, 237) rgba(8, 82, 237, 90%) hsv(221…" at bounding box center [782, 579] width 197 height 480
type input "#ffffff"
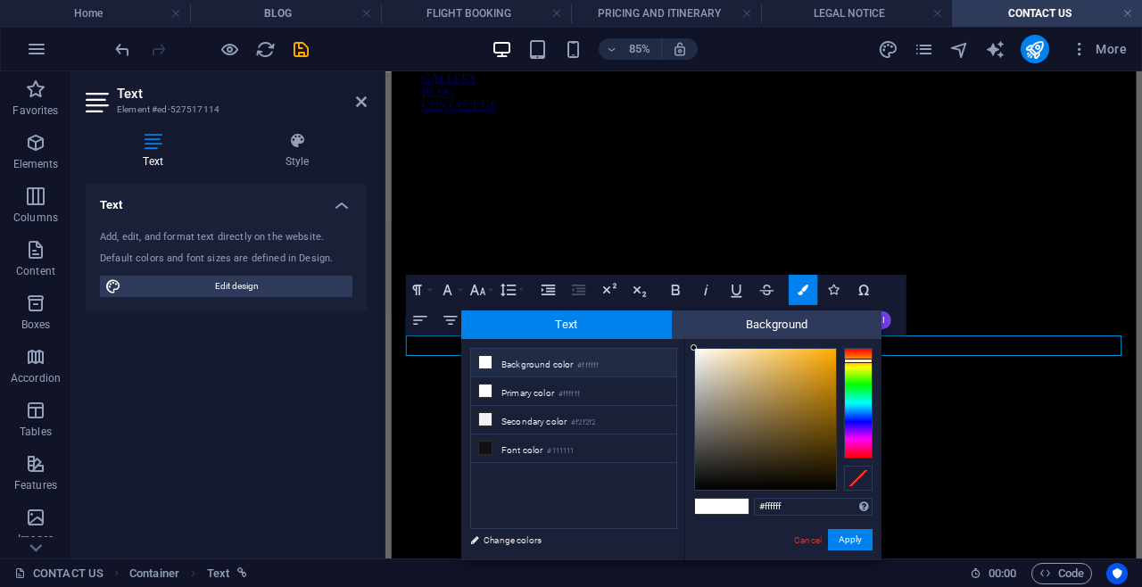
click at [693, 347] on div at bounding box center [693, 347] width 6 height 6
click at [830, 541] on button "Apply" at bounding box center [850, 539] width 45 height 21
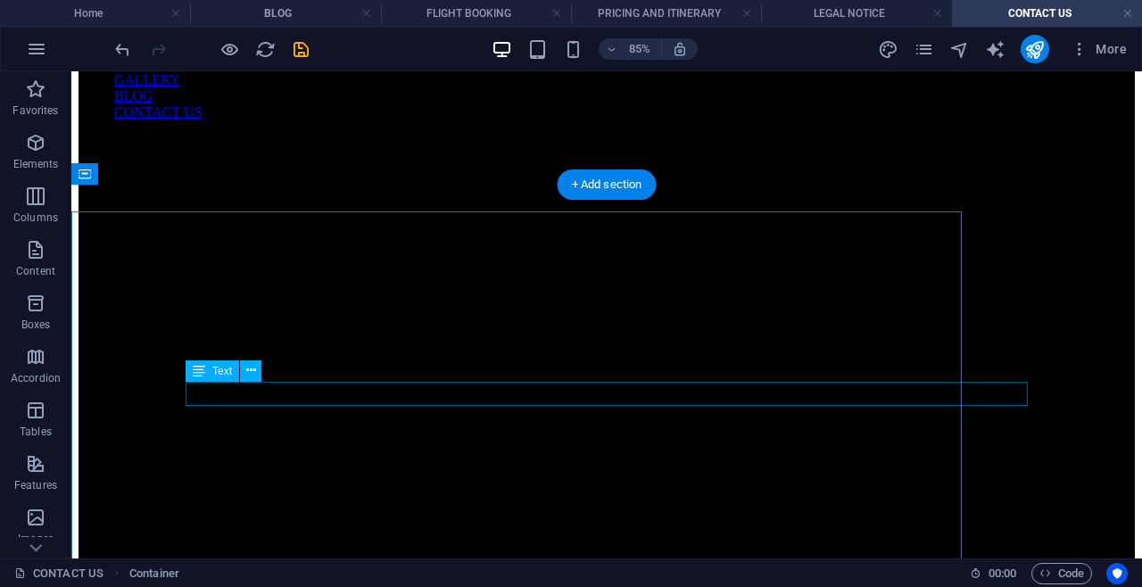
scroll to position [194, 0]
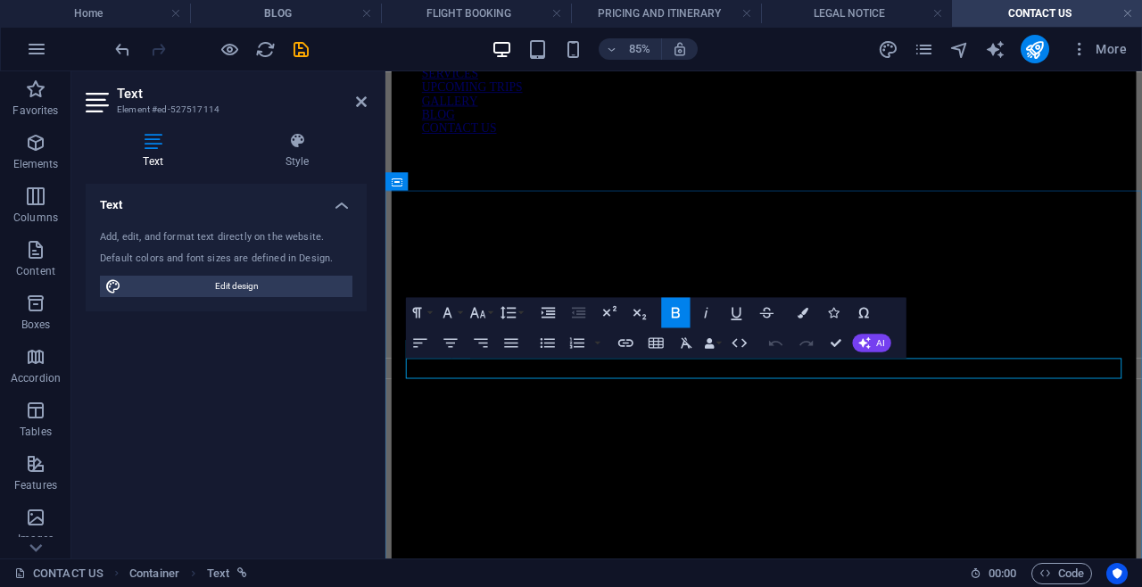
drag, startPoint x: 452, startPoint y: 417, endPoint x: 420, endPoint y: 422, distance: 32.6
drag, startPoint x: 450, startPoint y: 425, endPoint x: 397, endPoint y: 424, distance: 52.7
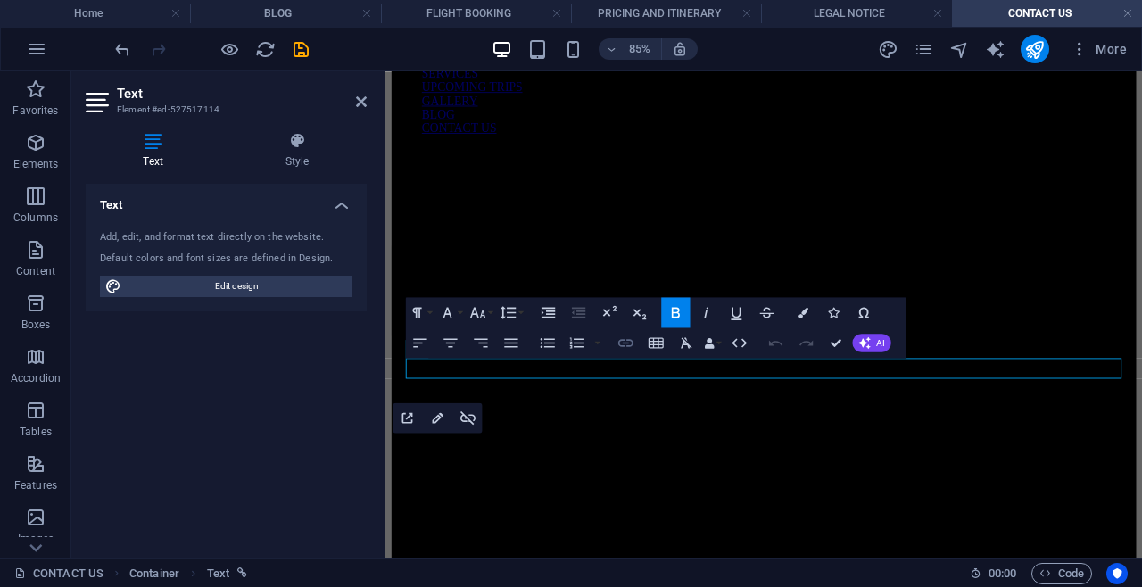
click at [618, 348] on icon "button" at bounding box center [625, 343] width 18 height 18
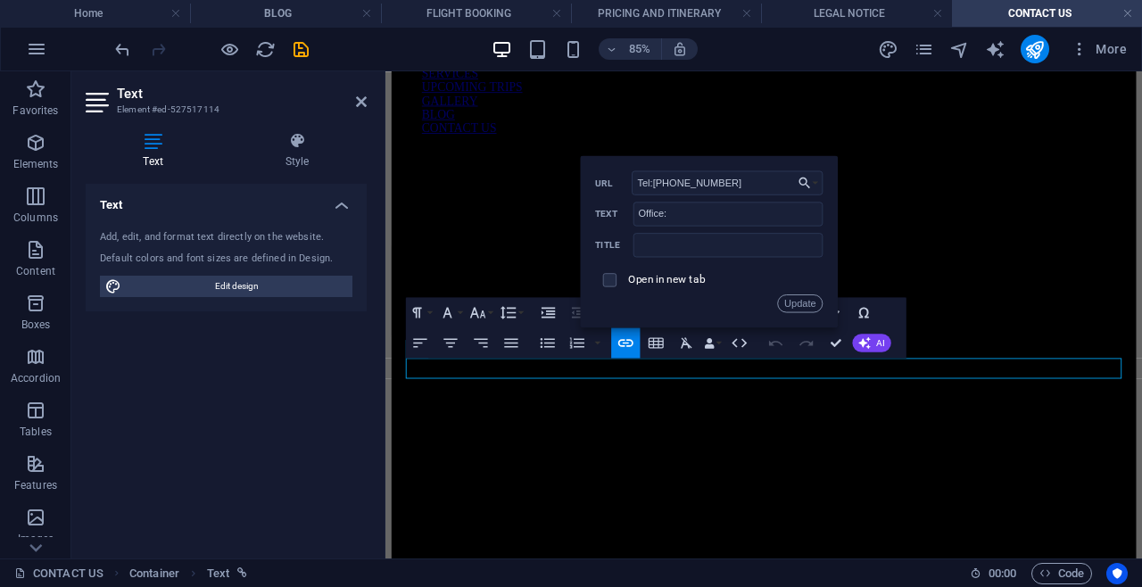
drag, startPoint x: 773, startPoint y: 188, endPoint x: 590, endPoint y: 201, distance: 183.3
click at [585, 201] on div "Back Choose Link Home ABOUT US DESTINATIONS EXPERIENCES LOGISTICS SERVICES UPCO…" at bounding box center [710, 241] width 258 height 172
drag, startPoint x: 1076, startPoint y: 286, endPoint x: 528, endPoint y: 249, distance: 548.9
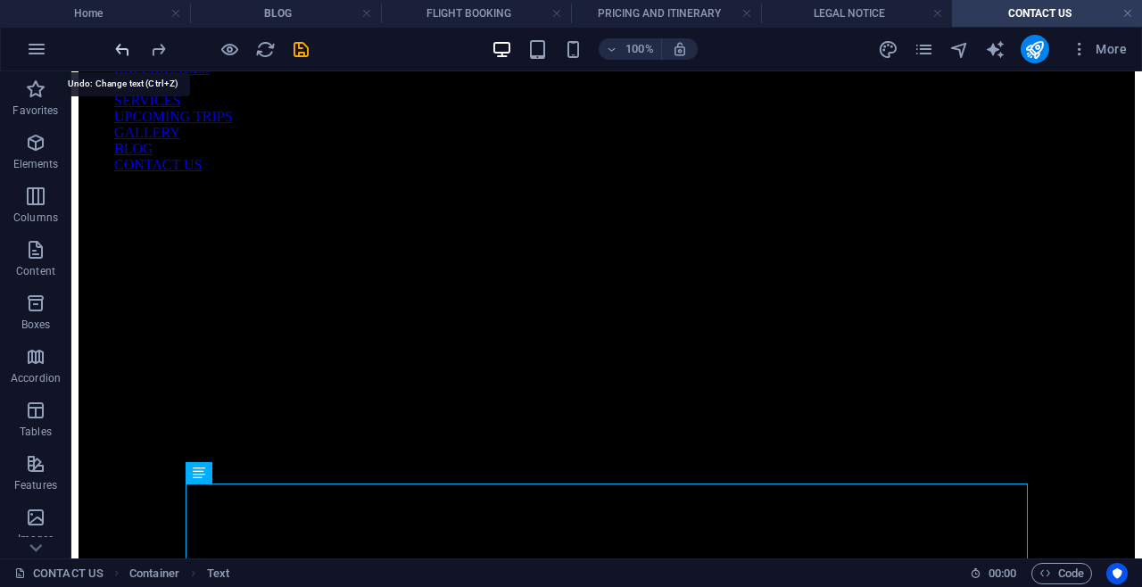
click at [120, 49] on icon "undo" at bounding box center [122, 49] width 21 height 21
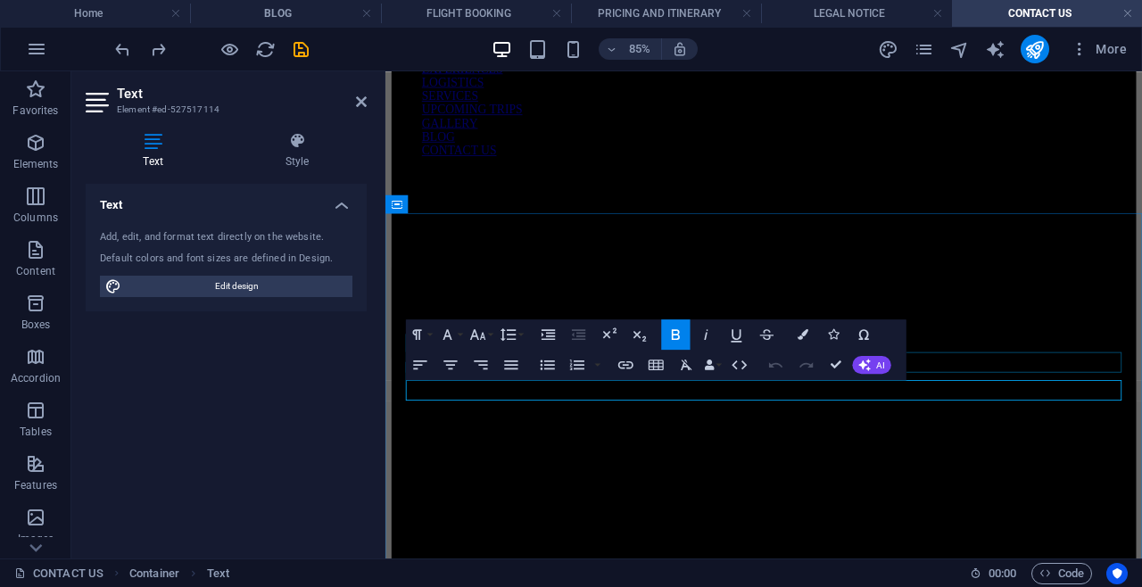
drag, startPoint x: 587, startPoint y: 450, endPoint x: 458, endPoint y: 420, distance: 131.8
copy span "[PHONE_NUMBER]"
click at [620, 359] on icon "button" at bounding box center [625, 365] width 18 height 18
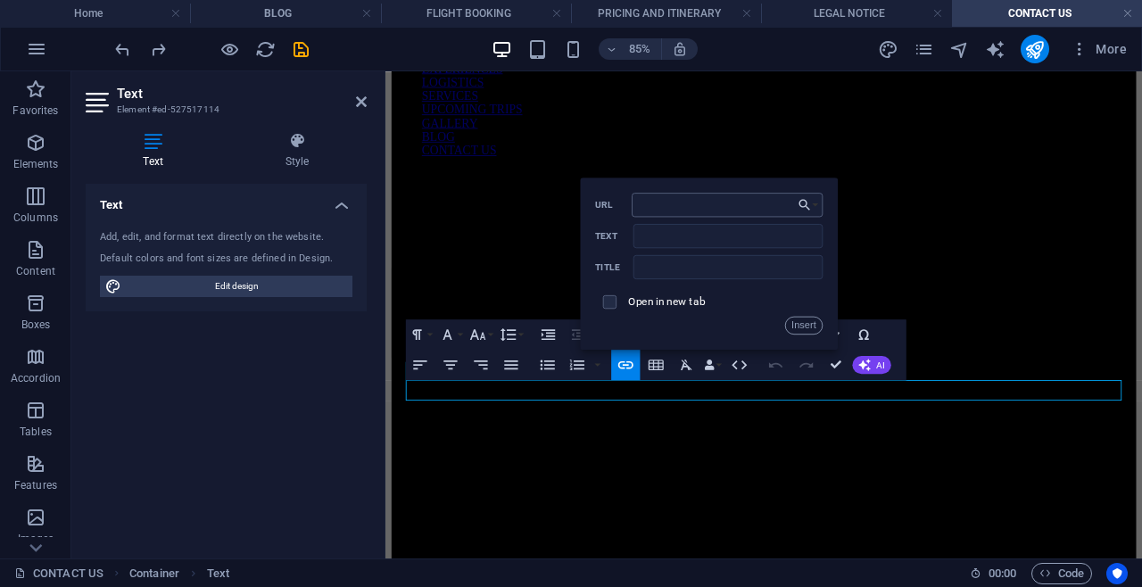
click at [653, 207] on input "URL" at bounding box center [727, 205] width 191 height 24
type input "Tel:[PHONE_NUMBER]"
click at [675, 242] on input "Text" at bounding box center [728, 236] width 190 height 24
paste input "[PHONE_NUMBER]"
type input "[PHONE_NUMBER]"
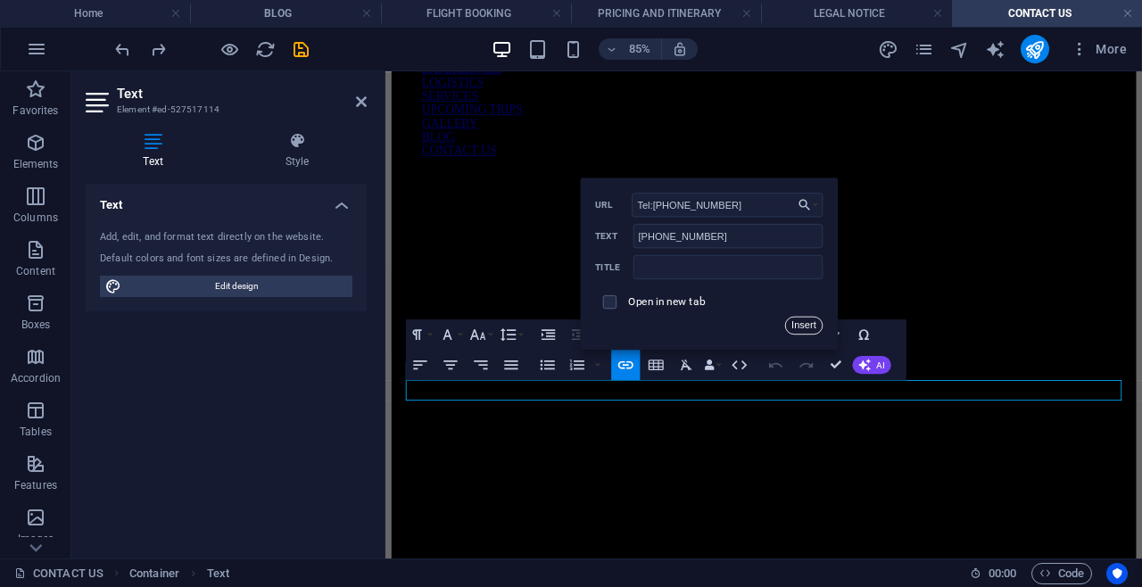
click at [802, 326] on button "Insert" at bounding box center [804, 326] width 38 height 18
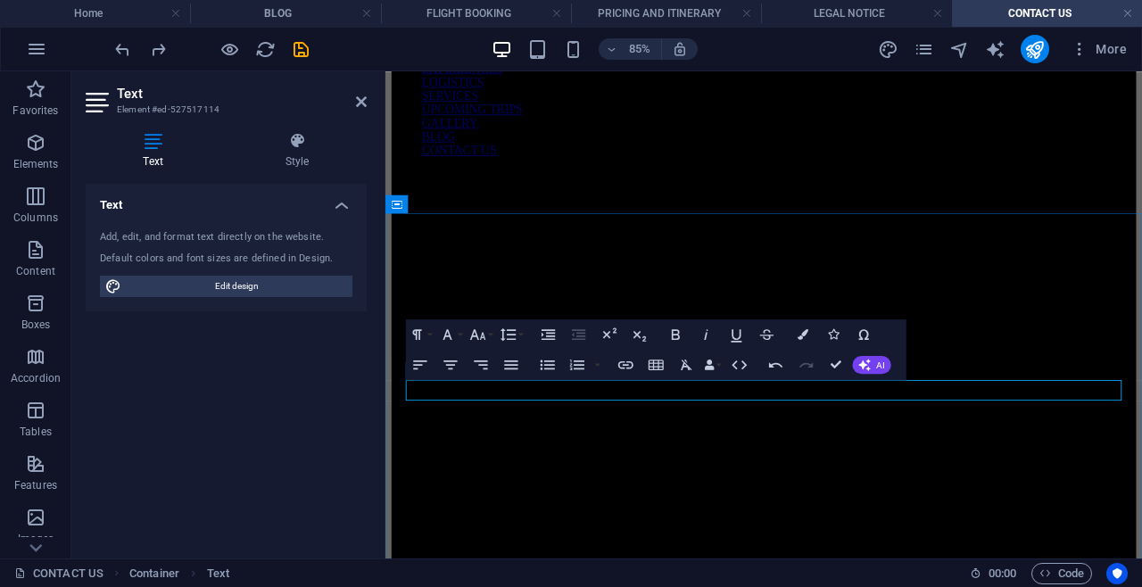
drag, startPoint x: 557, startPoint y: 450, endPoint x: 525, endPoint y: 479, distance: 42.9
drag, startPoint x: 576, startPoint y: 448, endPoint x: 877, endPoint y: 463, distance: 301.0
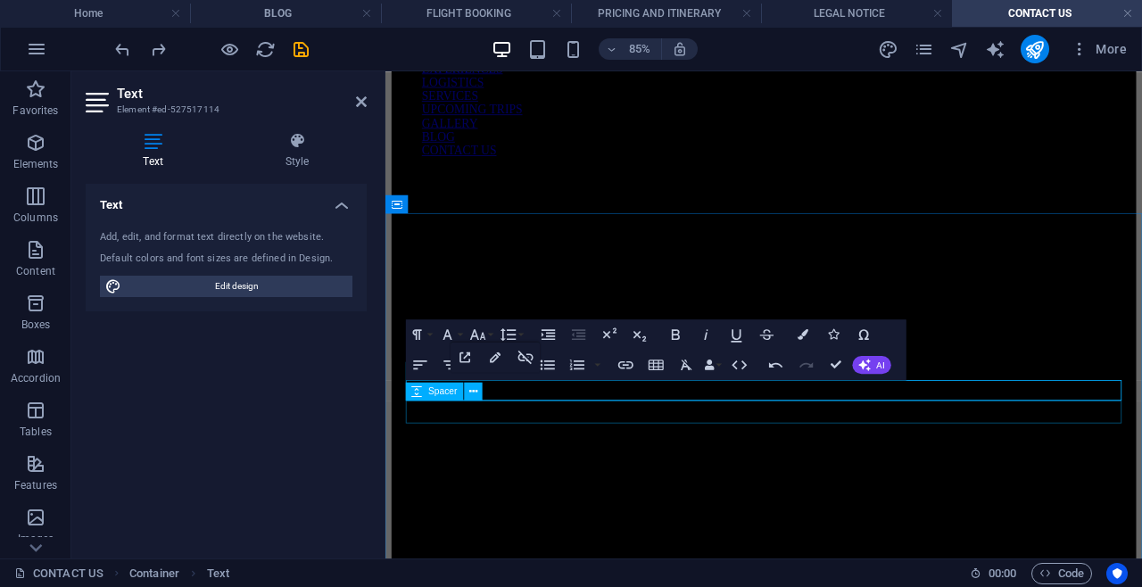
click at [677, 335] on icon "button" at bounding box center [675, 335] width 18 height 18
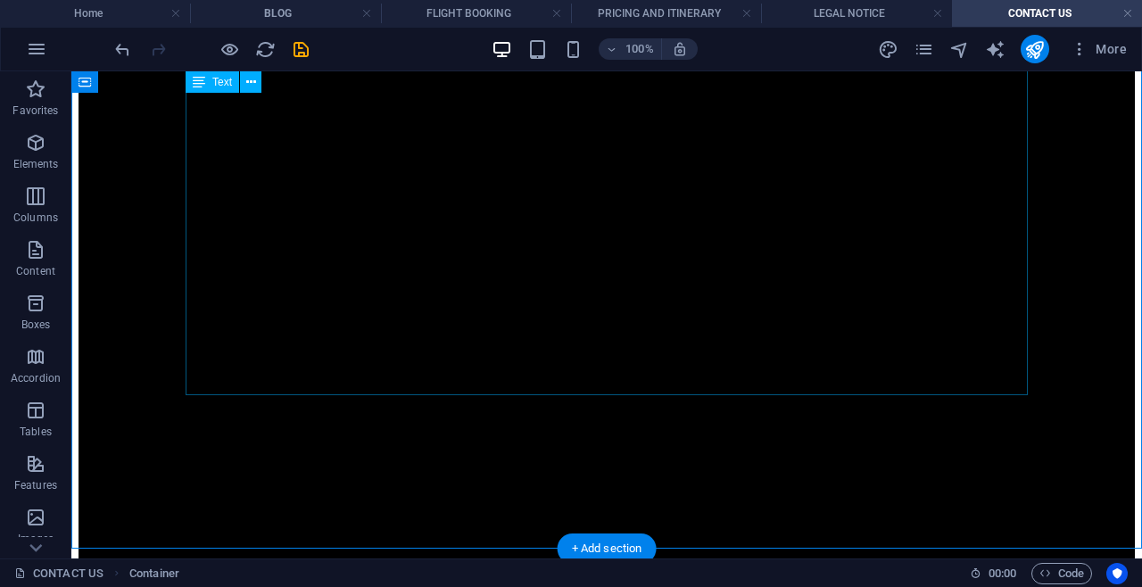
scroll to position [366, 0]
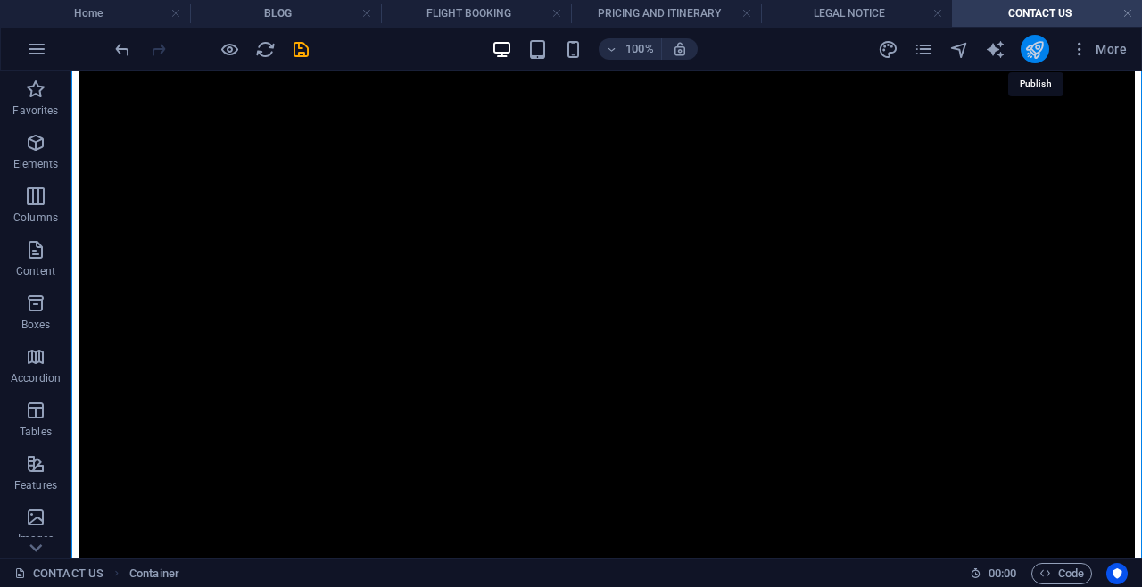
click at [1032, 55] on icon "publish" at bounding box center [1034, 49] width 21 height 21
